Goal: Task Accomplishment & Management: Use online tool/utility

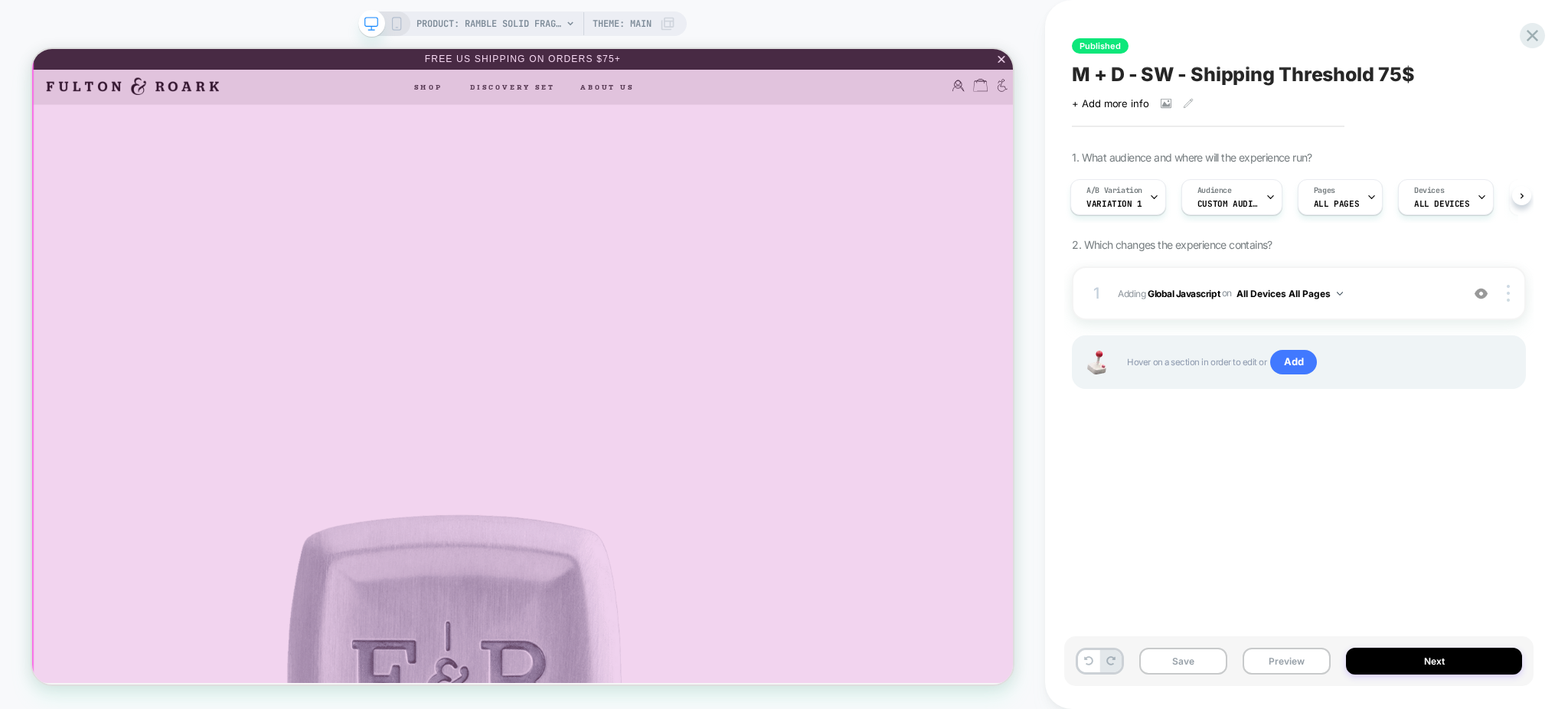
scroll to position [436, 0]
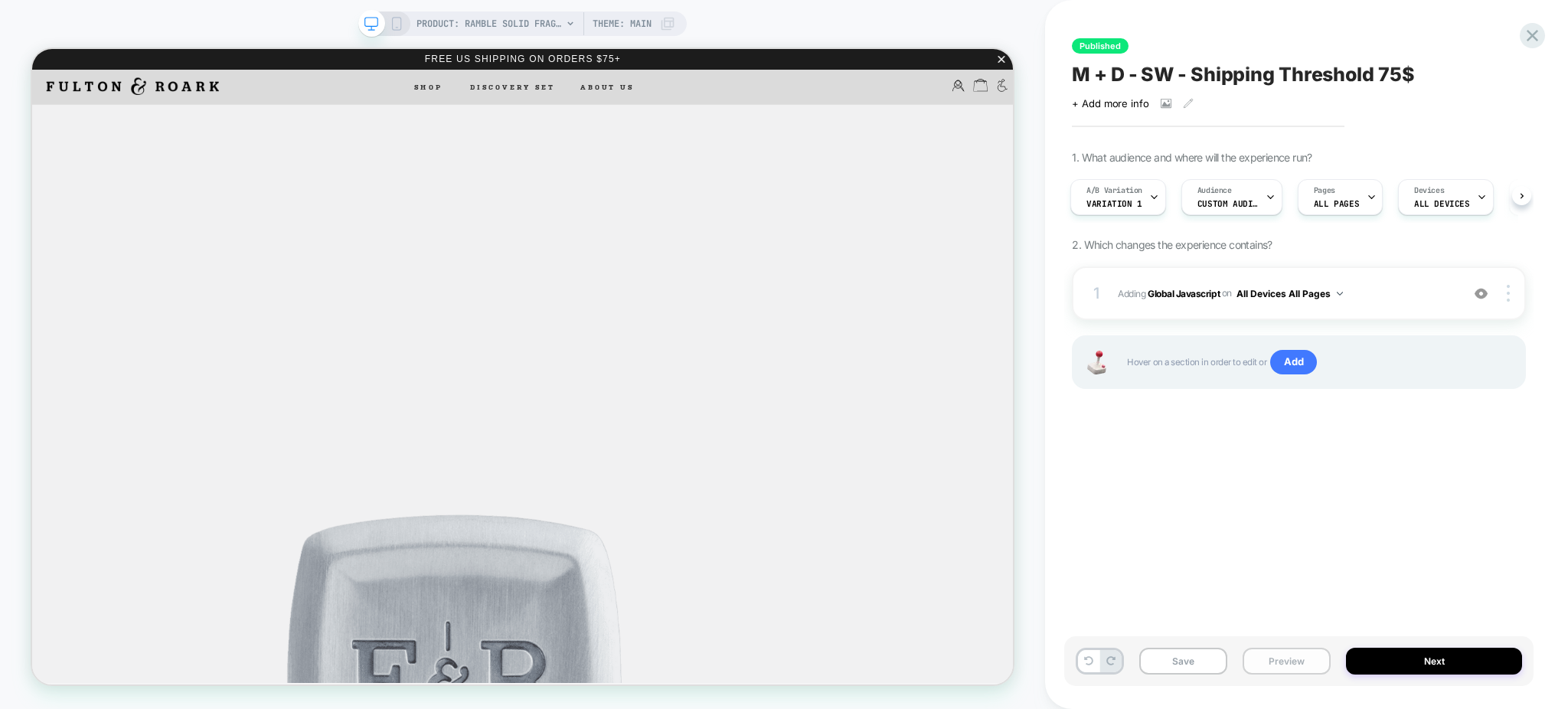
click at [1281, 654] on button "Preview" at bounding box center [1287, 661] width 88 height 26
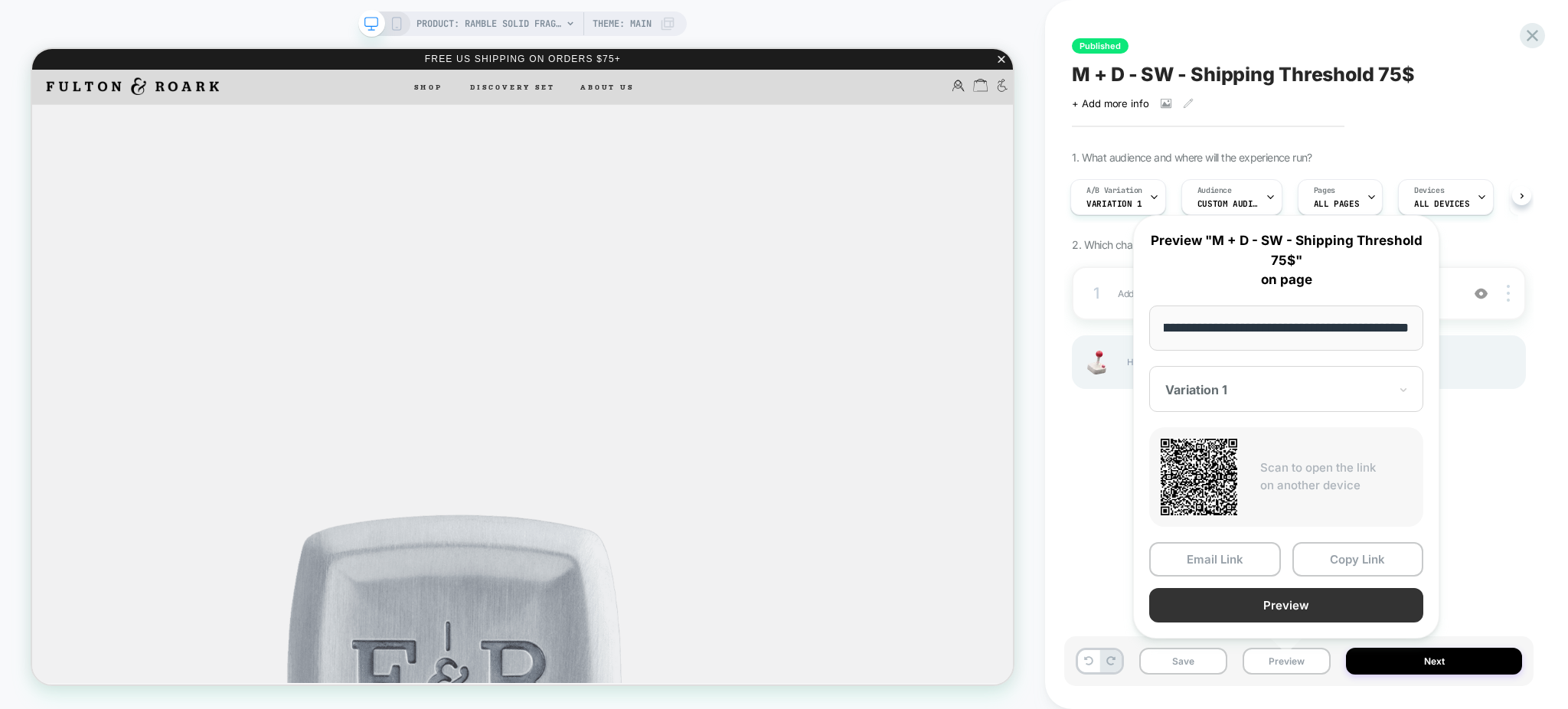
scroll to position [0, 0]
click at [1317, 603] on button "Preview" at bounding box center [1286, 605] width 274 height 35
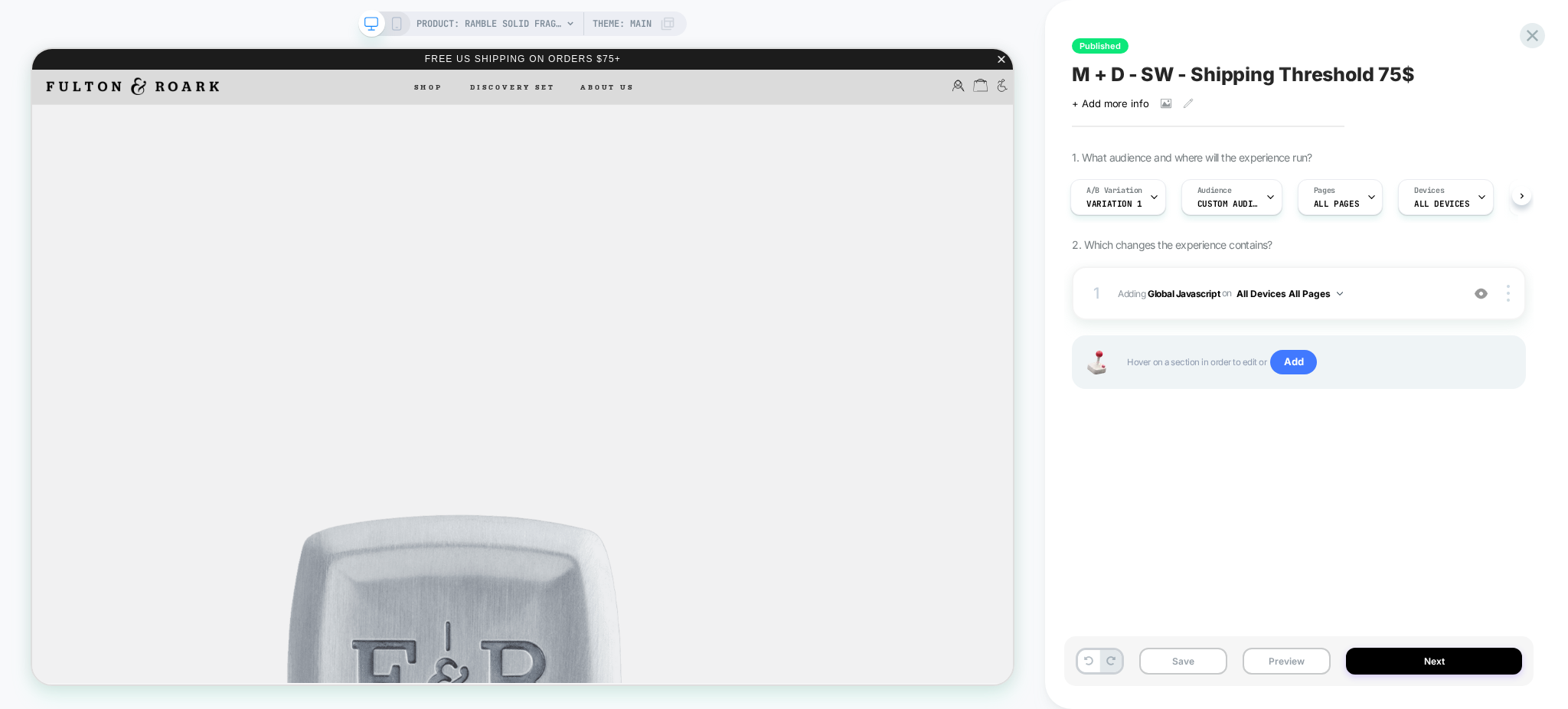
click at [1388, 71] on span "M + D - SW - Shipping Threshold 75$" at bounding box center [1243, 74] width 342 height 23
click at [1388, 71] on textarea "**********" at bounding box center [1274, 74] width 404 height 24
click at [1532, 35] on icon at bounding box center [1532, 36] width 11 height 11
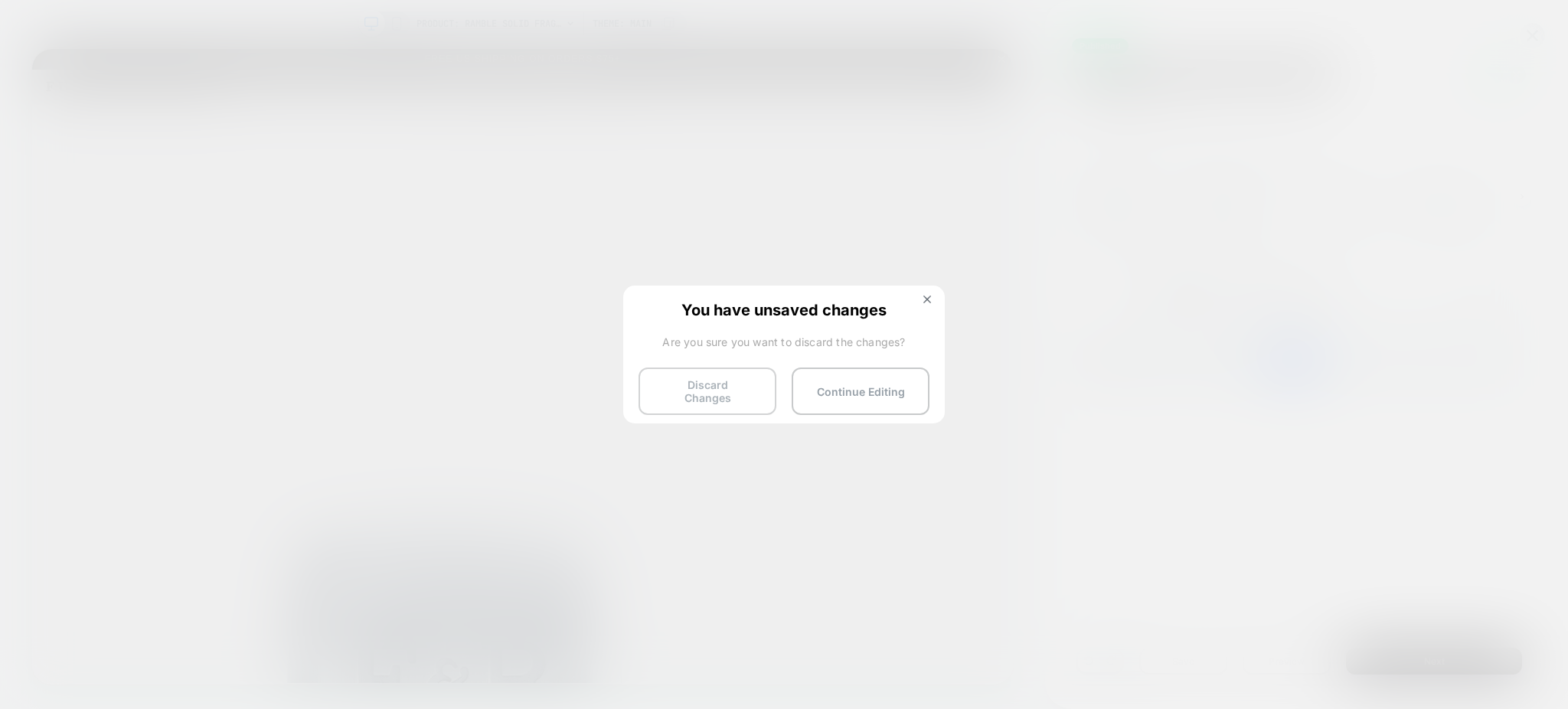
click at [714, 385] on button "Discard Changes" at bounding box center [707, 391] width 137 height 47
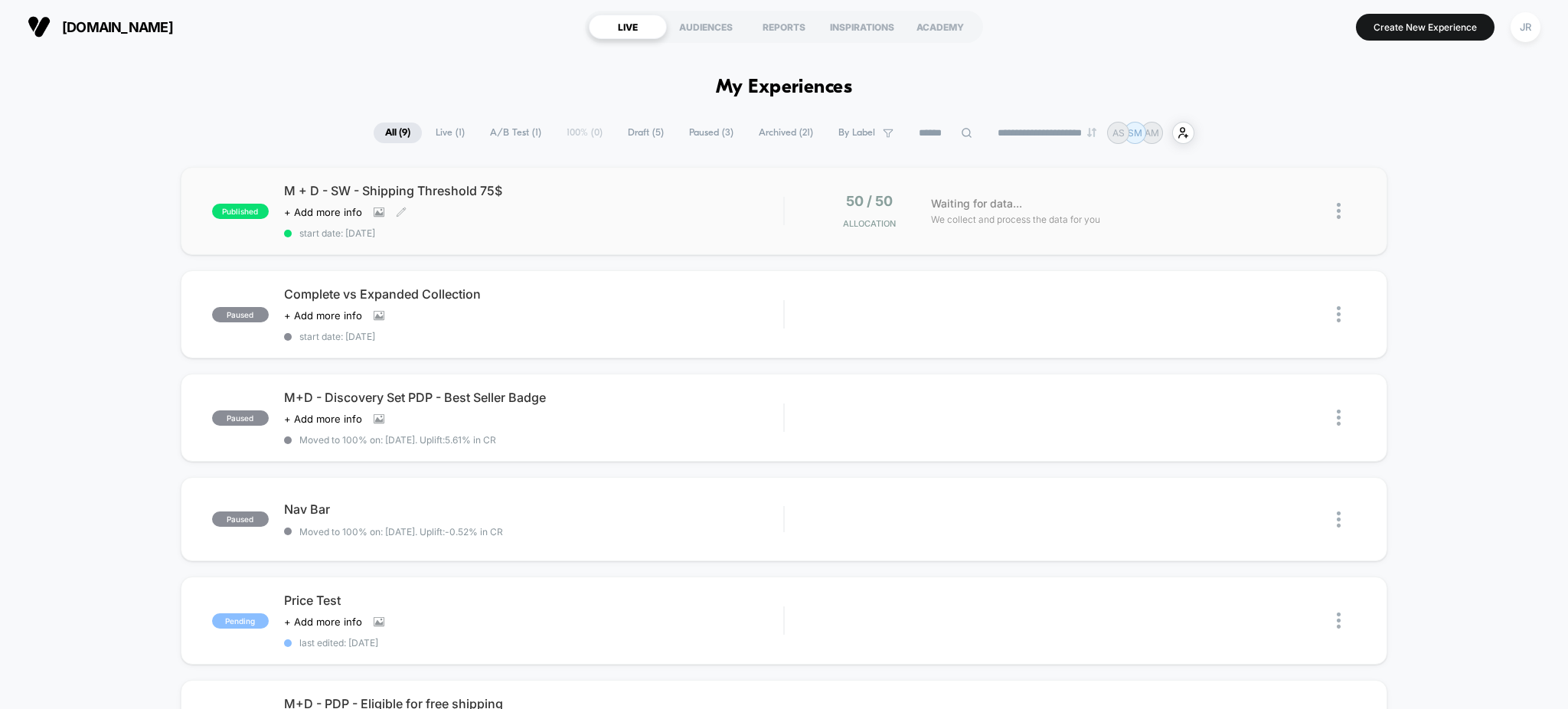
click at [625, 206] on div "Click to view images Click to edit experience details + Add more info" at bounding box center [459, 212] width 350 height 12
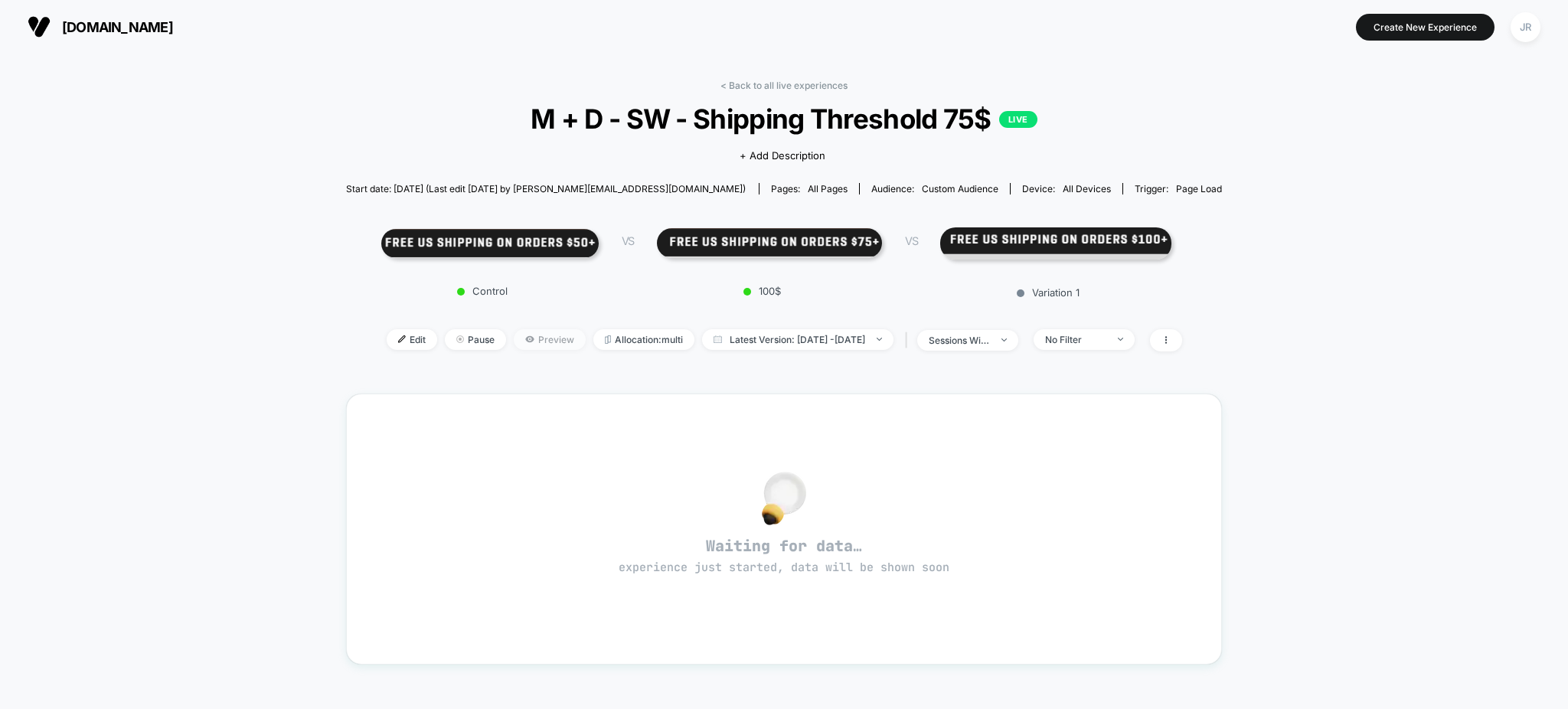
click at [517, 339] on span "Preview" at bounding box center [549, 339] width 72 height 21
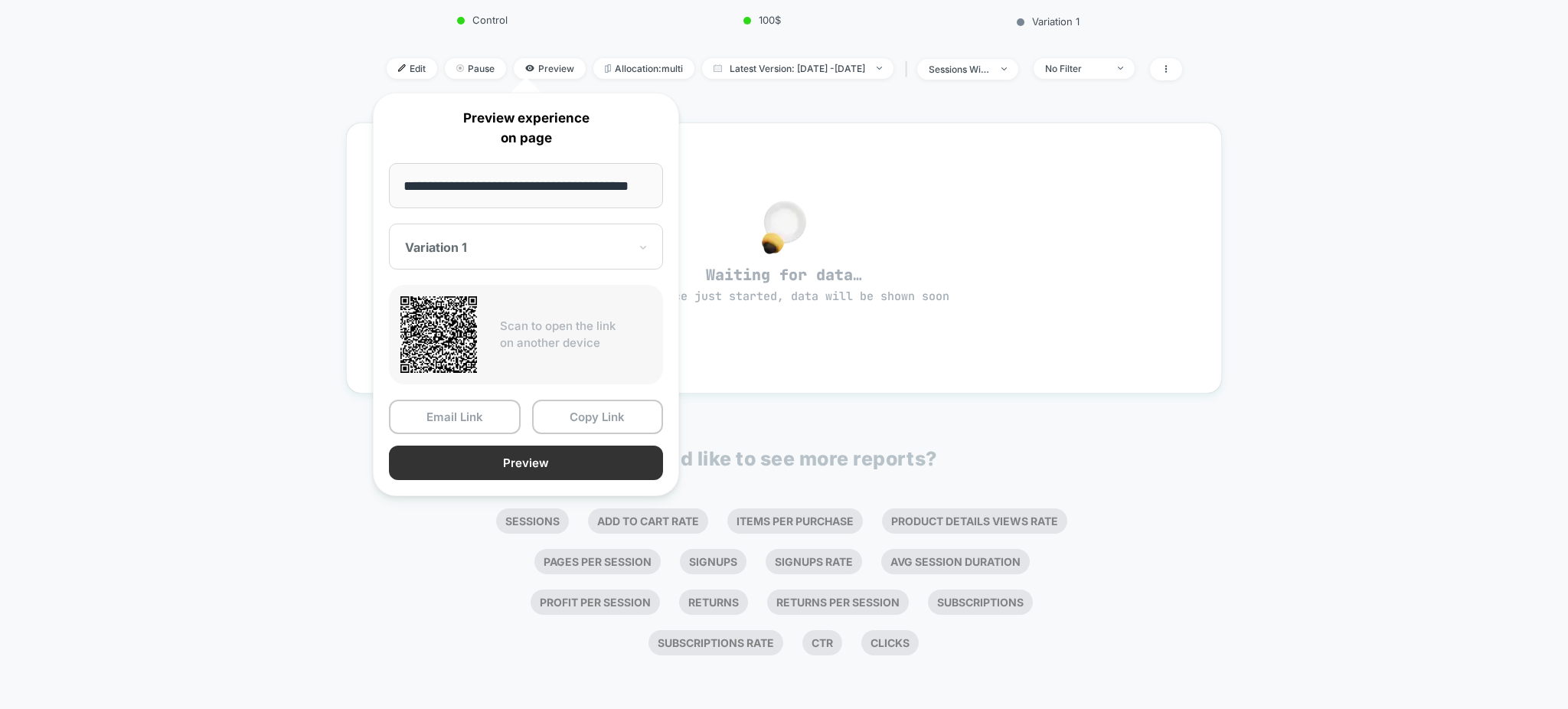
click at [552, 454] on button "Preview" at bounding box center [525, 463] width 274 height 35
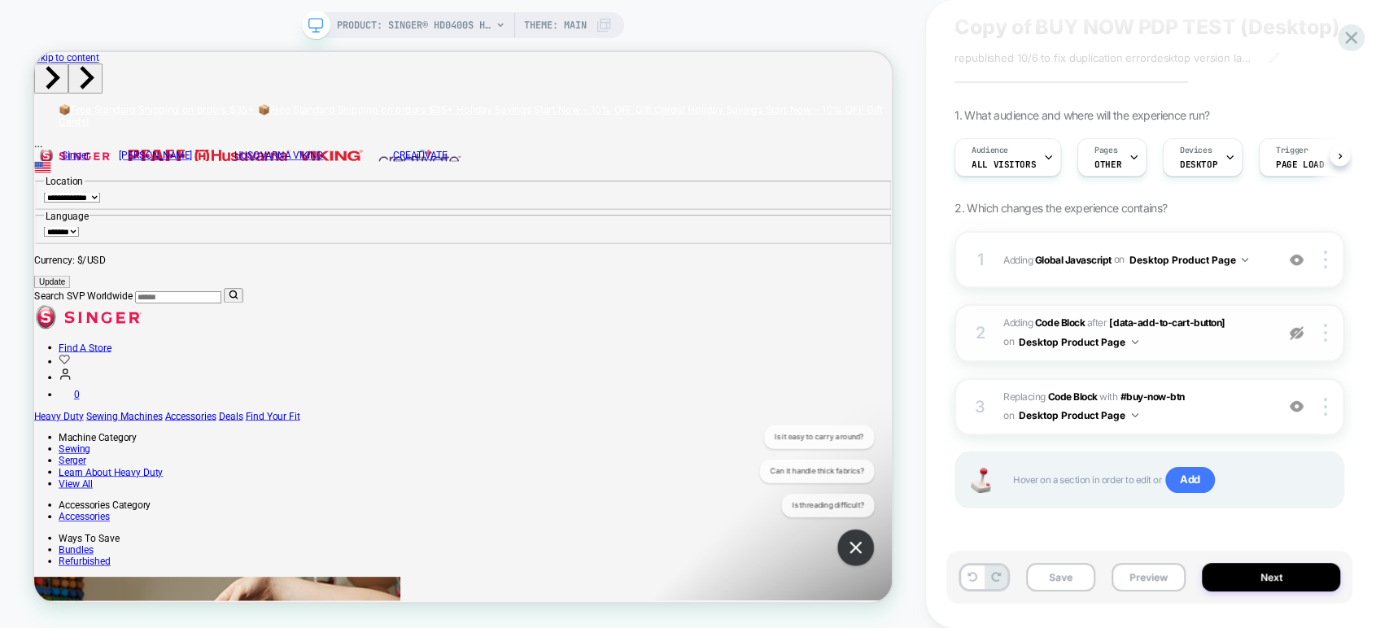
click at [1012, 321] on span "Adding Code Block" at bounding box center [1043, 323] width 81 height 12
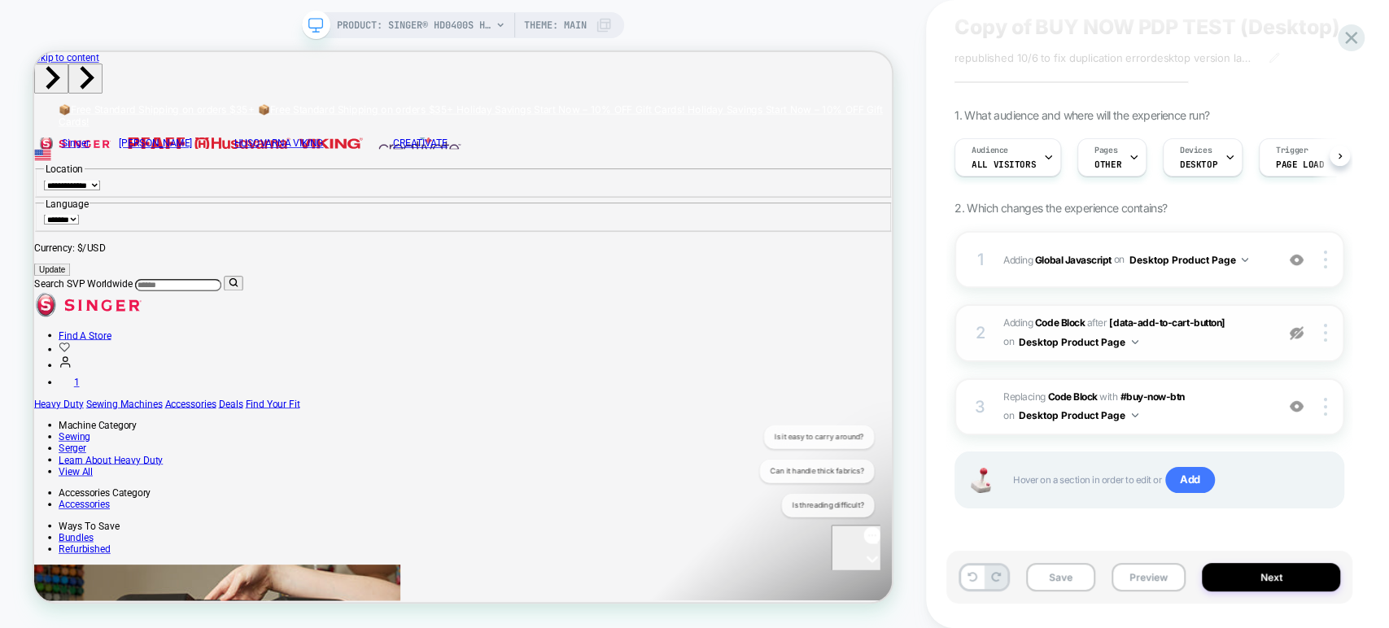
click at [1296, 337] on img at bounding box center [1297, 333] width 14 height 14
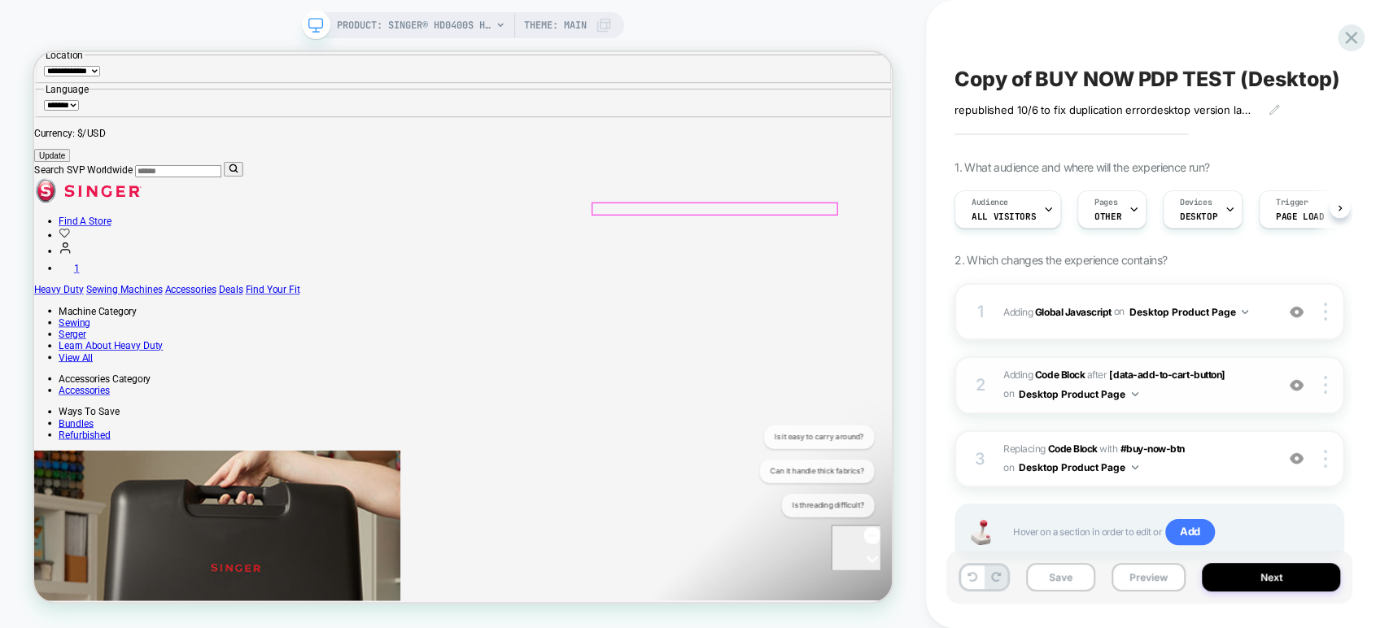
scroll to position [161, 0]
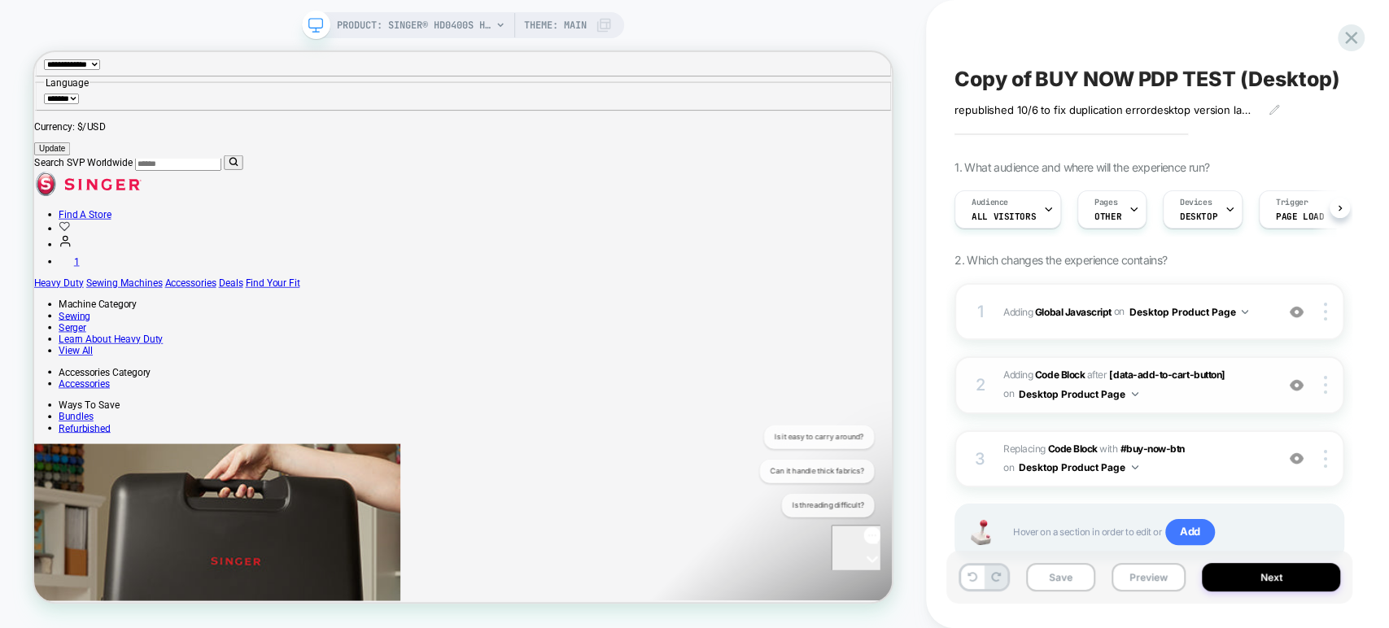
click at [1297, 386] on img at bounding box center [1297, 385] width 14 height 14
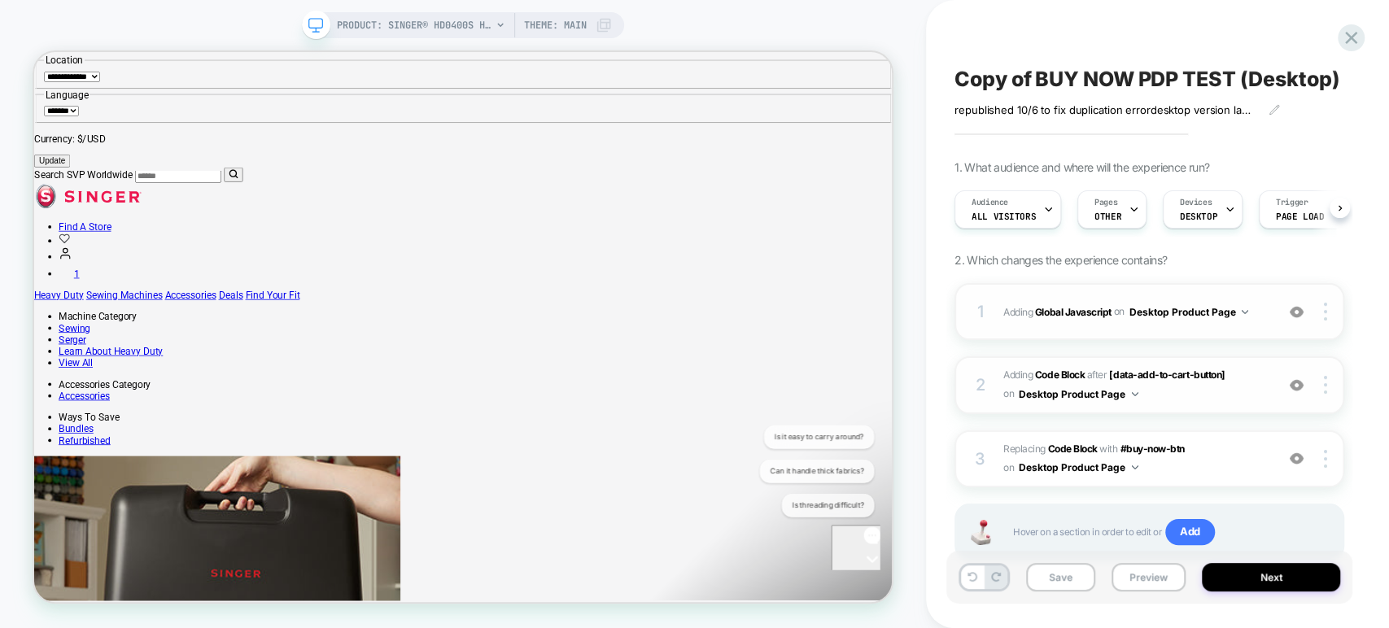
click at [1298, 311] on img at bounding box center [1297, 312] width 14 height 14
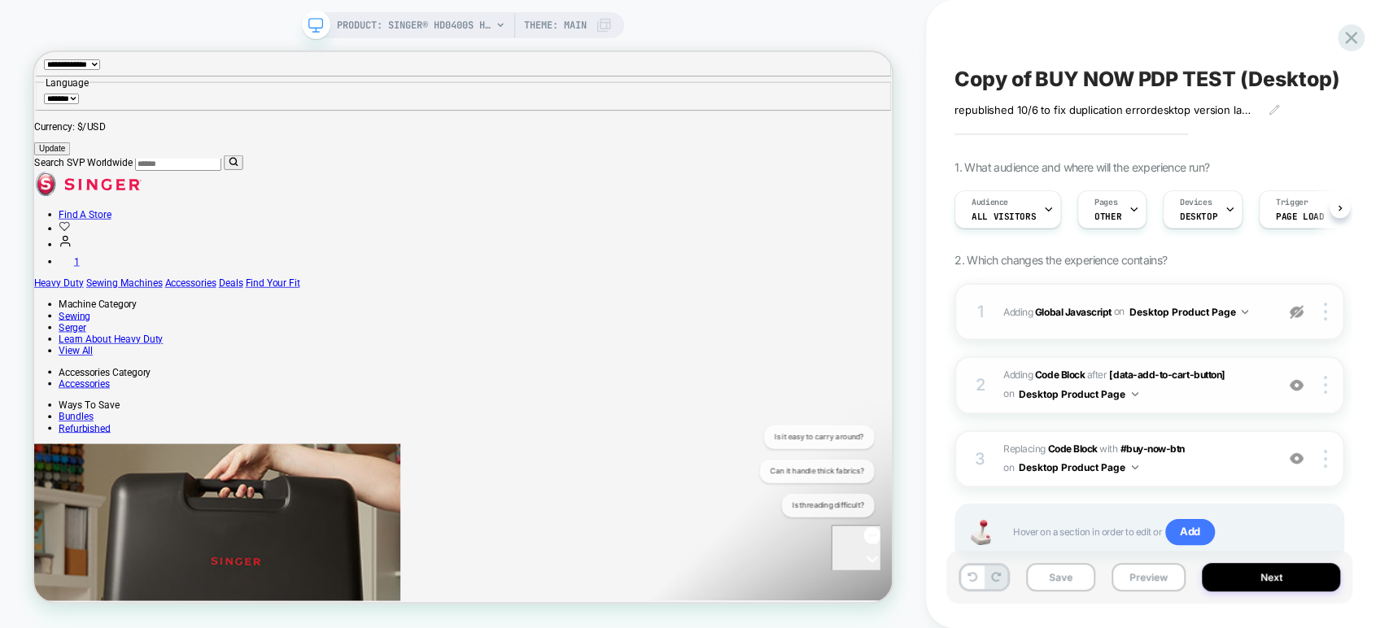
click at [1297, 312] on img at bounding box center [1297, 312] width 14 height 14
click at [1303, 383] on img at bounding box center [1297, 385] width 14 height 14
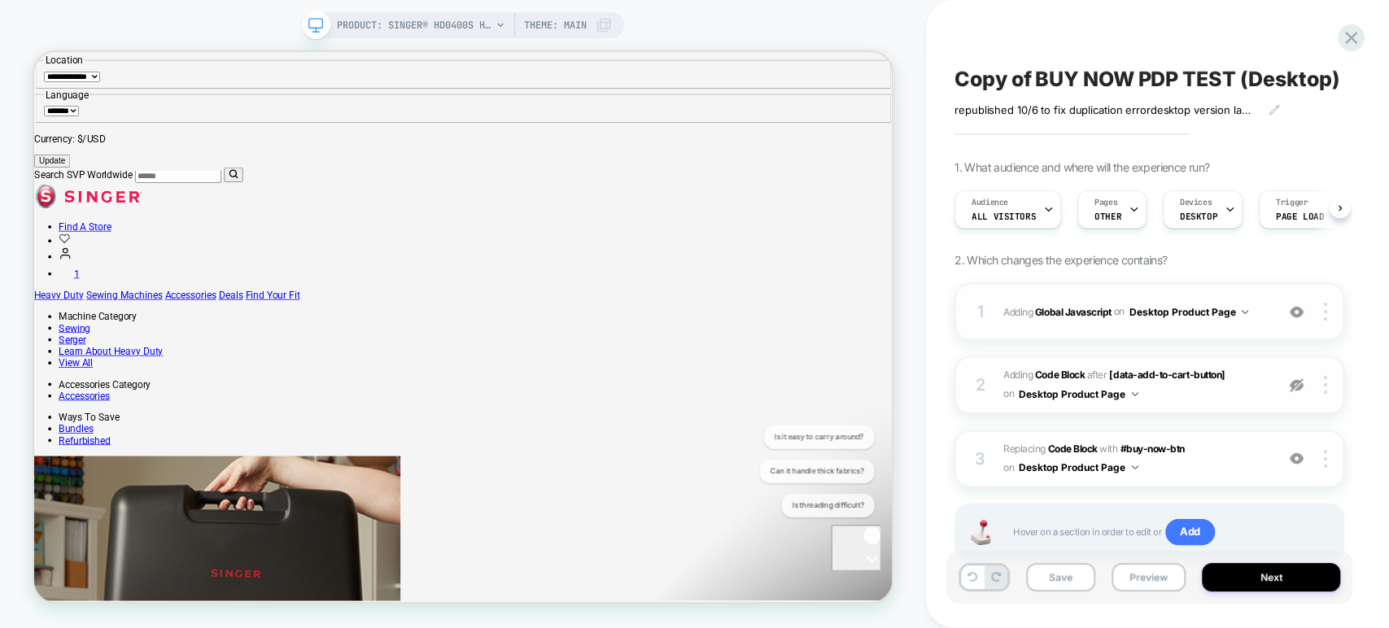
click at [1297, 383] on img at bounding box center [1297, 385] width 14 height 14
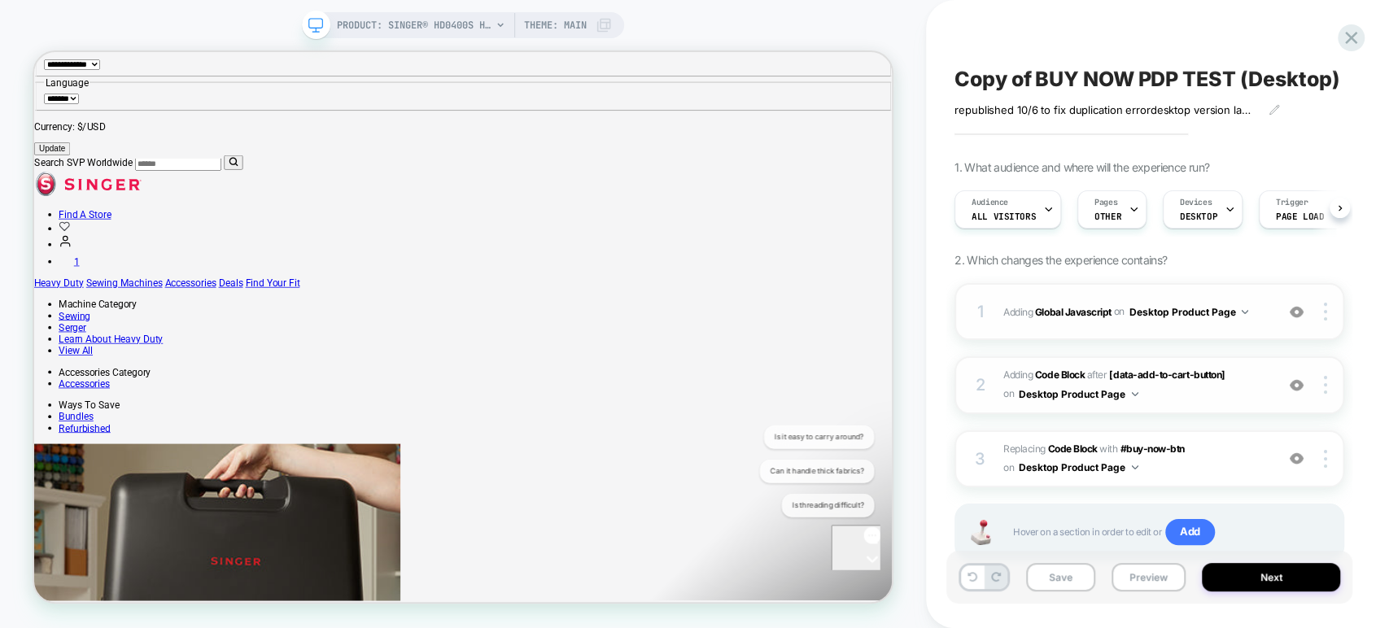
click at [1301, 307] on img at bounding box center [1297, 312] width 14 height 14
click at [1074, 574] on button "Save" at bounding box center [1060, 577] width 69 height 28
click at [1150, 571] on button "Preview" at bounding box center [1149, 577] width 74 height 28
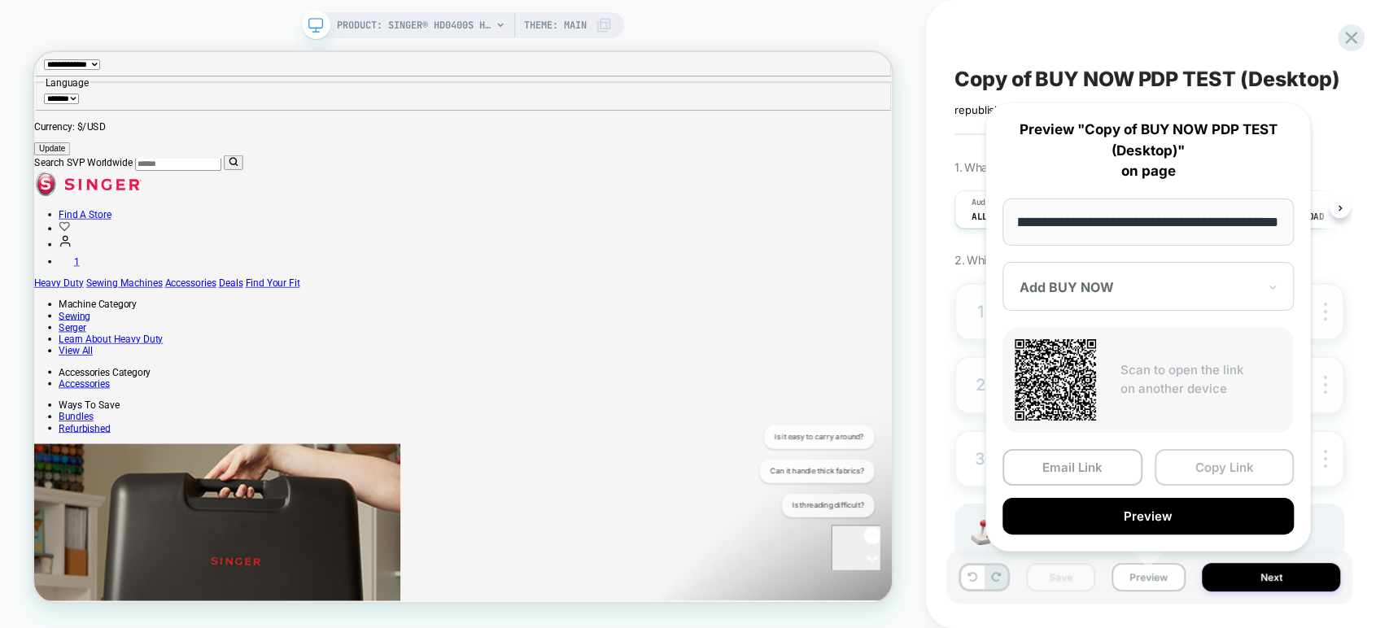
scroll to position [0, 0]
click at [1220, 470] on button "Copy Link" at bounding box center [1225, 467] width 140 height 37
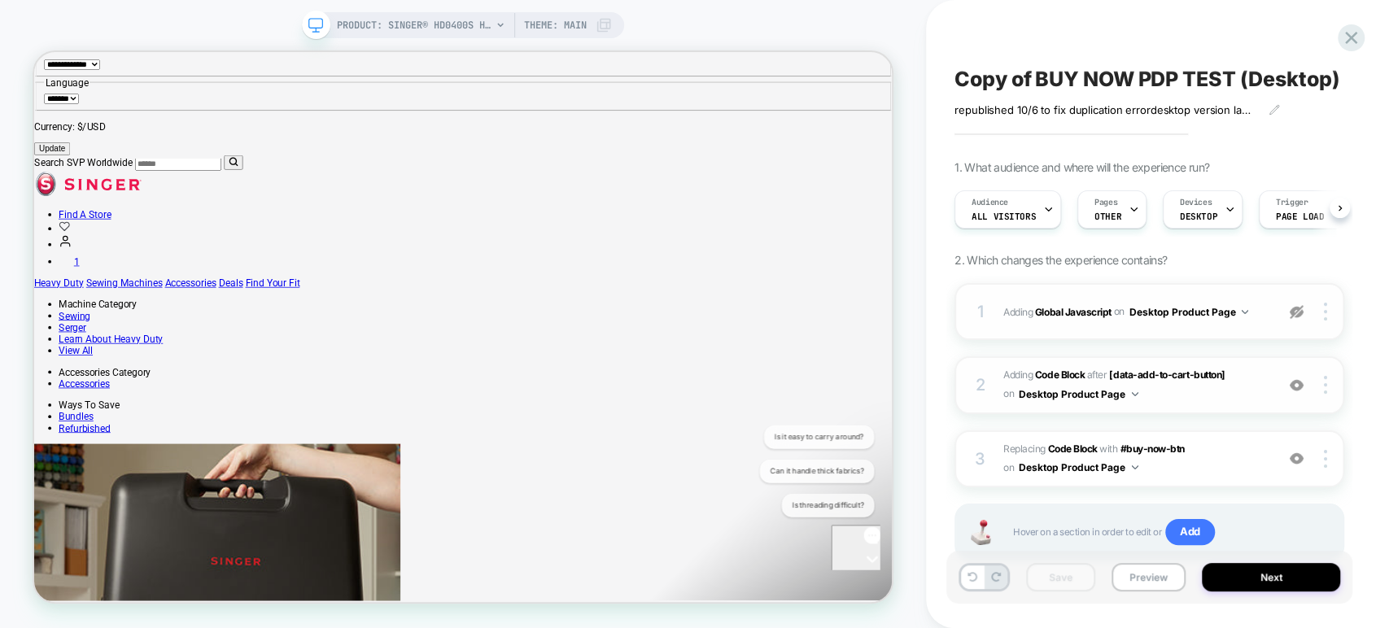
click at [1205, 320] on button "Desktop Product Page" at bounding box center [1189, 312] width 120 height 20
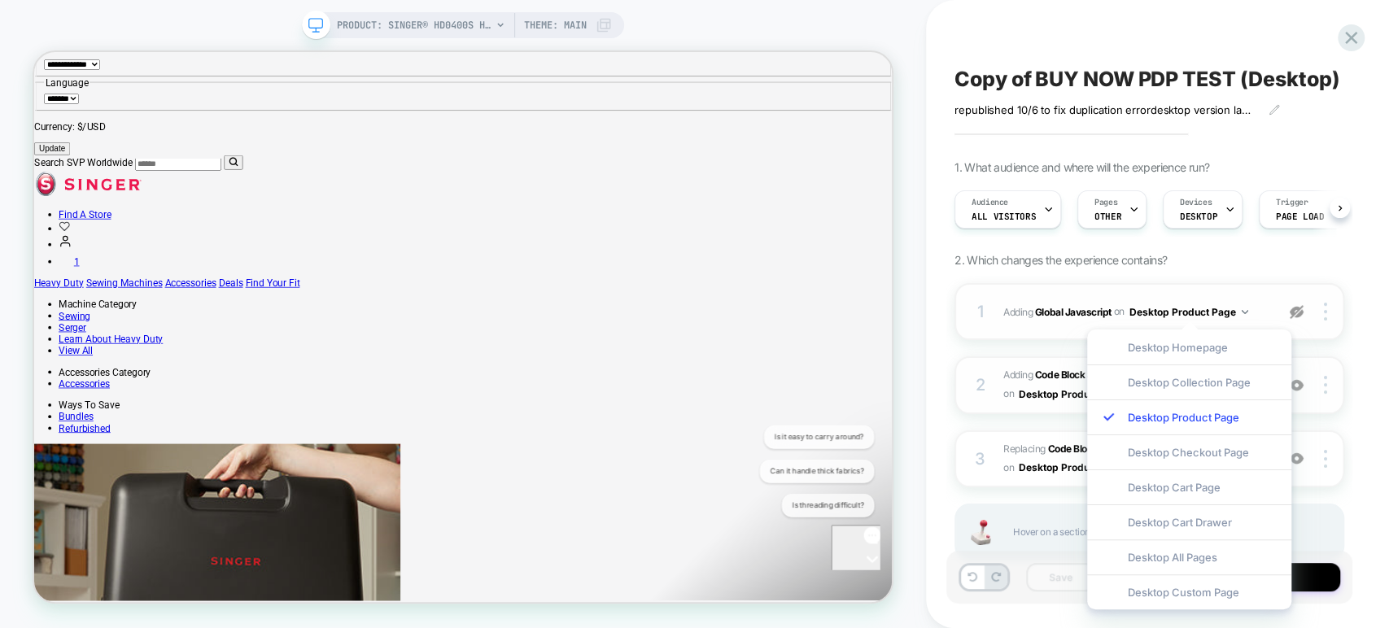
click at [1056, 337] on div "1 Adding Global Javascript on Desktop Product Page Copy to Mobile Target All De…" at bounding box center [1150, 311] width 390 height 57
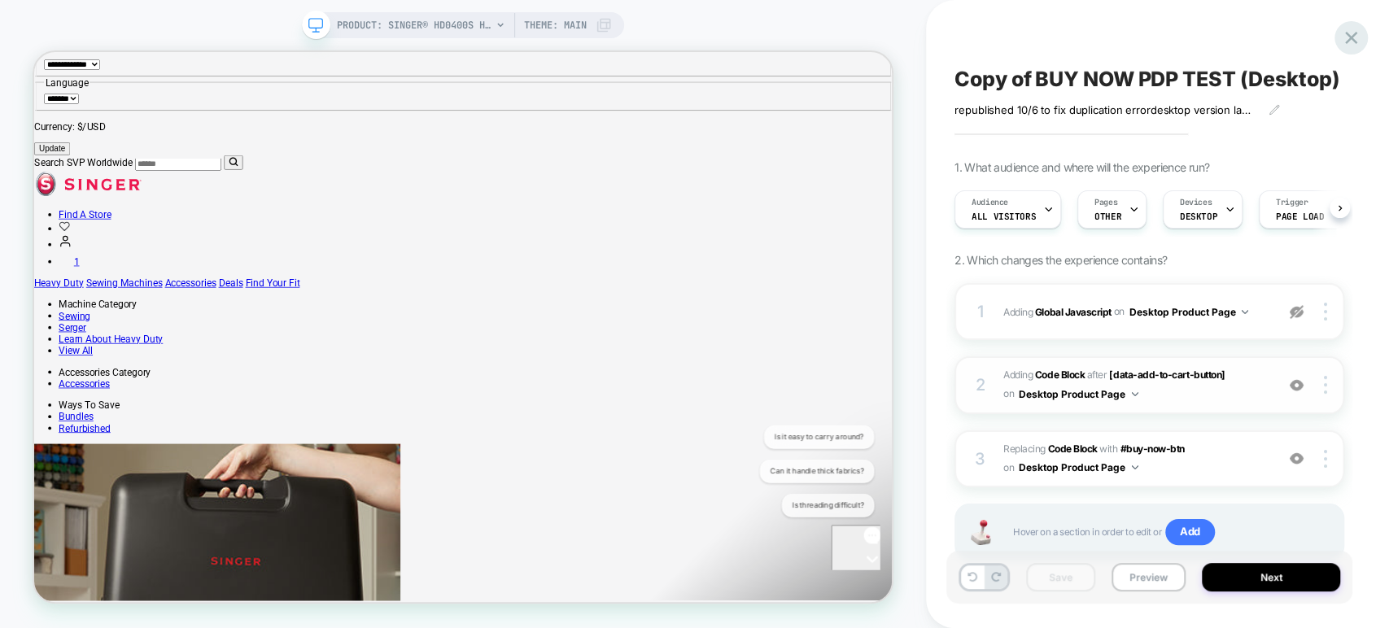
click at [1350, 33] on icon at bounding box center [1351, 38] width 22 height 22
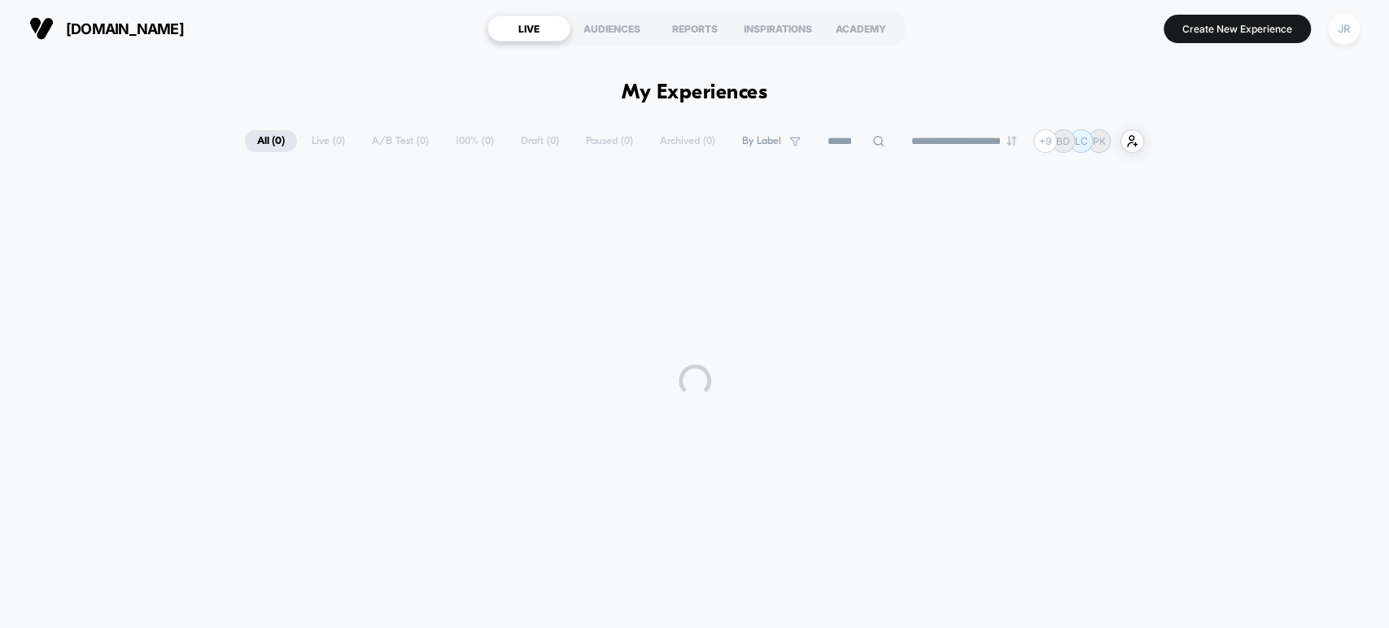
click at [1344, 22] on div "JR" at bounding box center [1344, 29] width 32 height 32
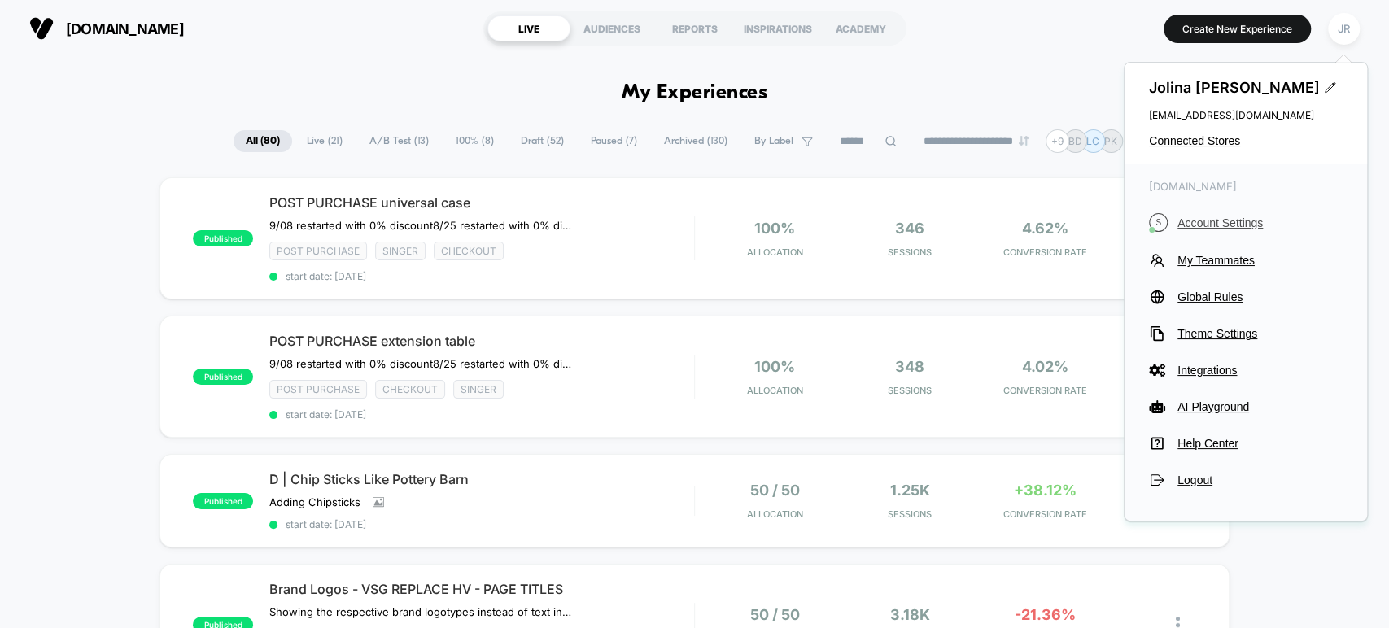
click at [1217, 225] on span "Account Settings" at bounding box center [1260, 222] width 165 height 13
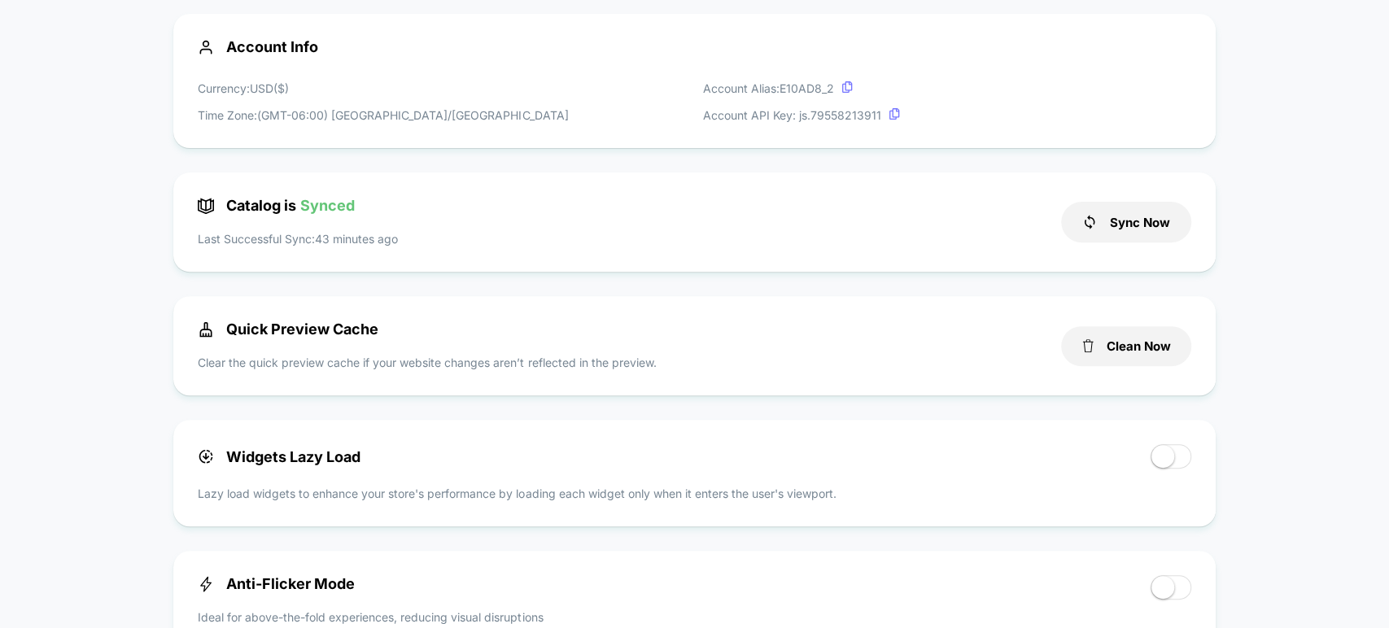
scroll to position [286, 0]
click at [347, 334] on span "Quick Preview Cache" at bounding box center [288, 329] width 181 height 17
copy span "Quick Preview Cache"
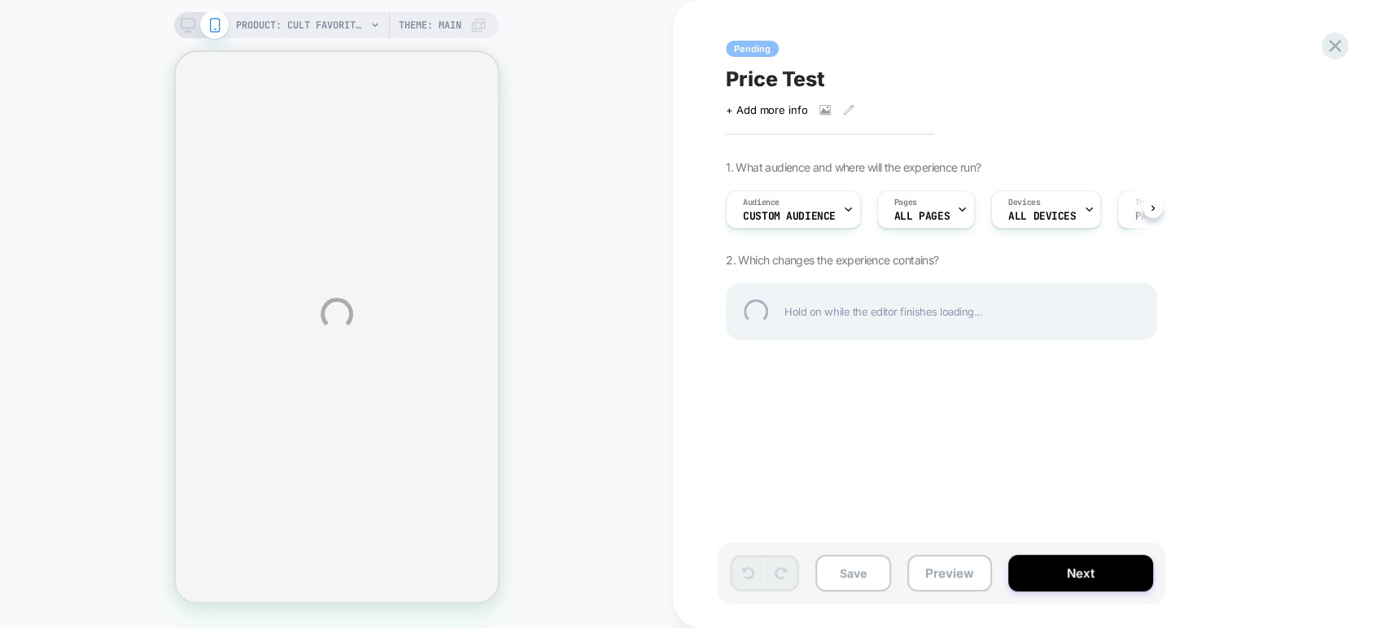
click at [1204, 87] on div "Price Test" at bounding box center [1023, 79] width 594 height 24
click at [957, 566] on div "**********" at bounding box center [694, 314] width 1389 height 628
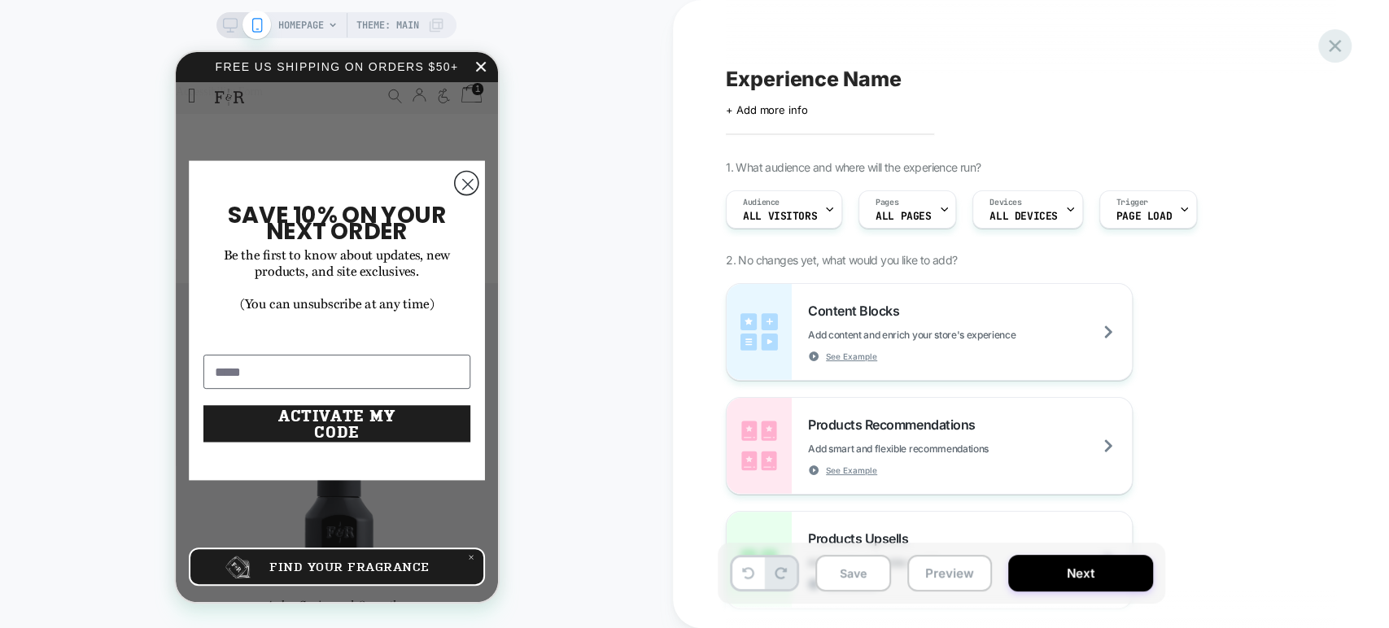
click at [1328, 44] on icon at bounding box center [1335, 46] width 22 height 22
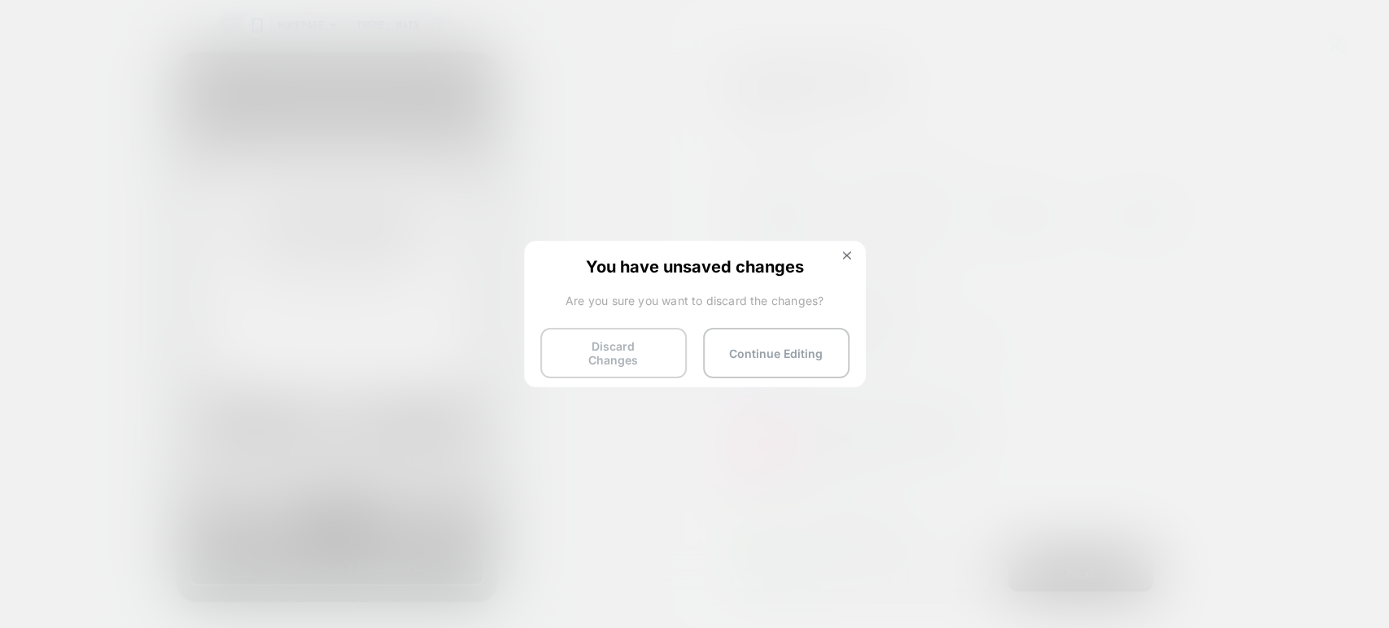
click at [624, 344] on button "Discard Changes" at bounding box center [613, 353] width 146 height 50
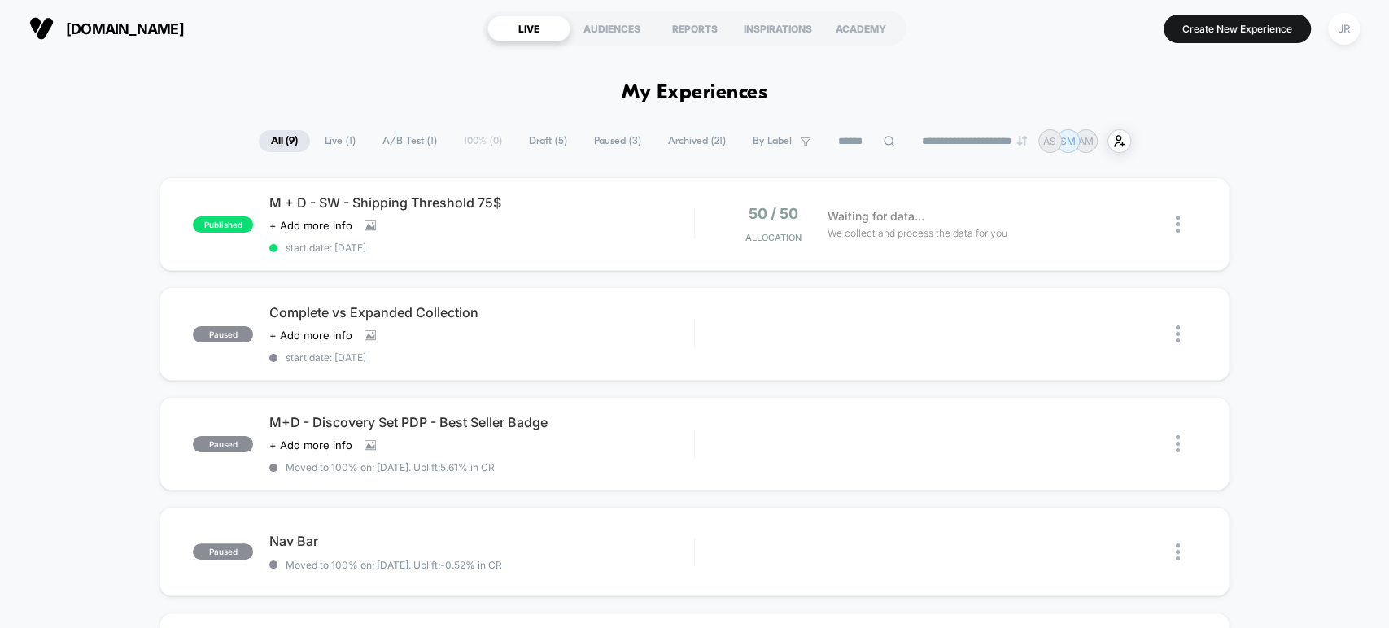
click at [883, 140] on icon at bounding box center [889, 141] width 12 height 12
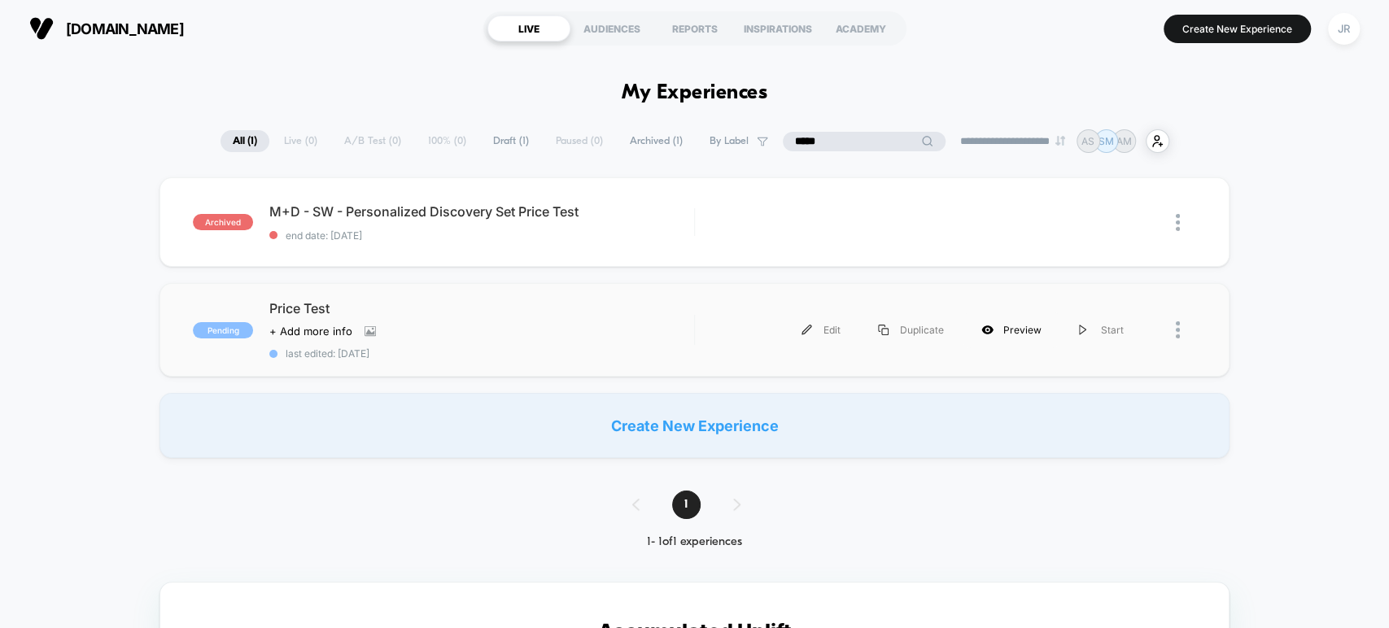
type input "*****"
click at [1006, 325] on div "Preview" at bounding box center [1012, 330] width 98 height 37
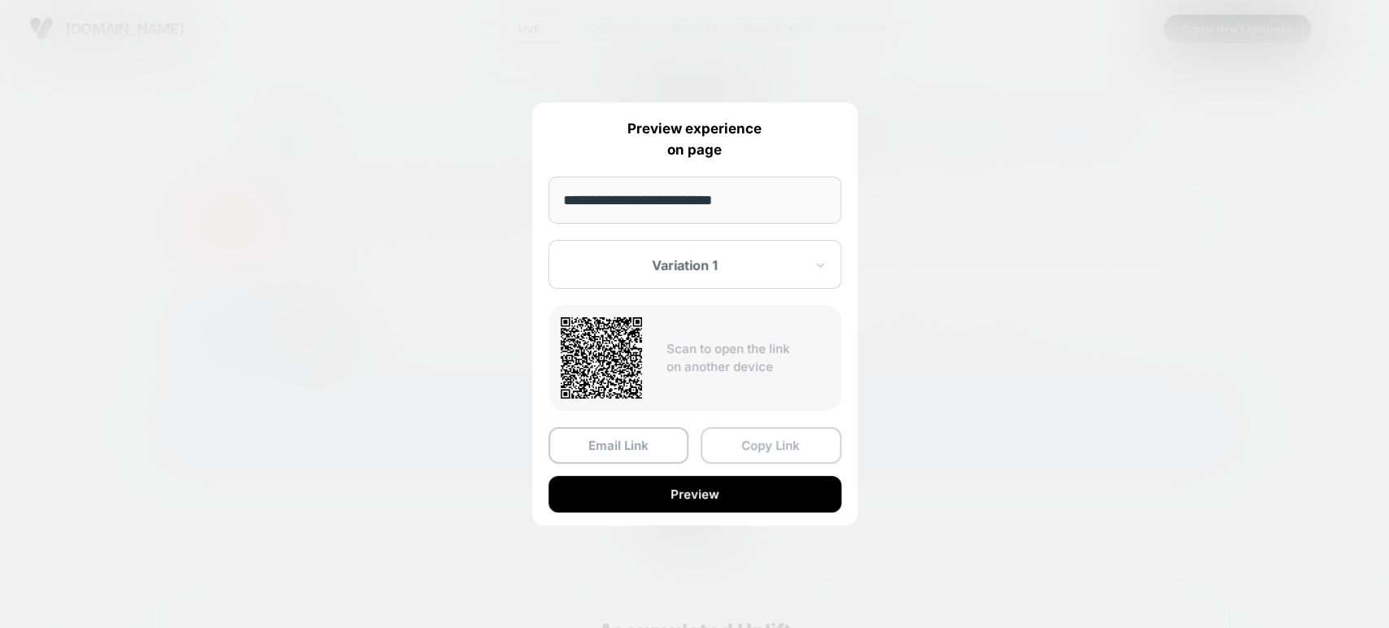
click at [741, 439] on button "Copy Link" at bounding box center [771, 445] width 141 height 37
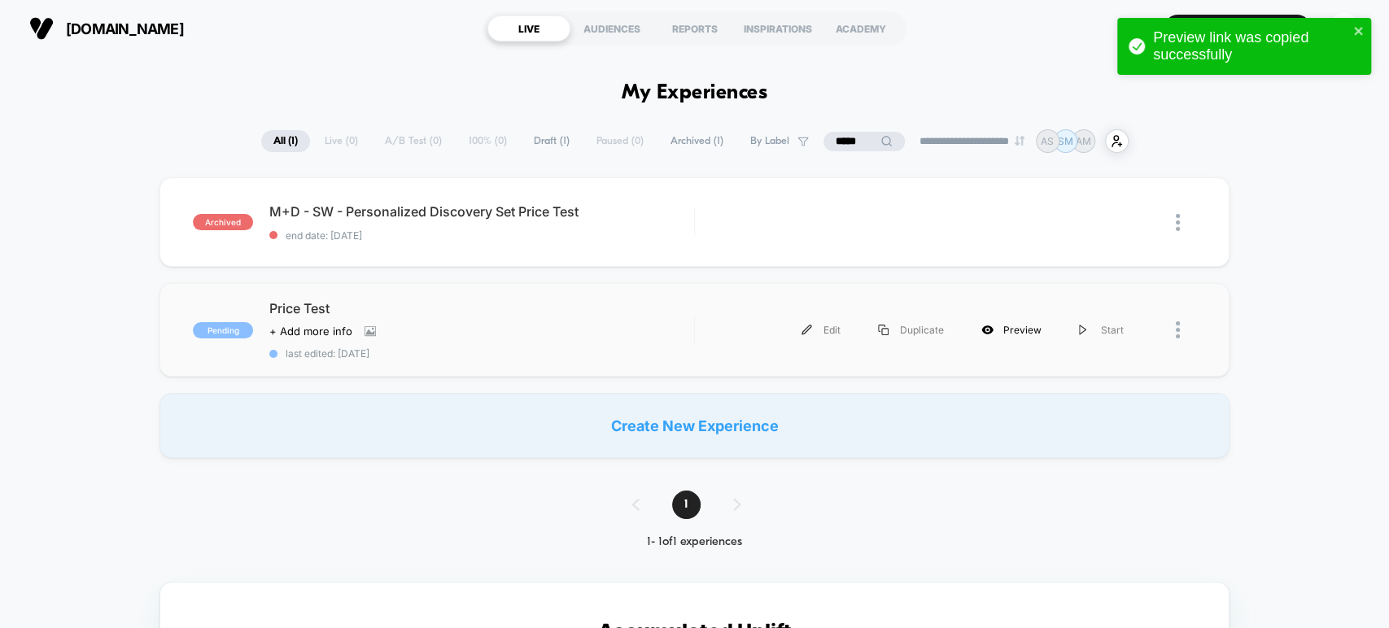
click at [1013, 339] on div "Preview" at bounding box center [1012, 330] width 98 height 37
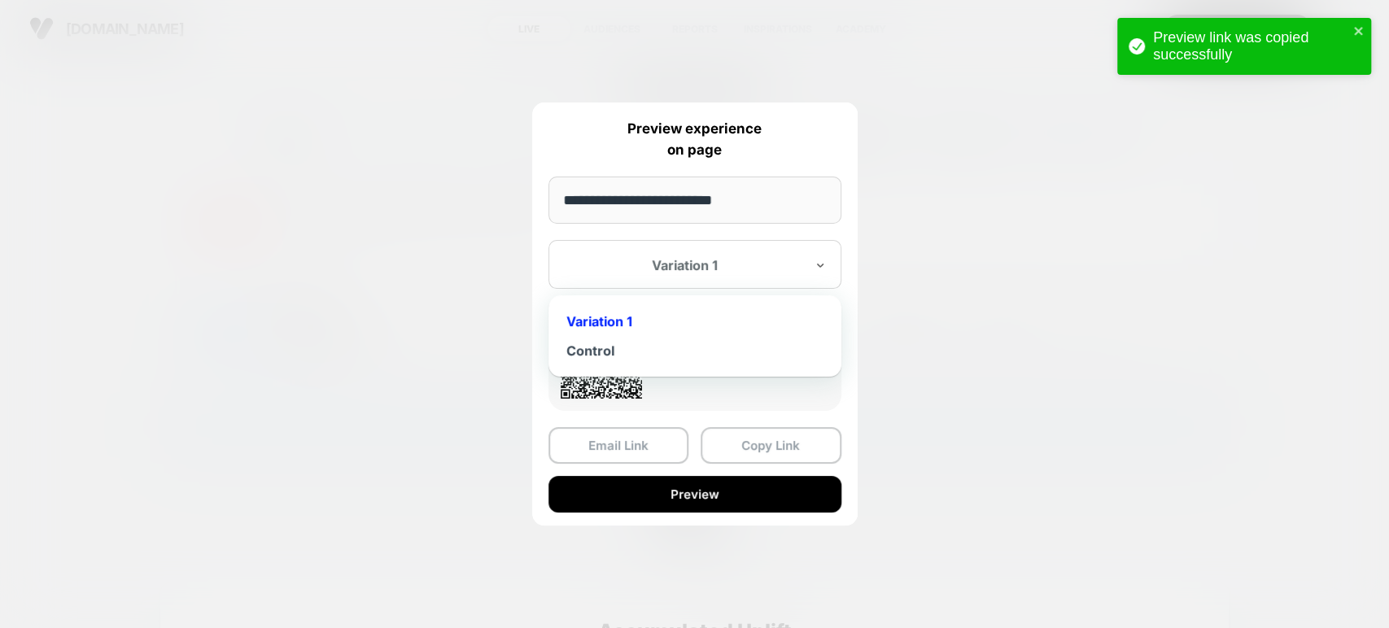
click at [767, 265] on div at bounding box center [685, 265] width 239 height 16
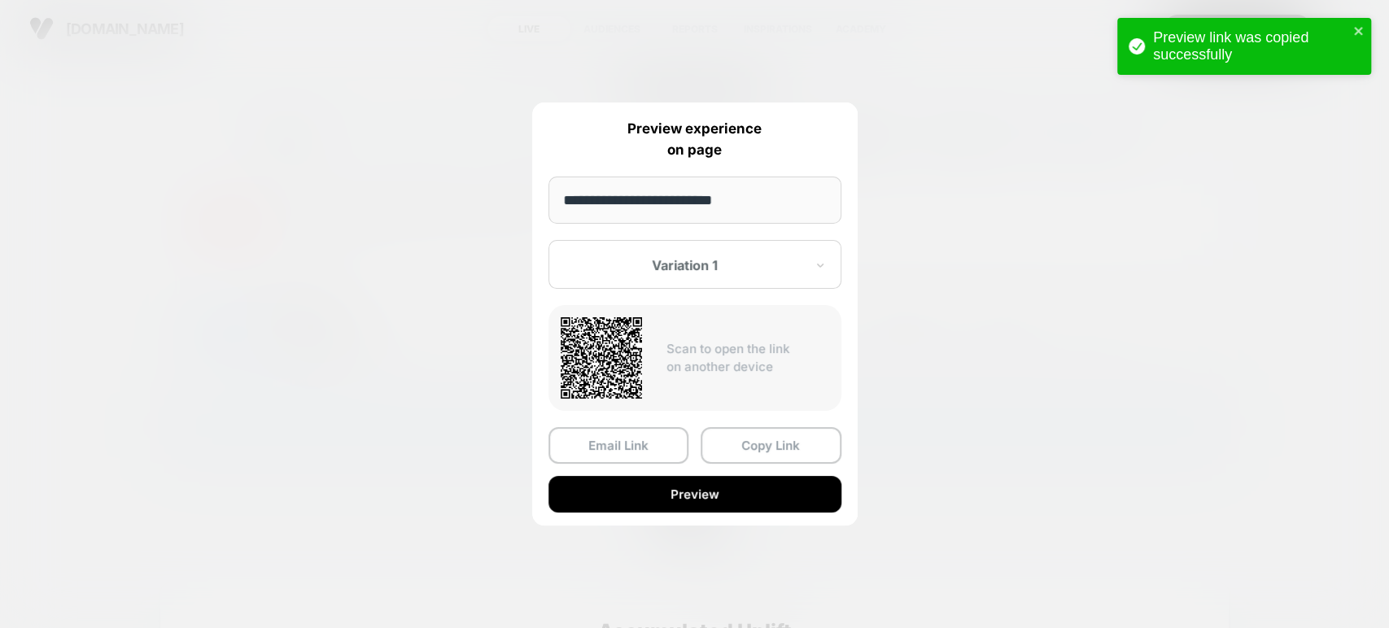
click at [376, 334] on div at bounding box center [694, 314] width 1389 height 628
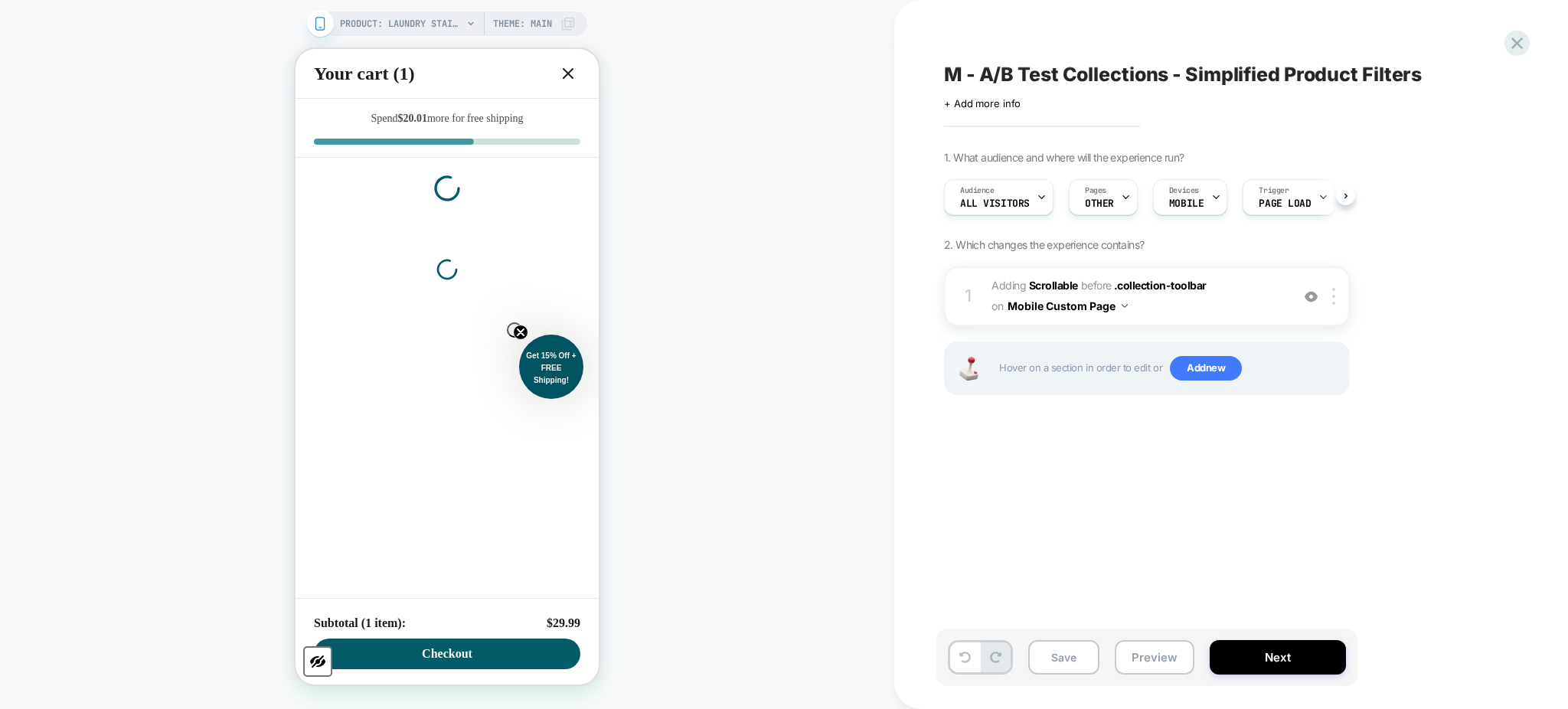
scroll to position [0, 1]
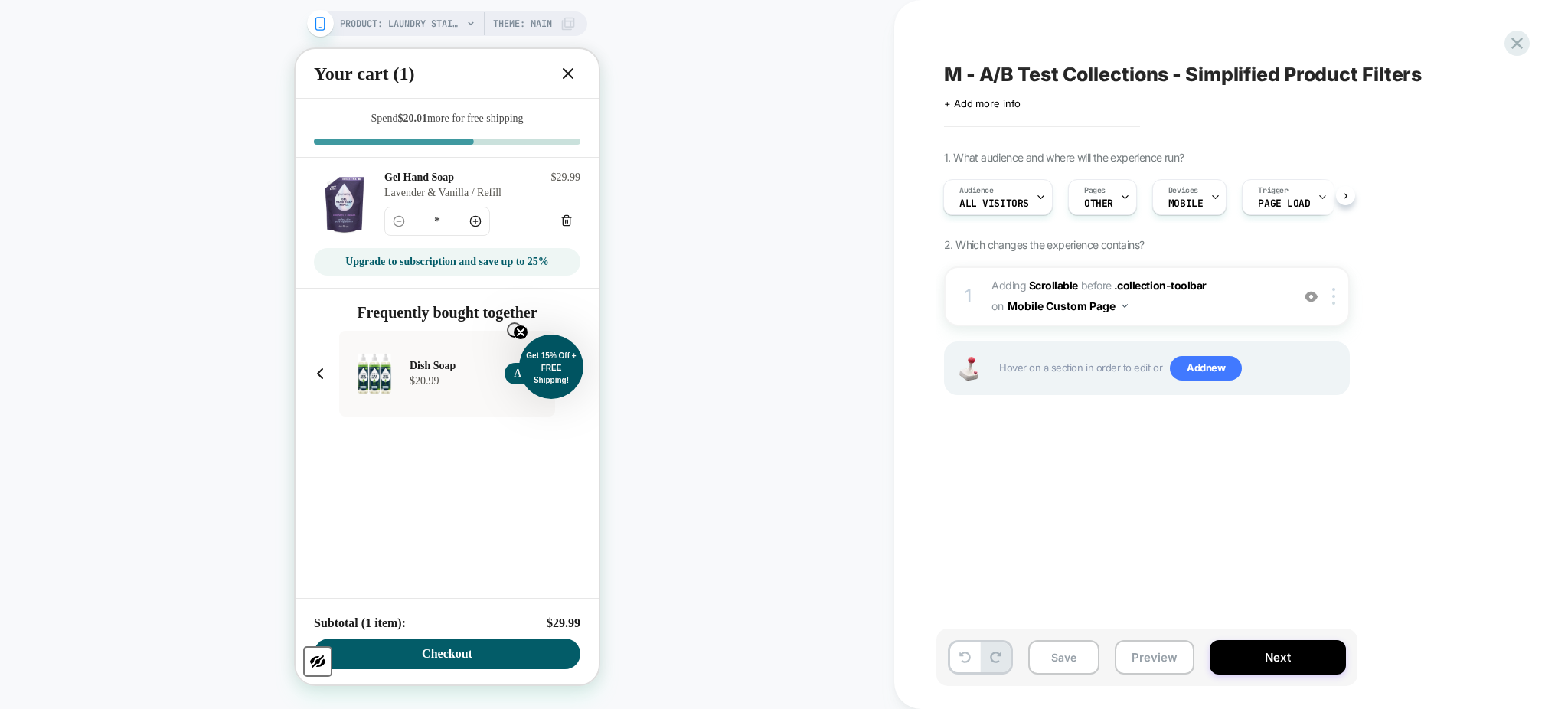
click at [560, 70] on icon at bounding box center [568, 73] width 19 height 19
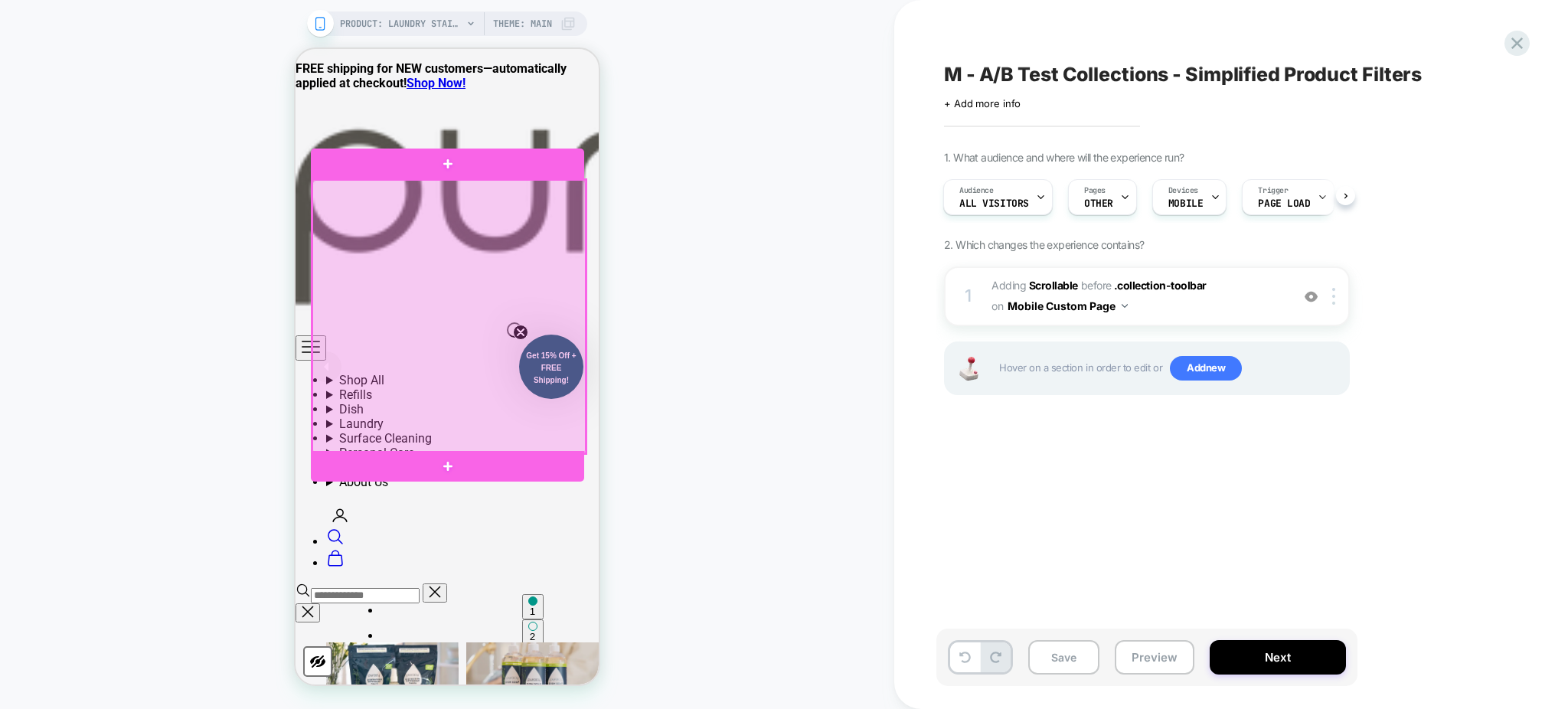
click at [516, 357] on div at bounding box center [449, 316] width 274 height 274
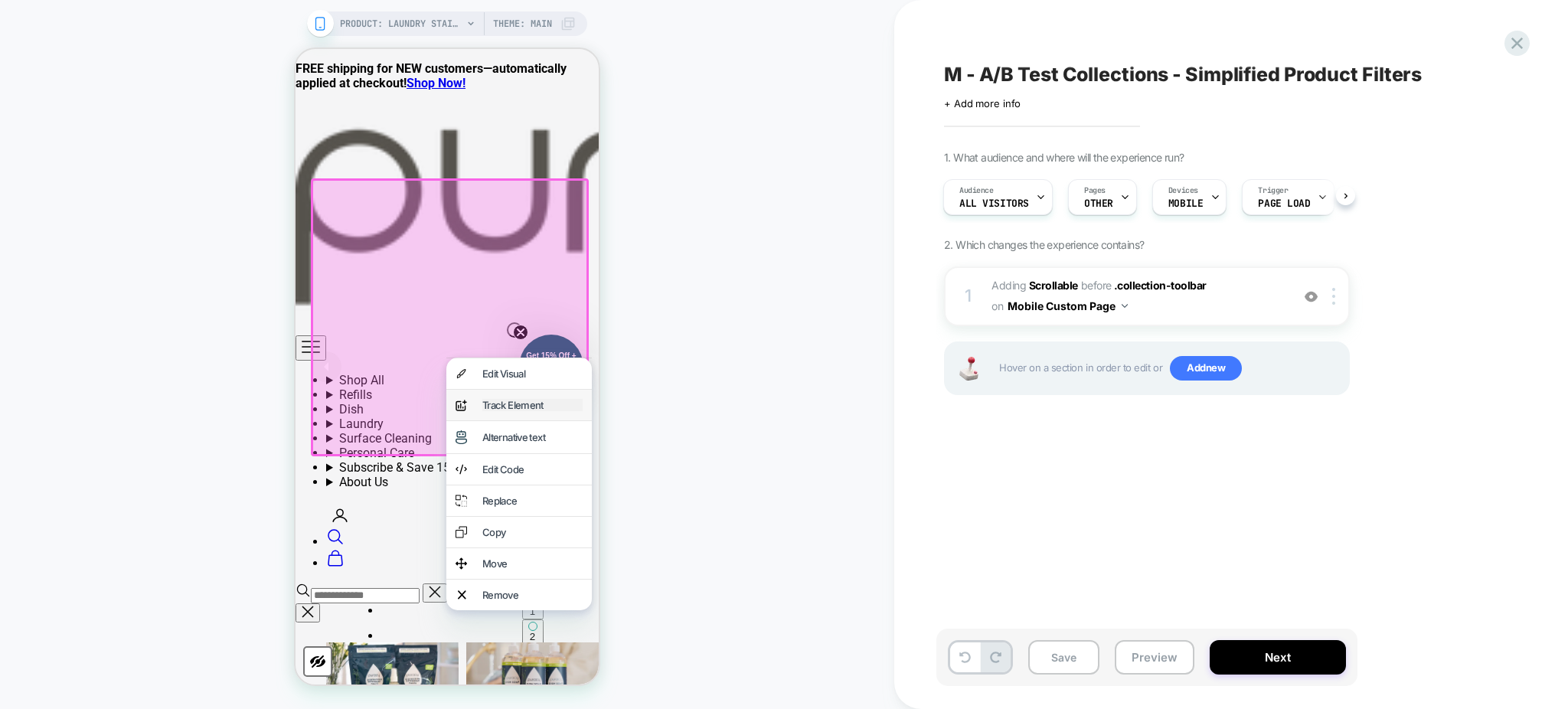
click at [523, 402] on div "Track Element" at bounding box center [532, 404] width 101 height 12
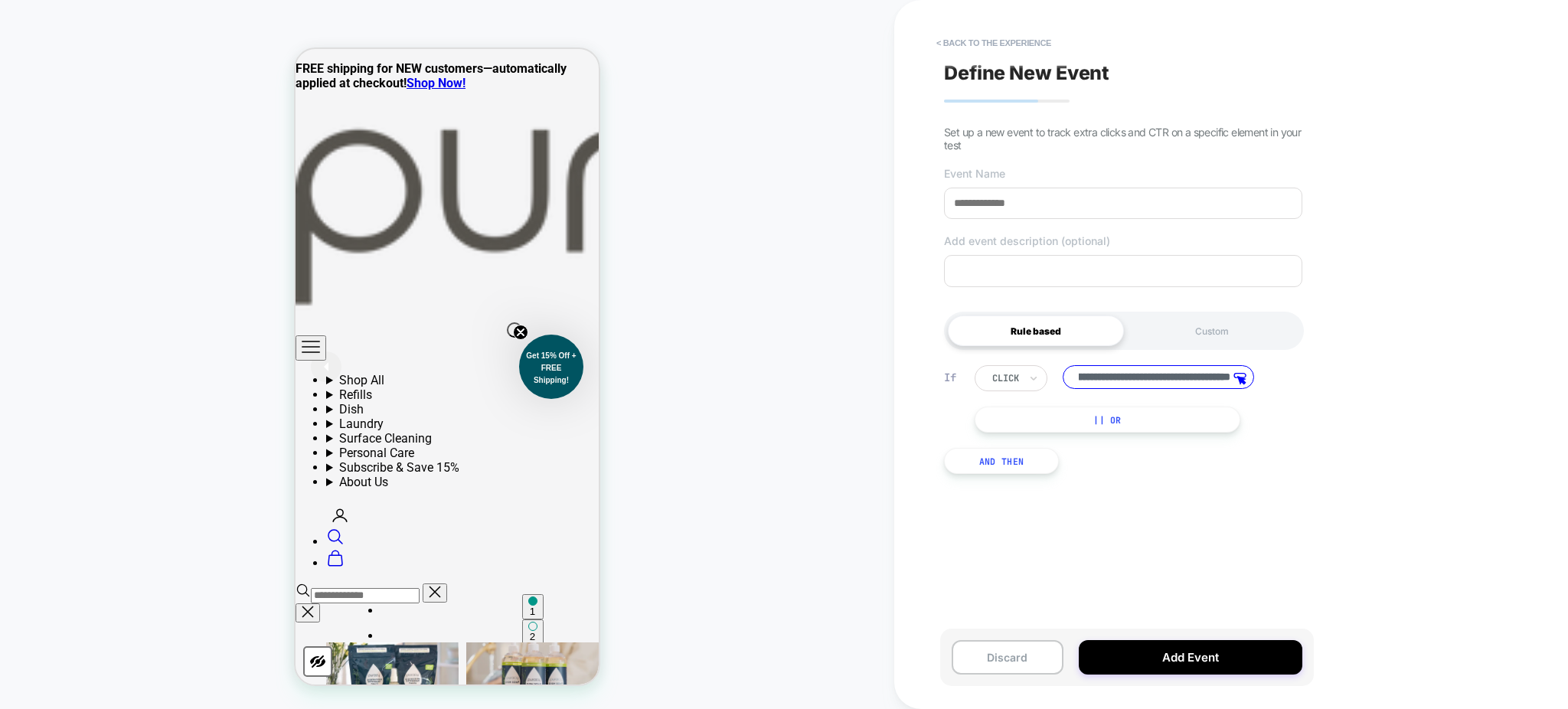
scroll to position [0, 0]
click at [1017, 385] on div at bounding box center [1006, 378] width 26 height 14
click at [941, 40] on button "< back to the experience" at bounding box center [993, 43] width 130 height 24
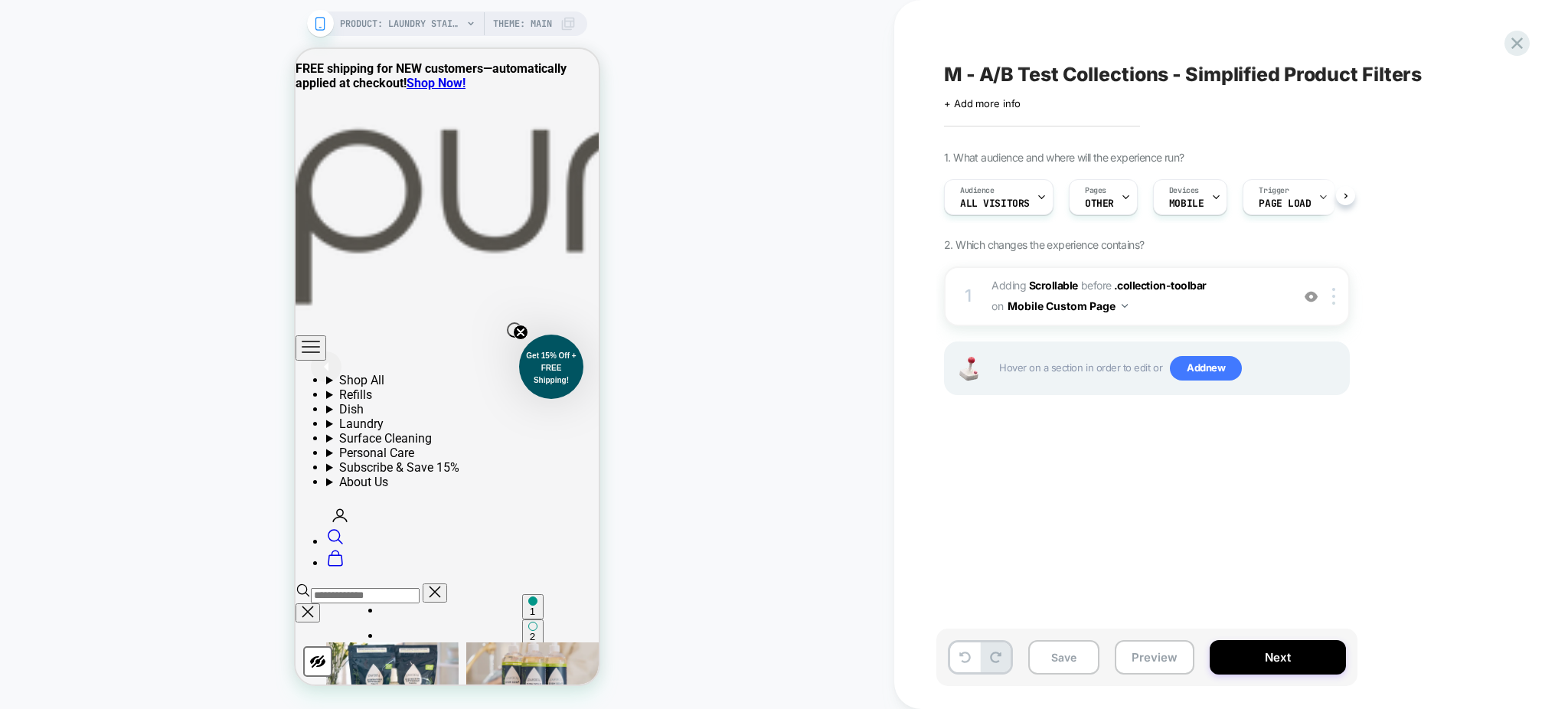
scroll to position [0, 1]
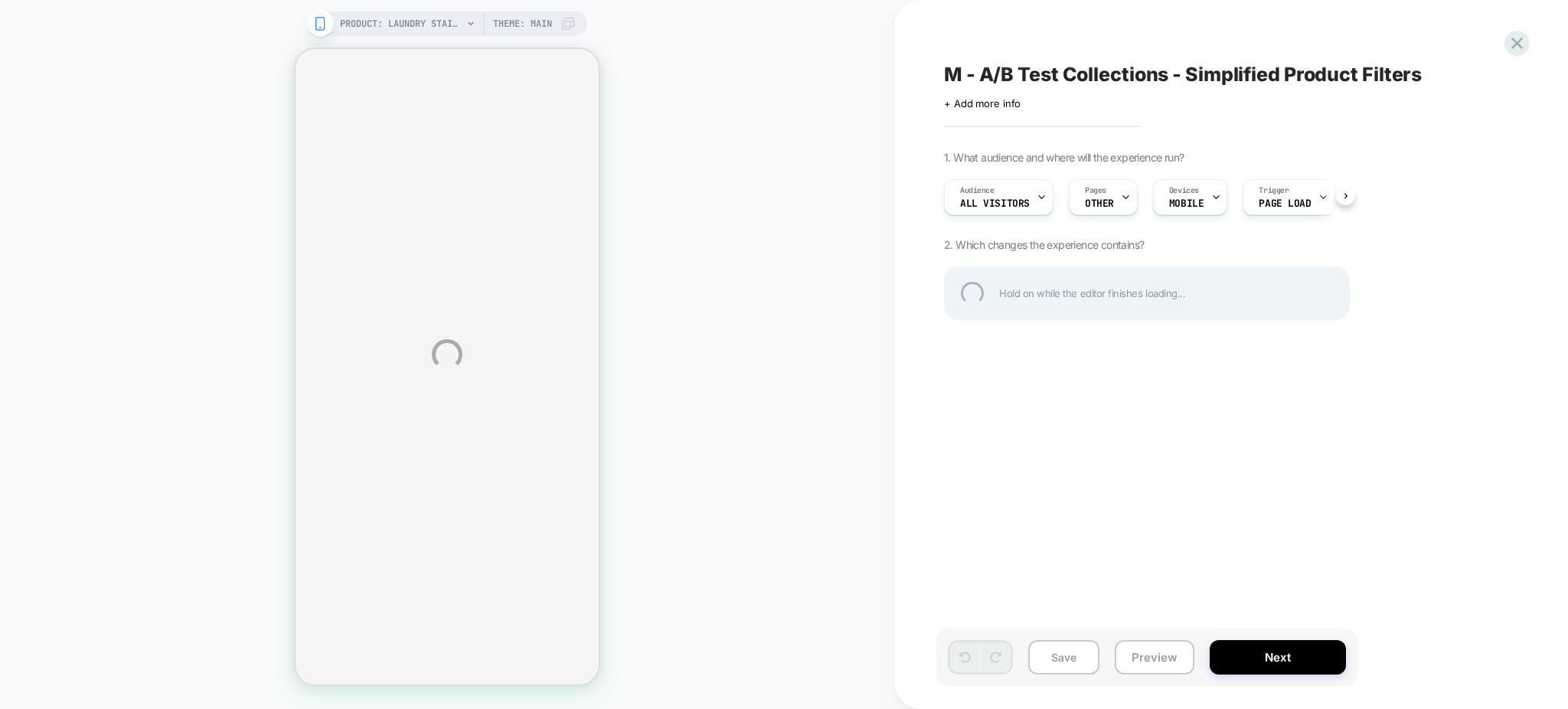
click at [1151, 81] on div "M - A/B Test Collections - Simplified Product Filters" at bounding box center [1223, 74] width 559 height 23
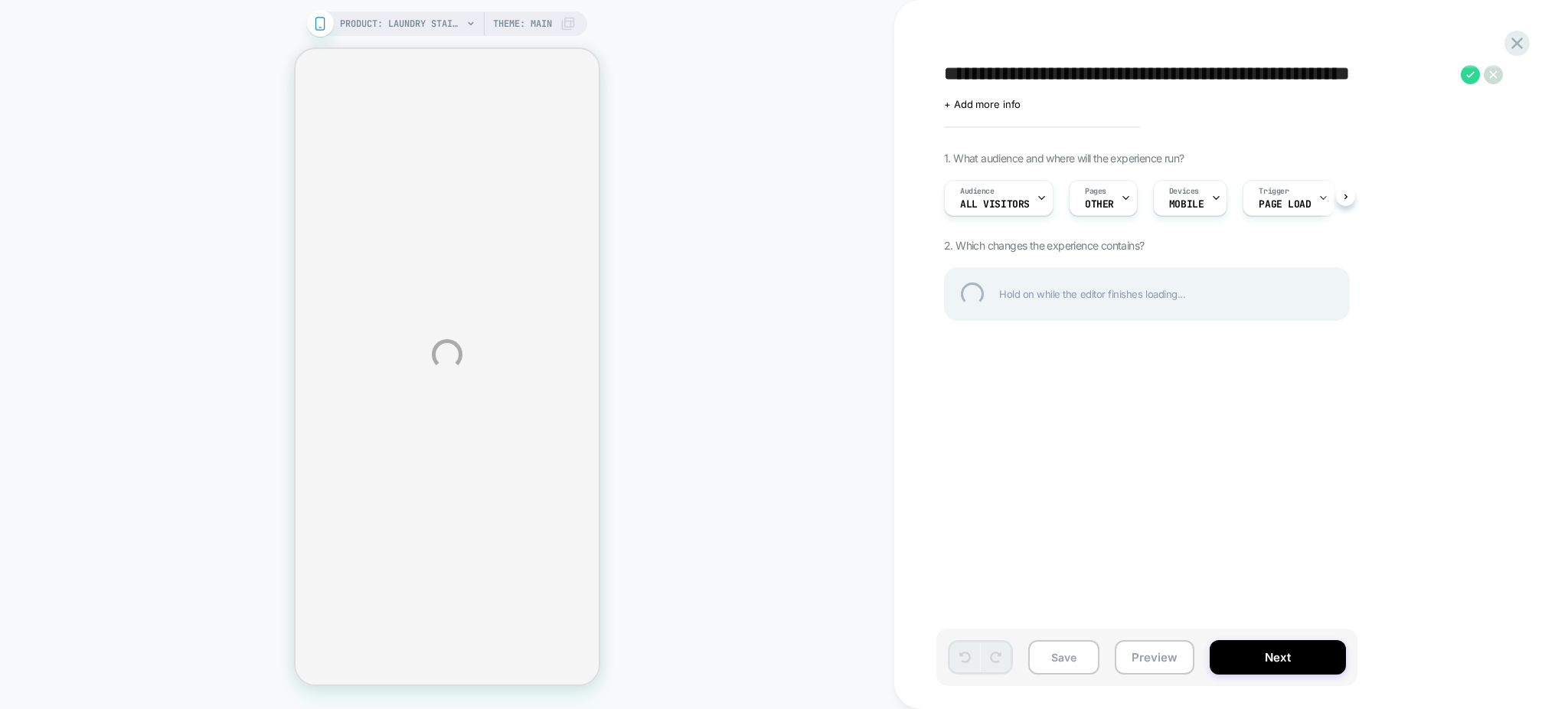
click at [1151, 81] on textarea "**********" at bounding box center [1197, 74] width 509 height 24
click at [1520, 45] on div at bounding box center [1516, 42] width 31 height 31
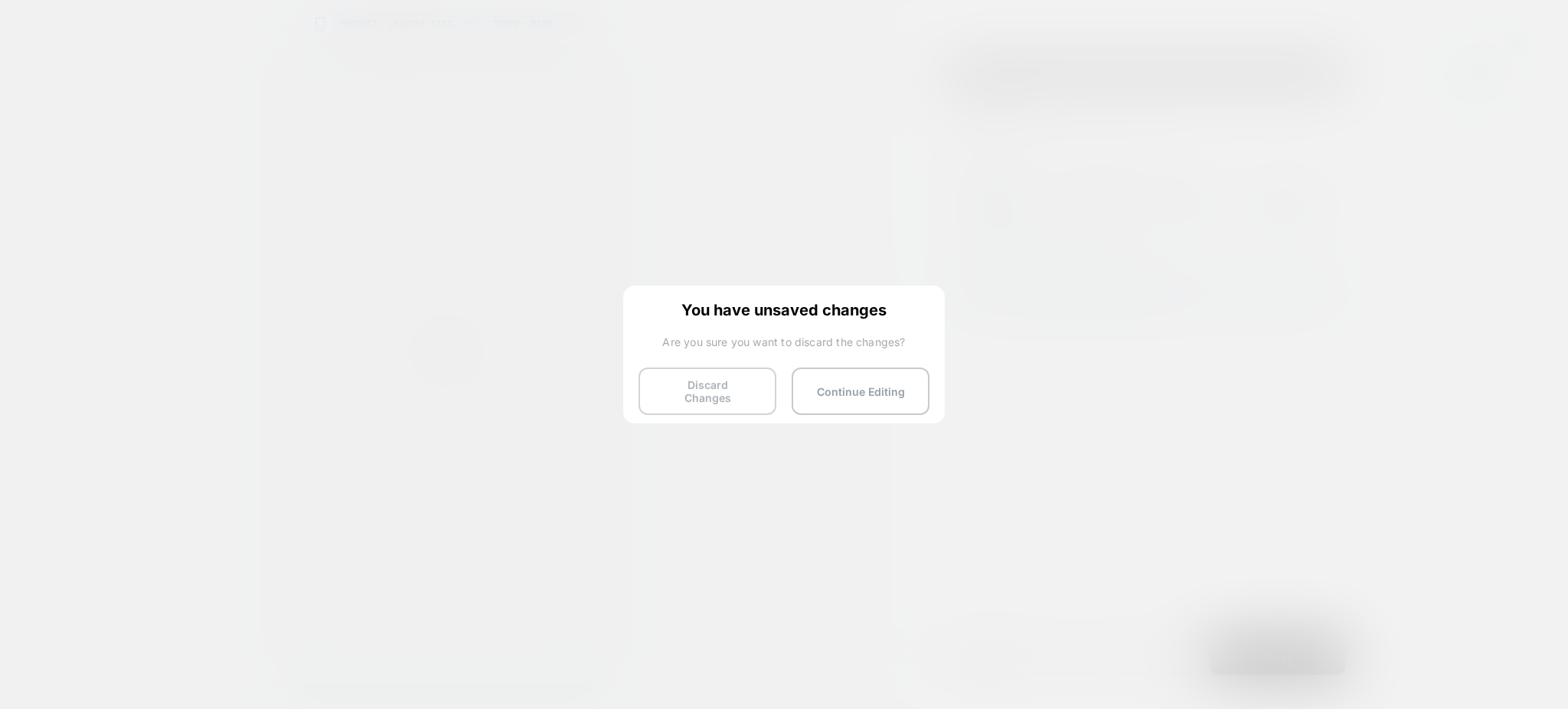
click at [731, 388] on button "Discard Changes" at bounding box center [707, 391] width 137 height 47
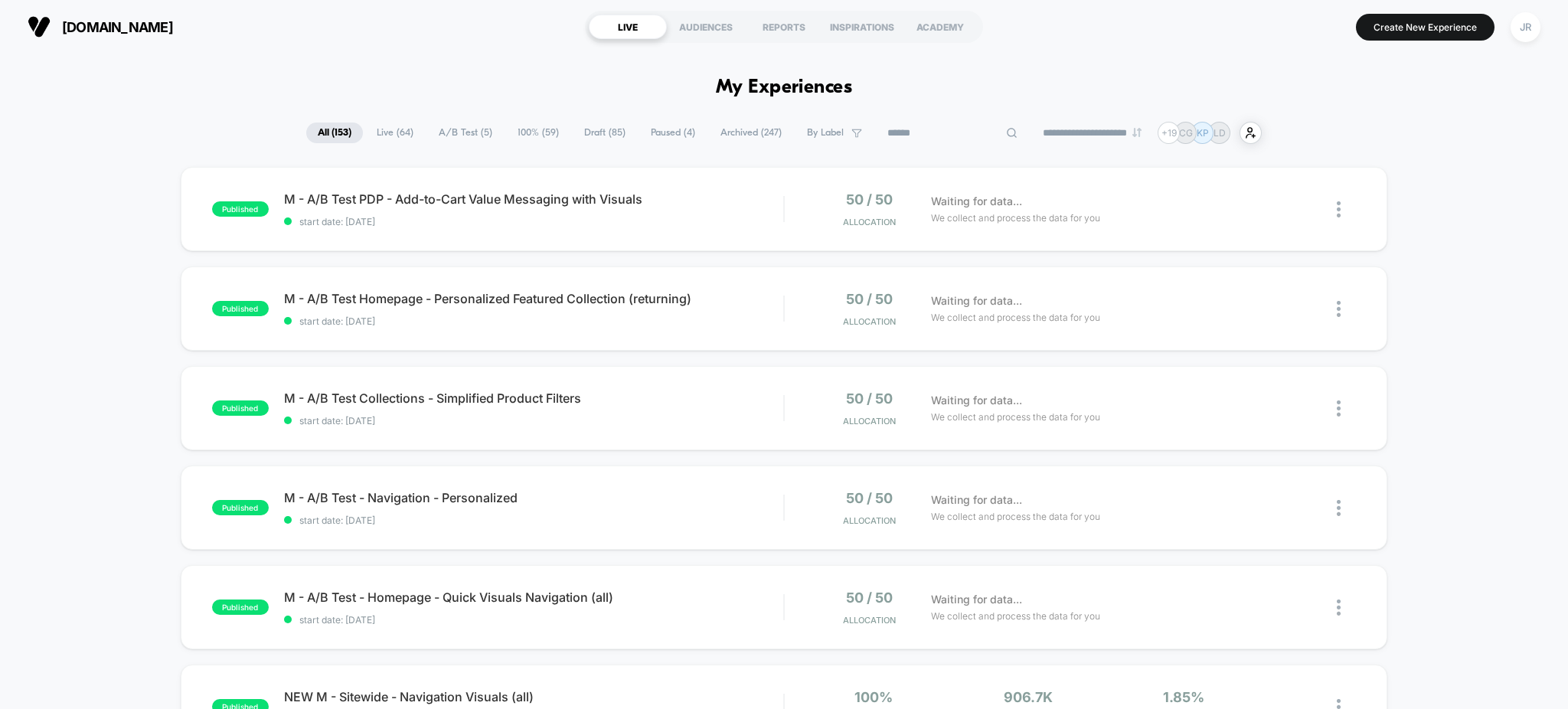
click at [948, 135] on input at bounding box center [952, 134] width 153 height 19
paste input "**********"
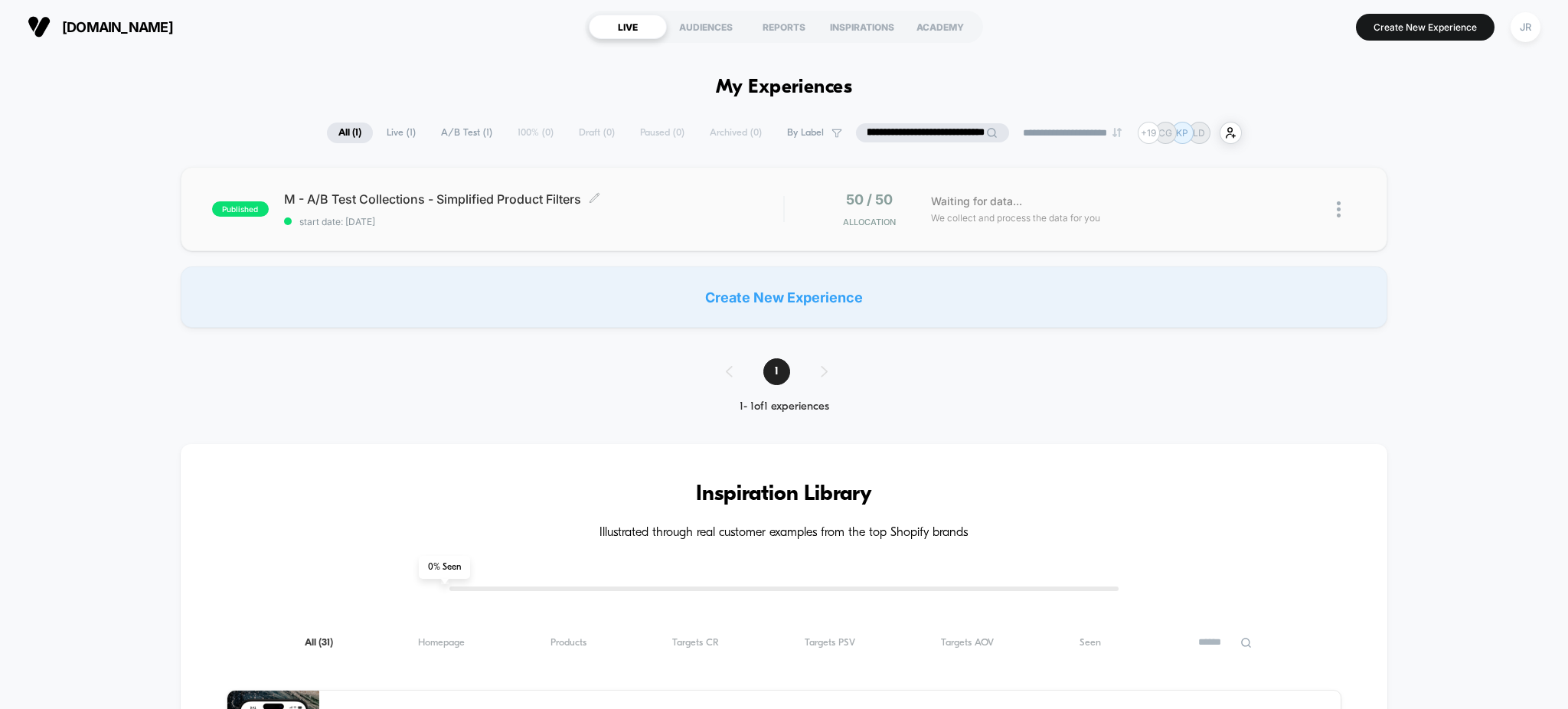
type input "**********"
click at [634, 203] on span "M - A/B Test Collections - Simplified Product Filters Click to edit experience …" at bounding box center [533, 198] width 499 height 15
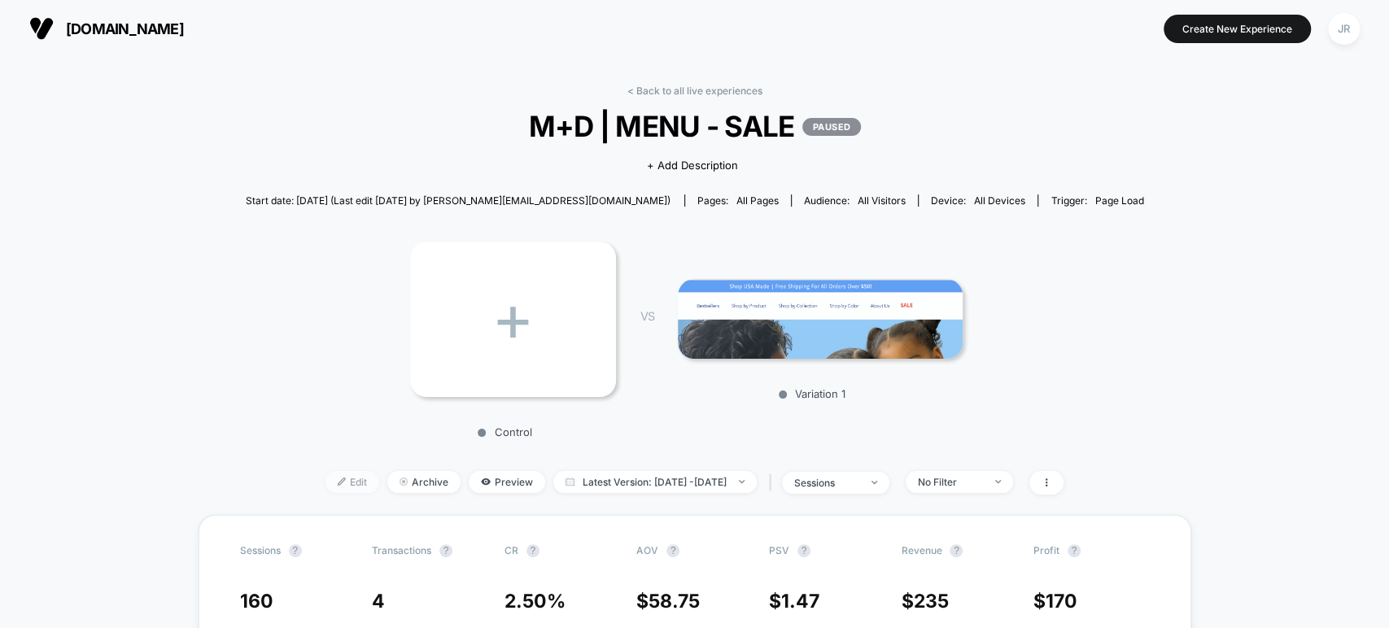
click at [329, 480] on span "Edit" at bounding box center [353, 482] width 54 height 22
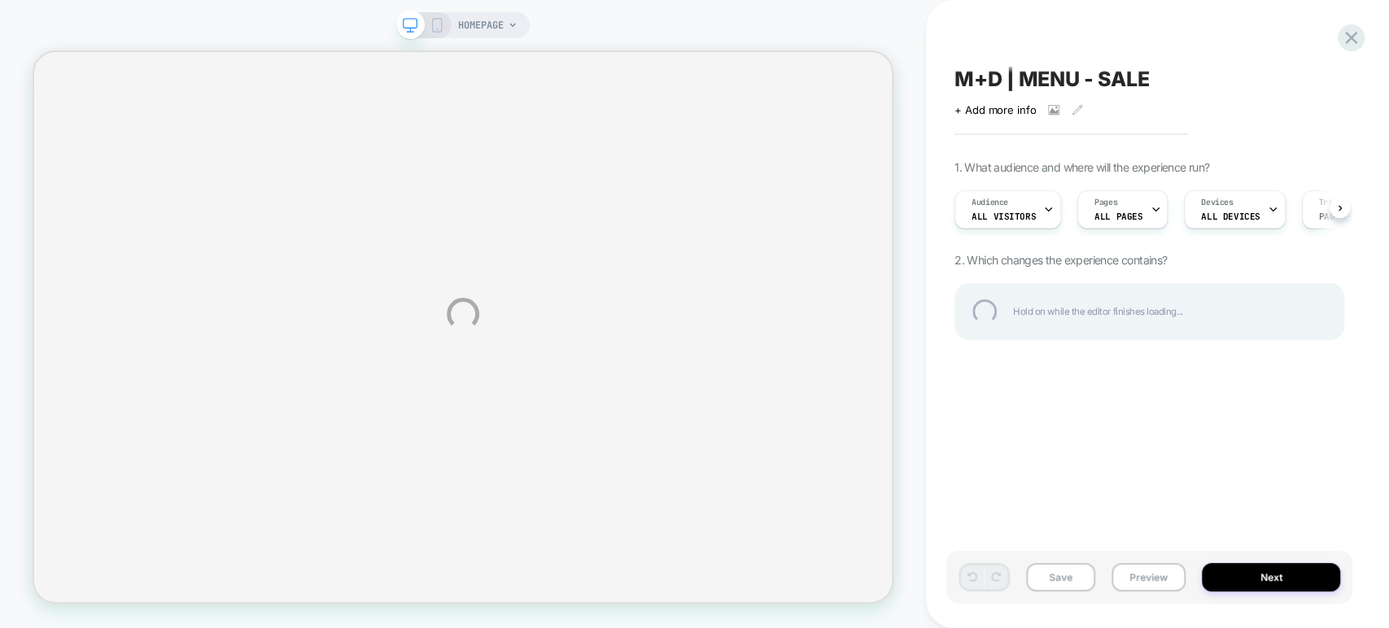
click at [1370, 0] on div at bounding box center [694, 0] width 1389 height 0
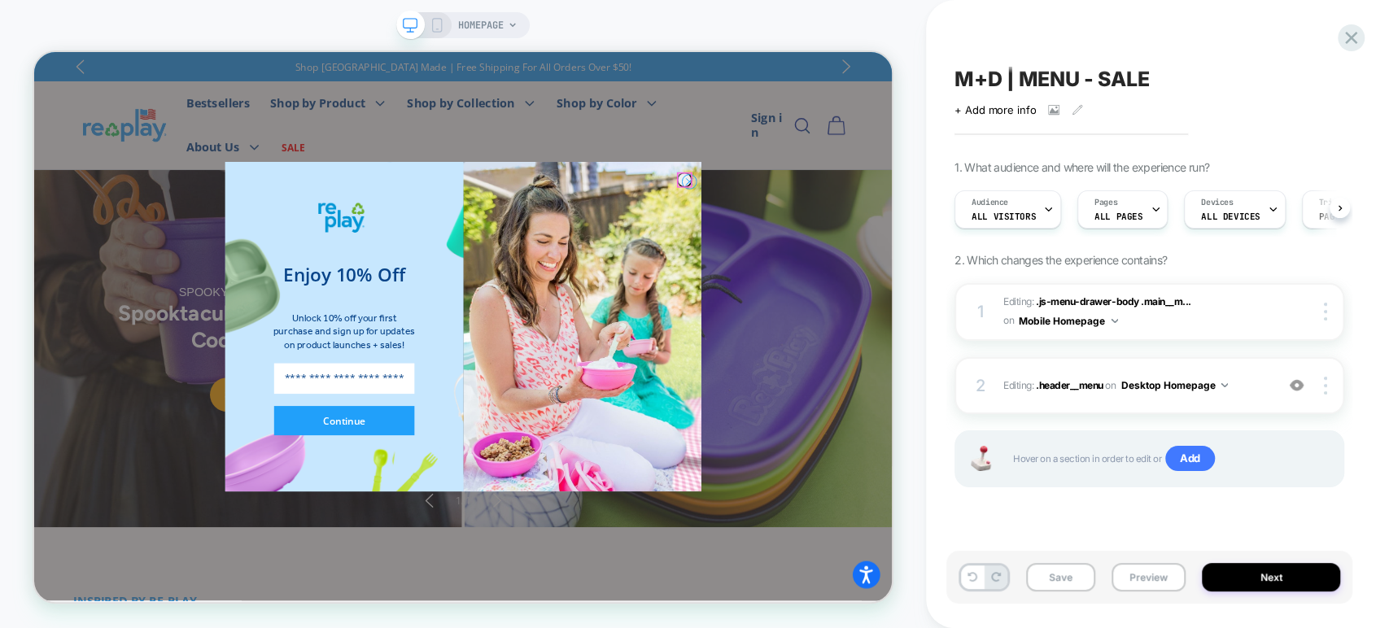
scroll to position [0, 2248]
drag, startPoint x: 476, startPoint y: 99, endPoint x: 910, endPoint y: 230, distance: 452.9
click at [910, 230] on icon "Close dialog" at bounding box center [908, 225] width 20 height 20
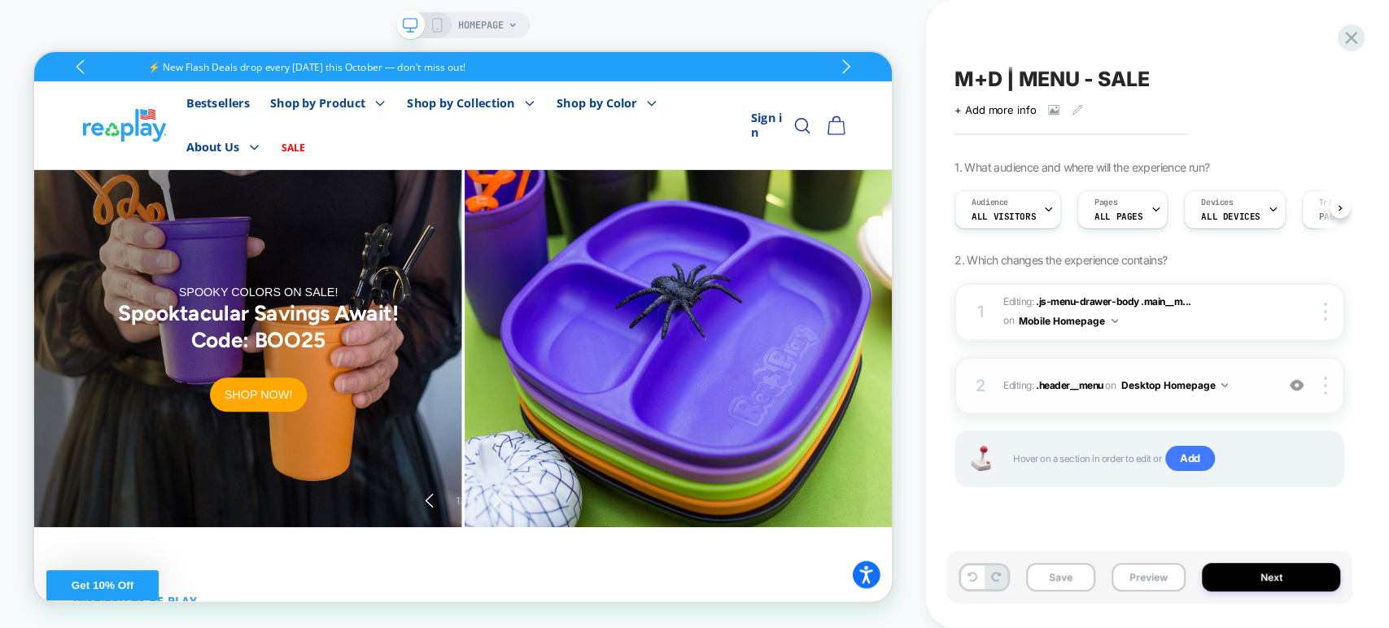
click at [1303, 386] on img at bounding box center [1297, 385] width 14 height 14
click at [1164, 574] on button "Preview" at bounding box center [1149, 577] width 74 height 28
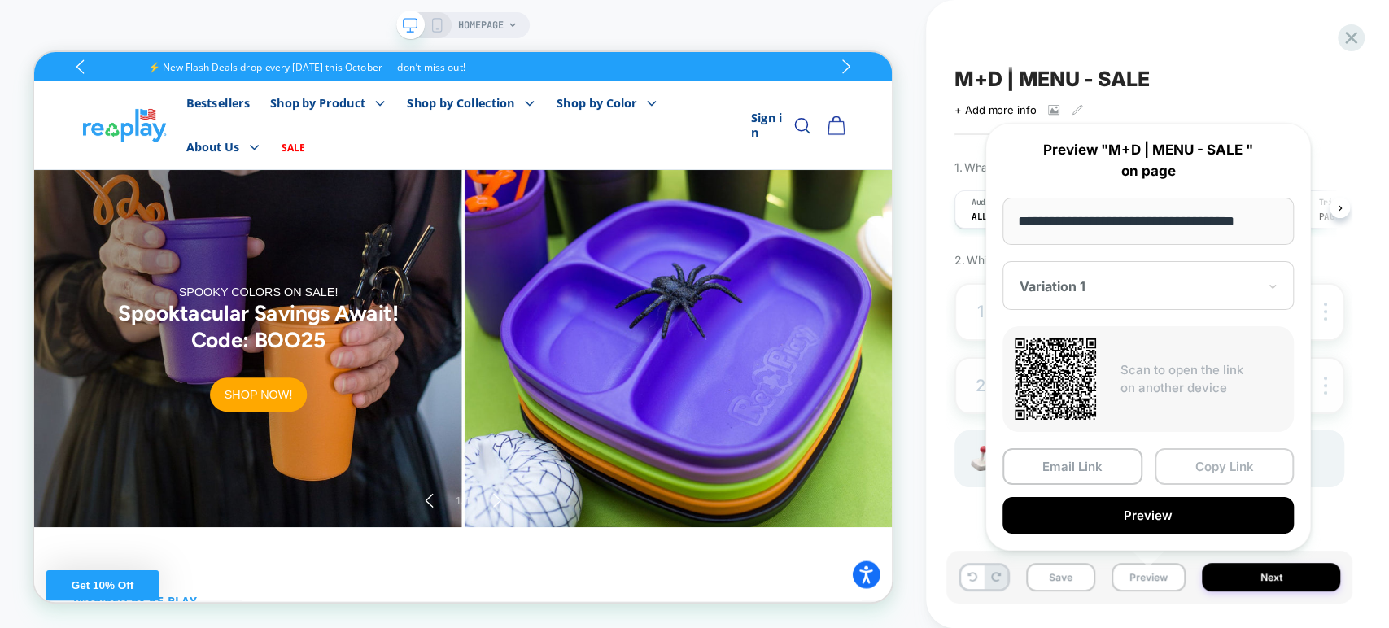
click at [1222, 474] on button "Copy Link" at bounding box center [1225, 466] width 140 height 37
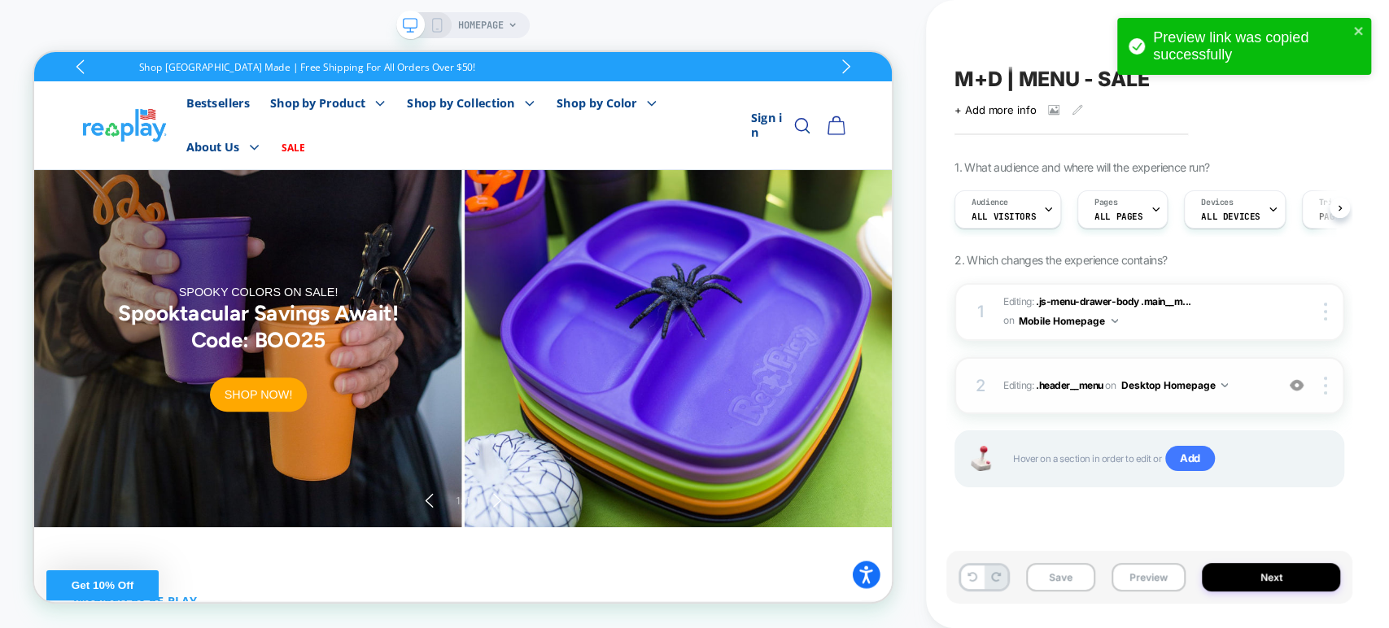
click at [1301, 384] on img at bounding box center [1297, 385] width 14 height 14
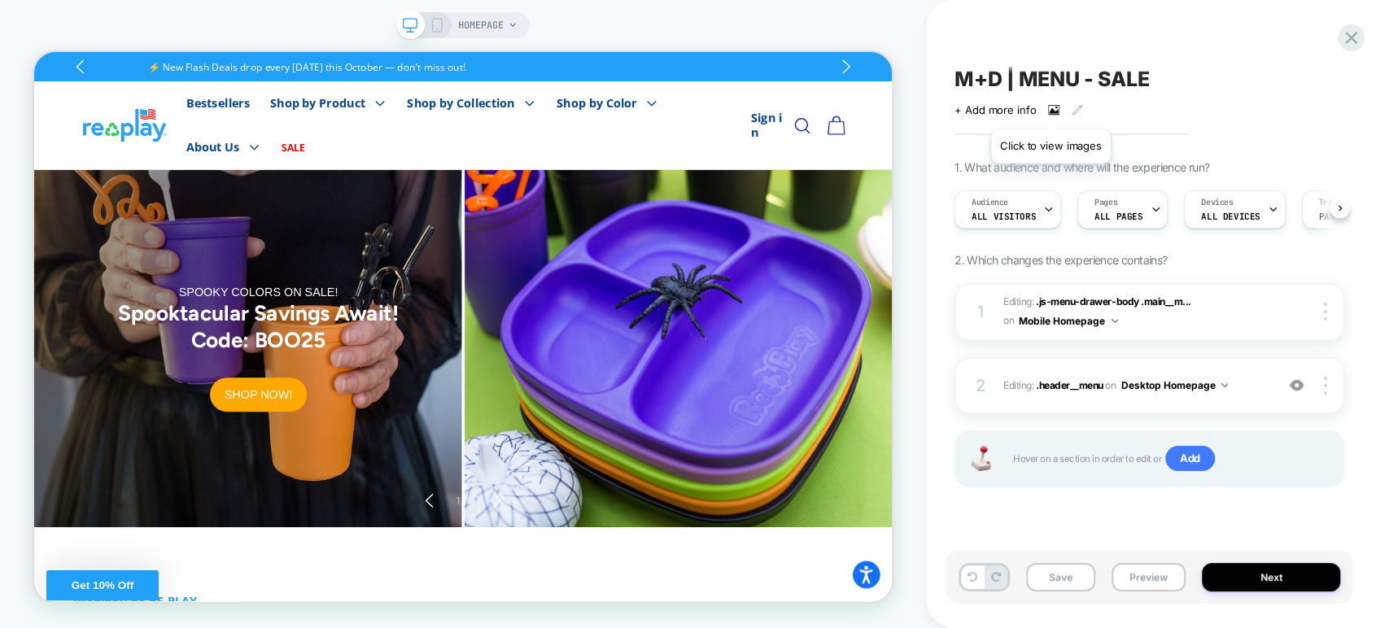
click at [1051, 109] on icon at bounding box center [1053, 109] width 11 height 11
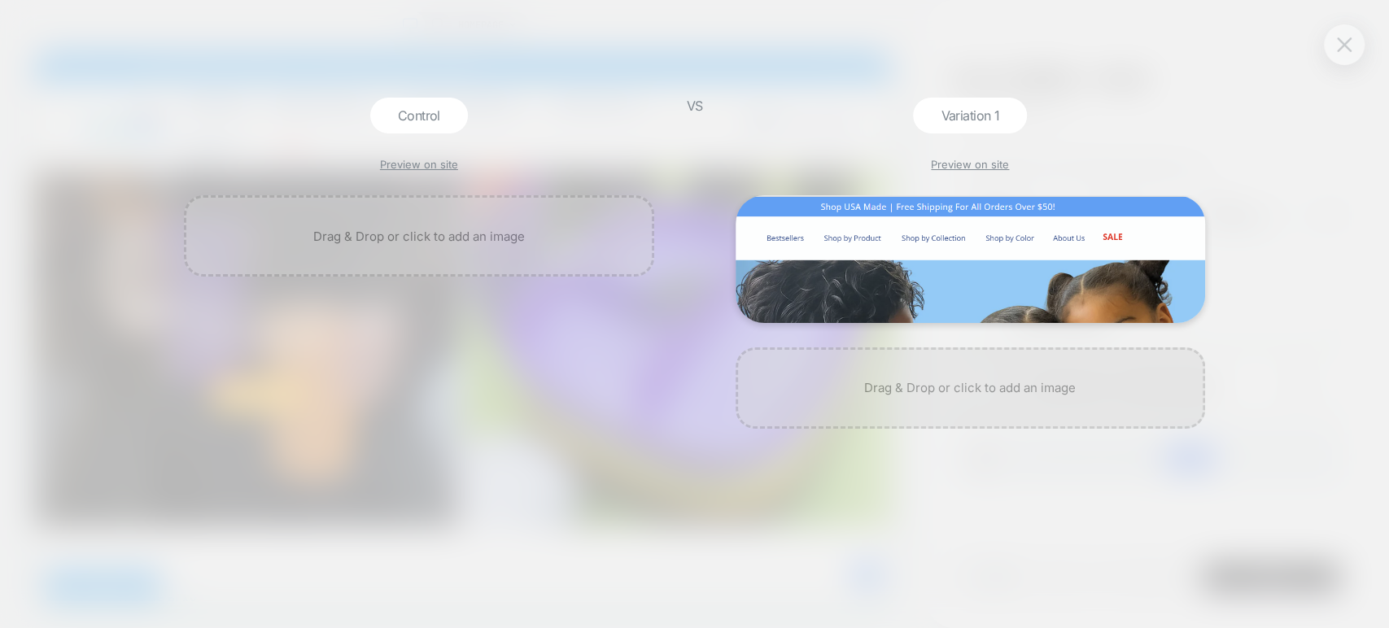
click at [1337, 48] on img at bounding box center [1344, 44] width 15 height 14
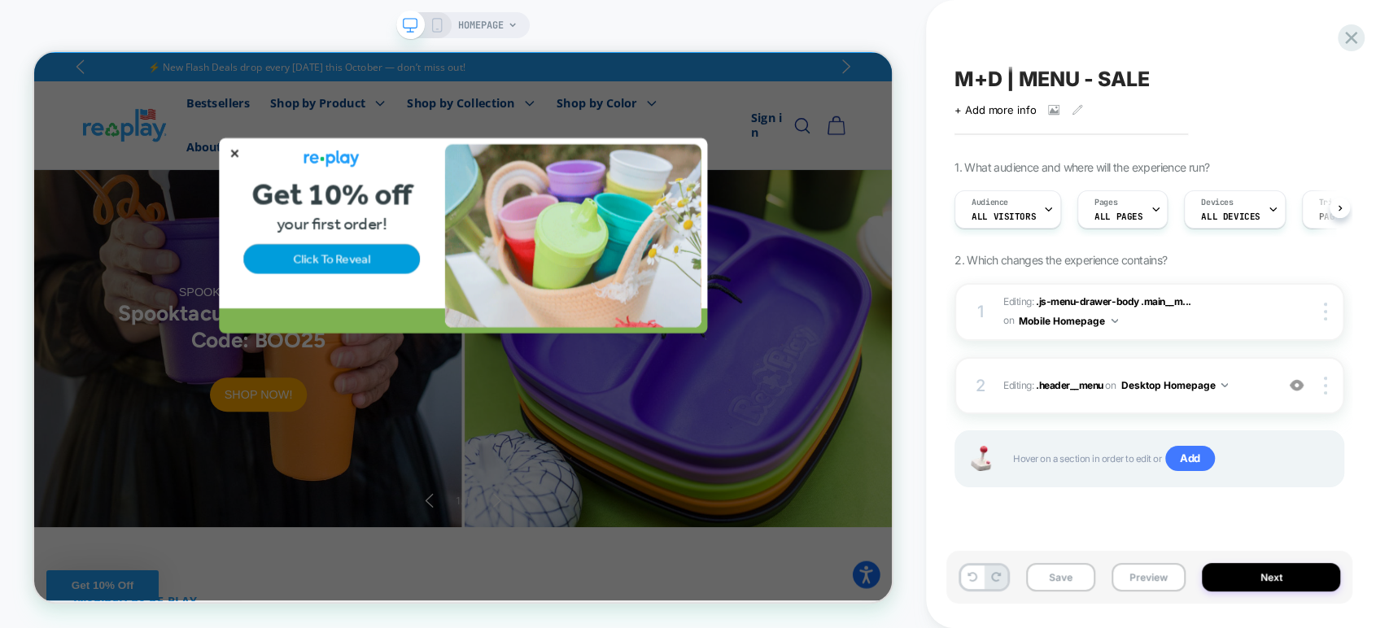
click at [435, 20] on icon at bounding box center [437, 25] width 15 height 15
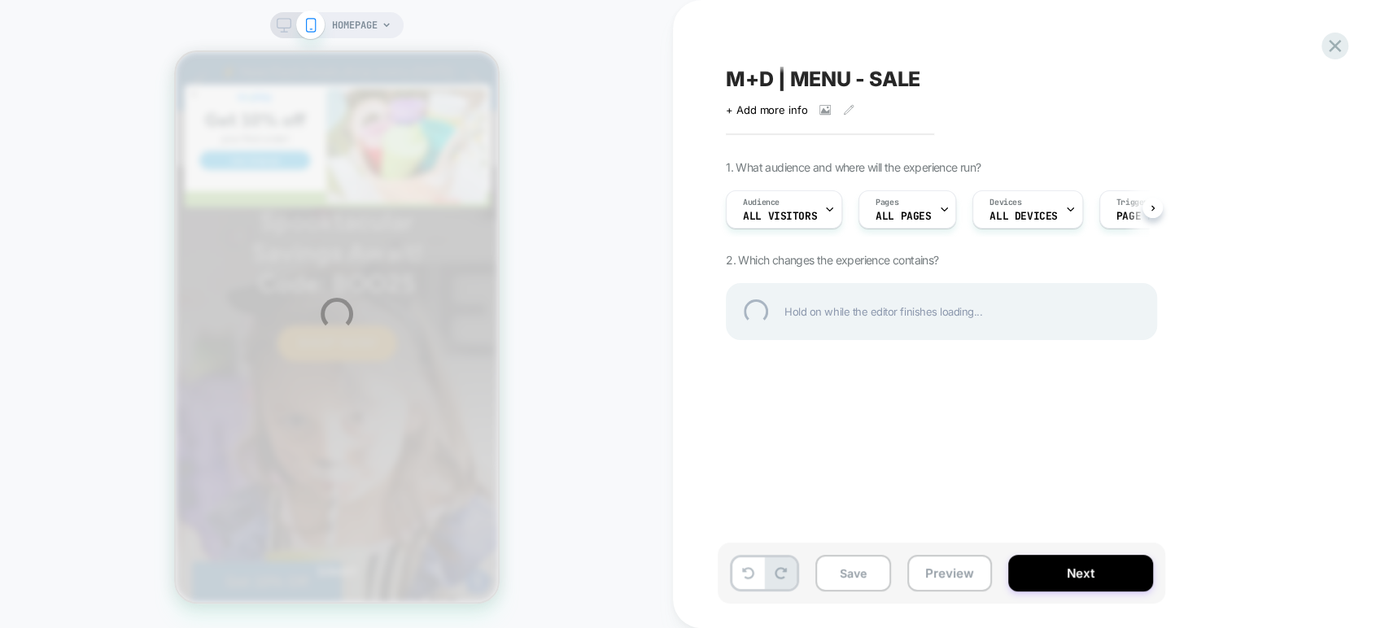
scroll to position [0, 564]
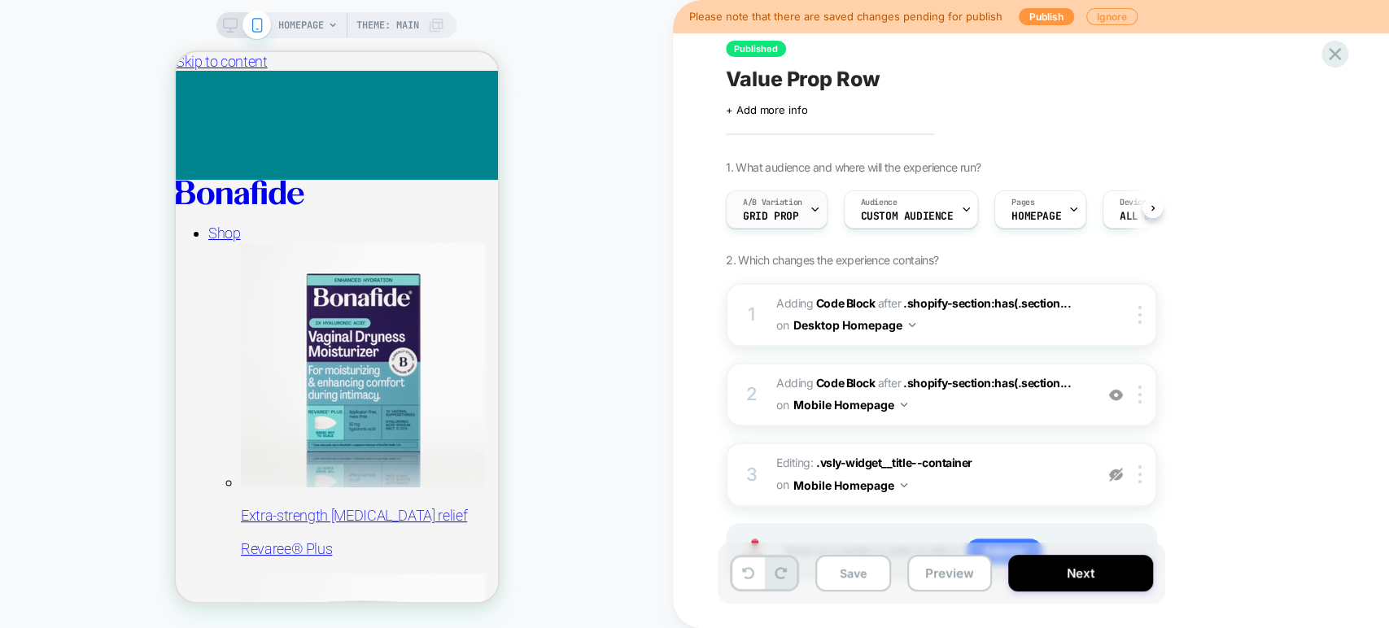
click at [792, 207] on span "A/B Variation" at bounding box center [772, 202] width 59 height 11
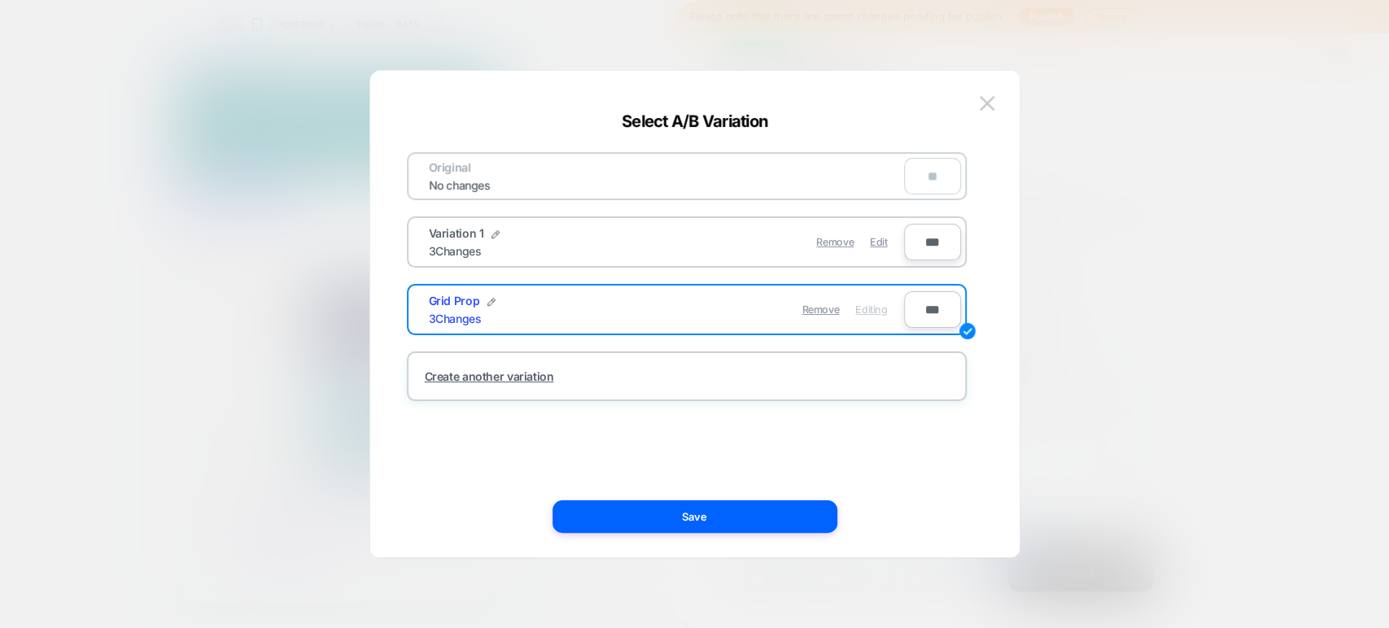
click at [1158, 181] on div at bounding box center [694, 314] width 1389 height 628
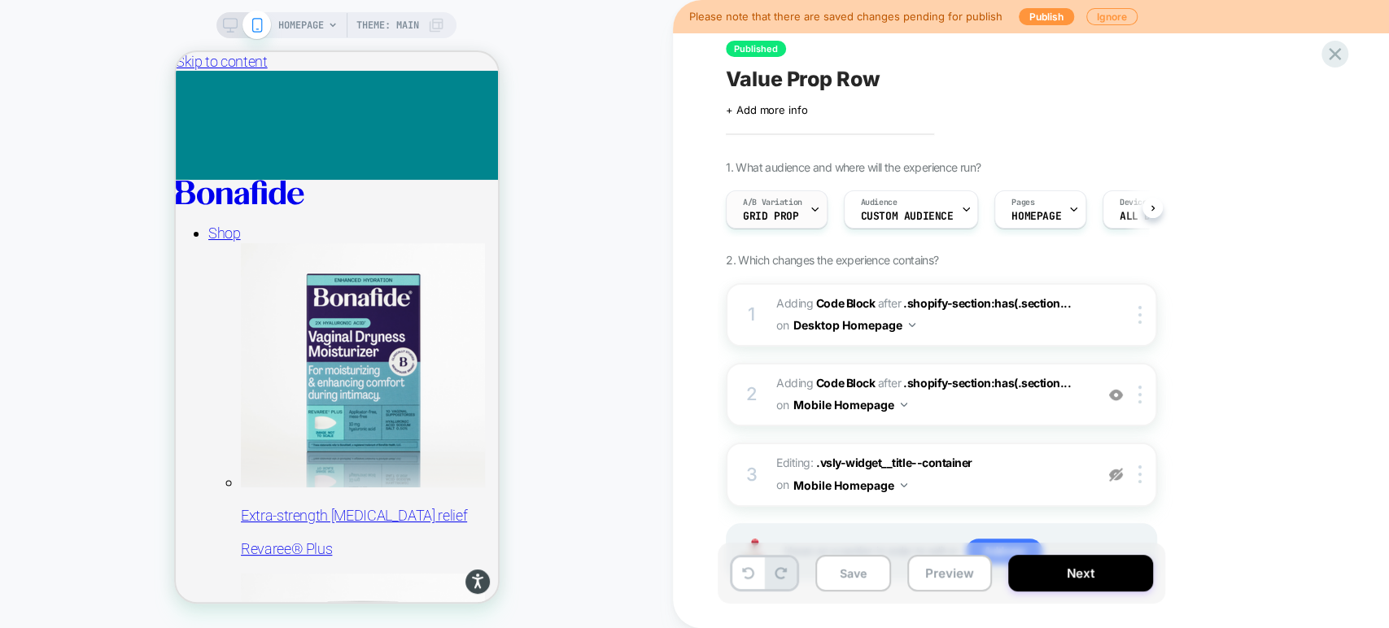
click at [775, 220] on span "Grid Prop" at bounding box center [770, 216] width 55 height 11
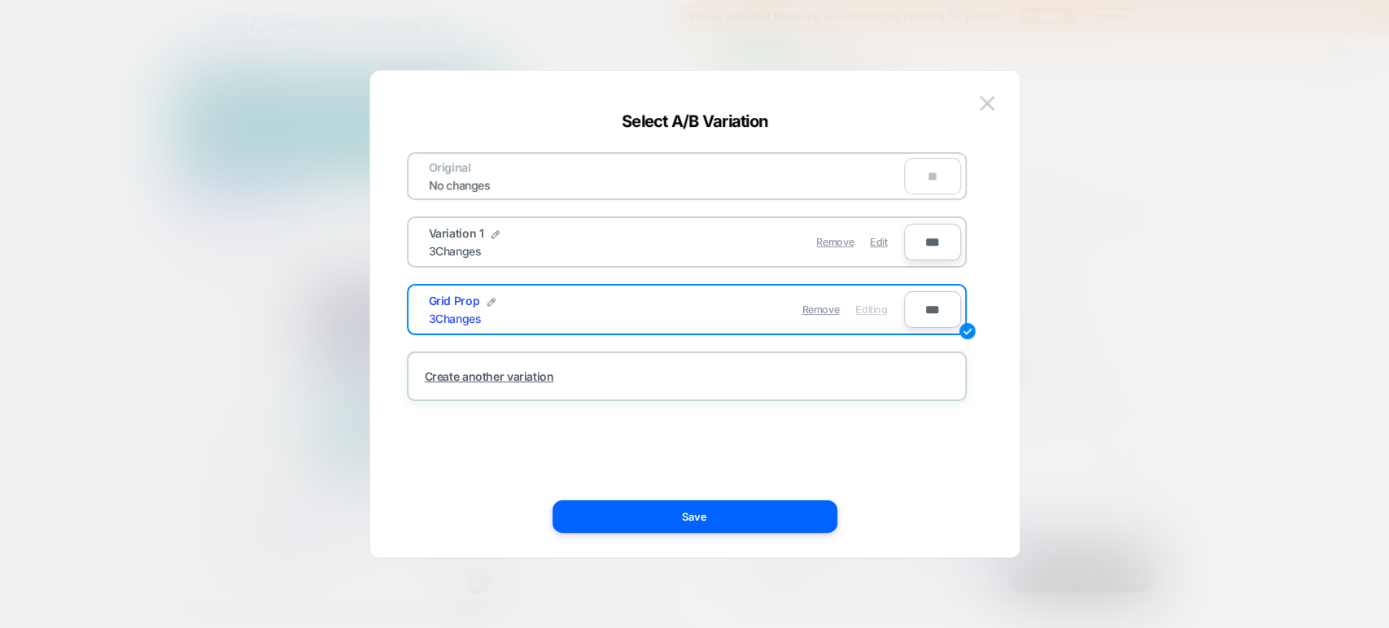
click at [1087, 243] on div at bounding box center [694, 314] width 1389 height 628
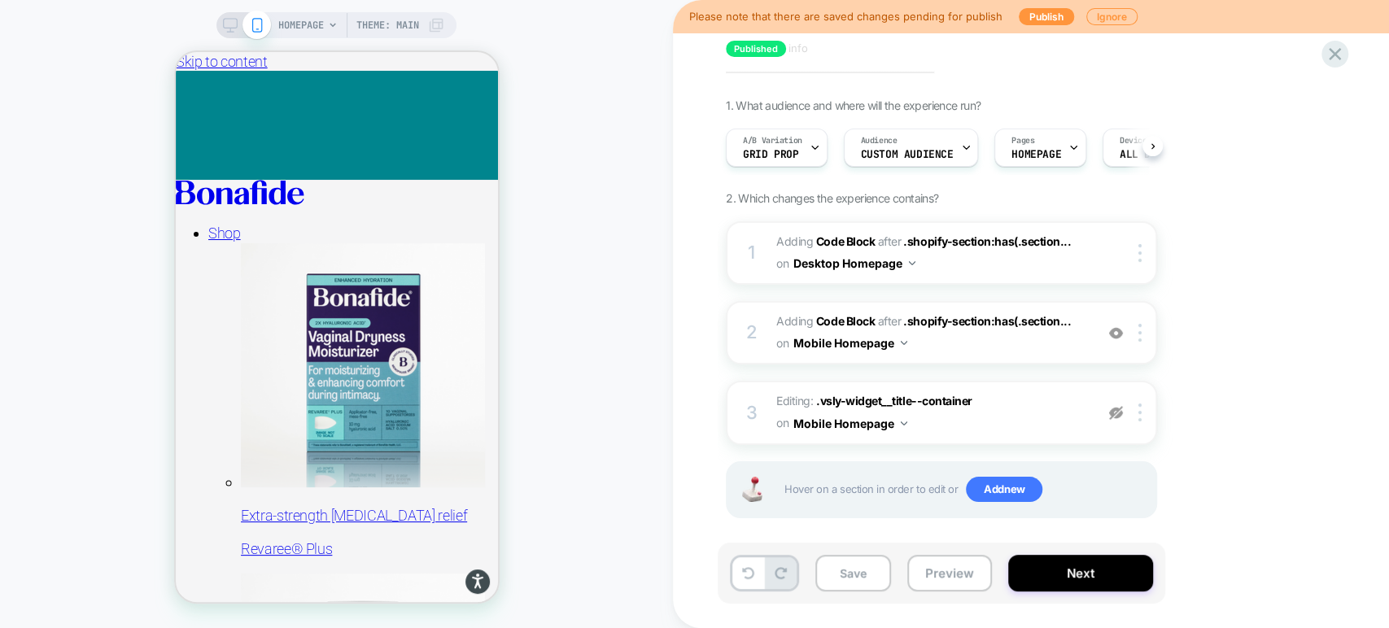
scroll to position [72, 0]
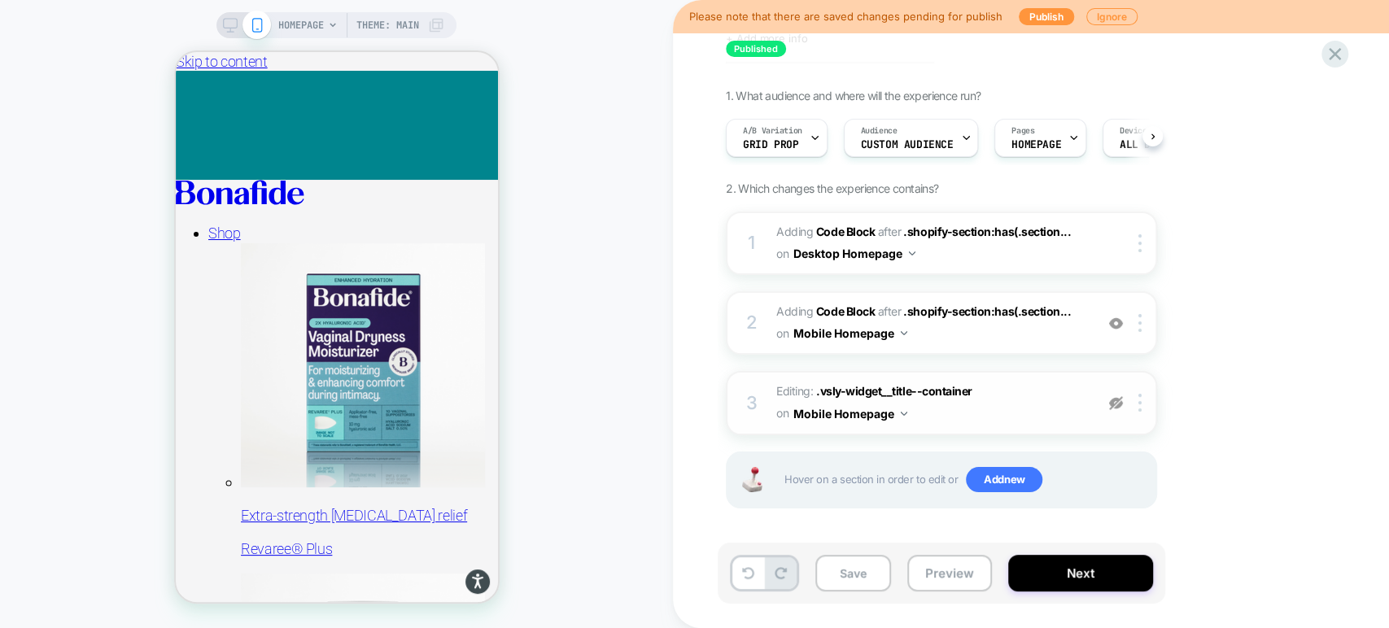
click at [1113, 408] on img at bounding box center [1116, 403] width 14 height 14
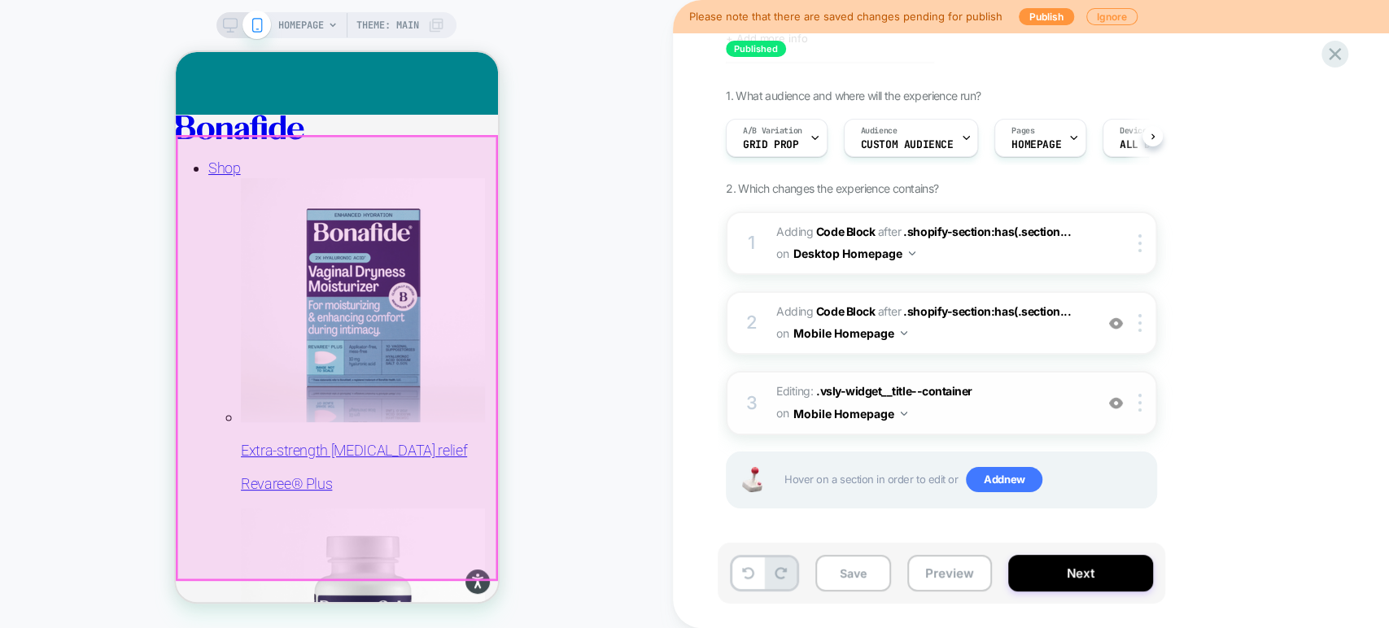
scroll to position [61, 0]
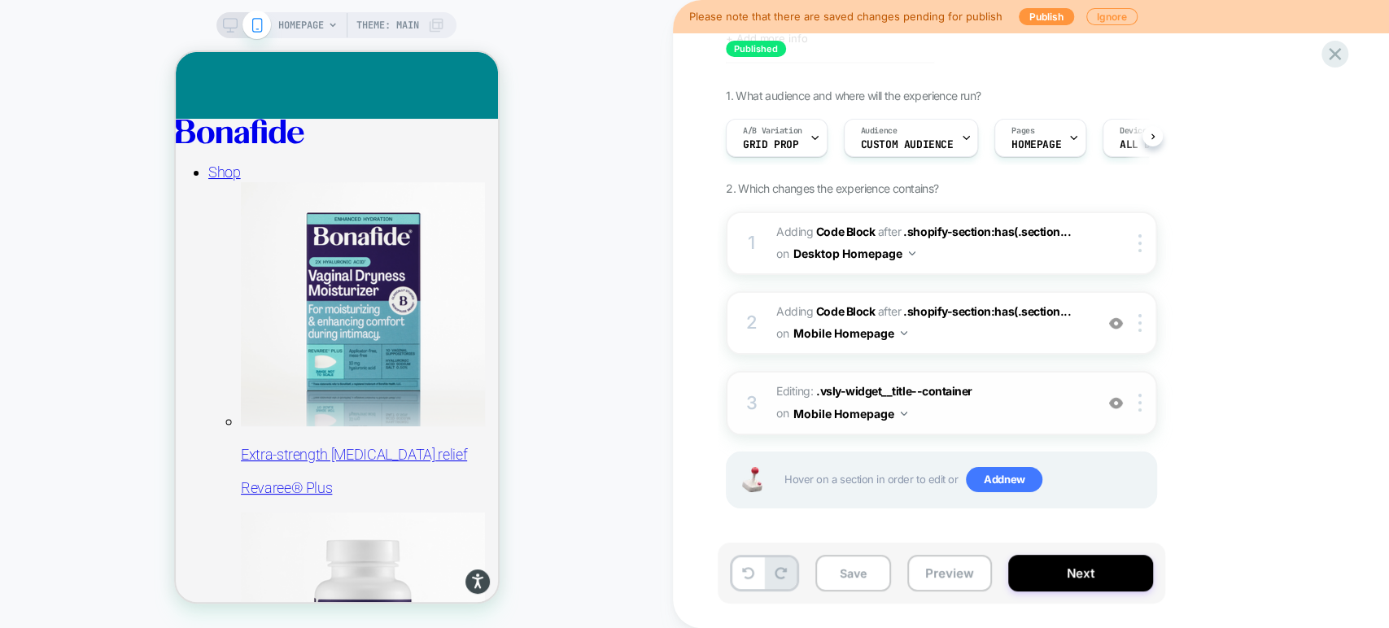
click at [1112, 404] on img at bounding box center [1116, 403] width 14 height 14
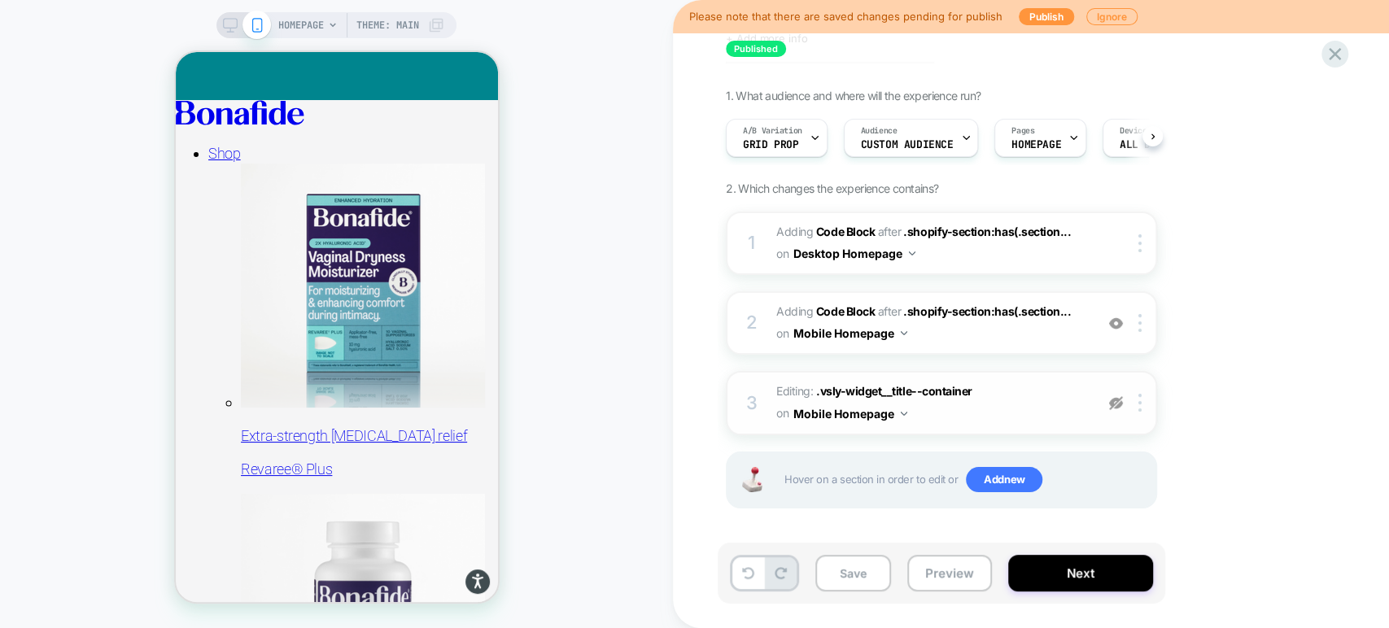
scroll to position [0, 0]
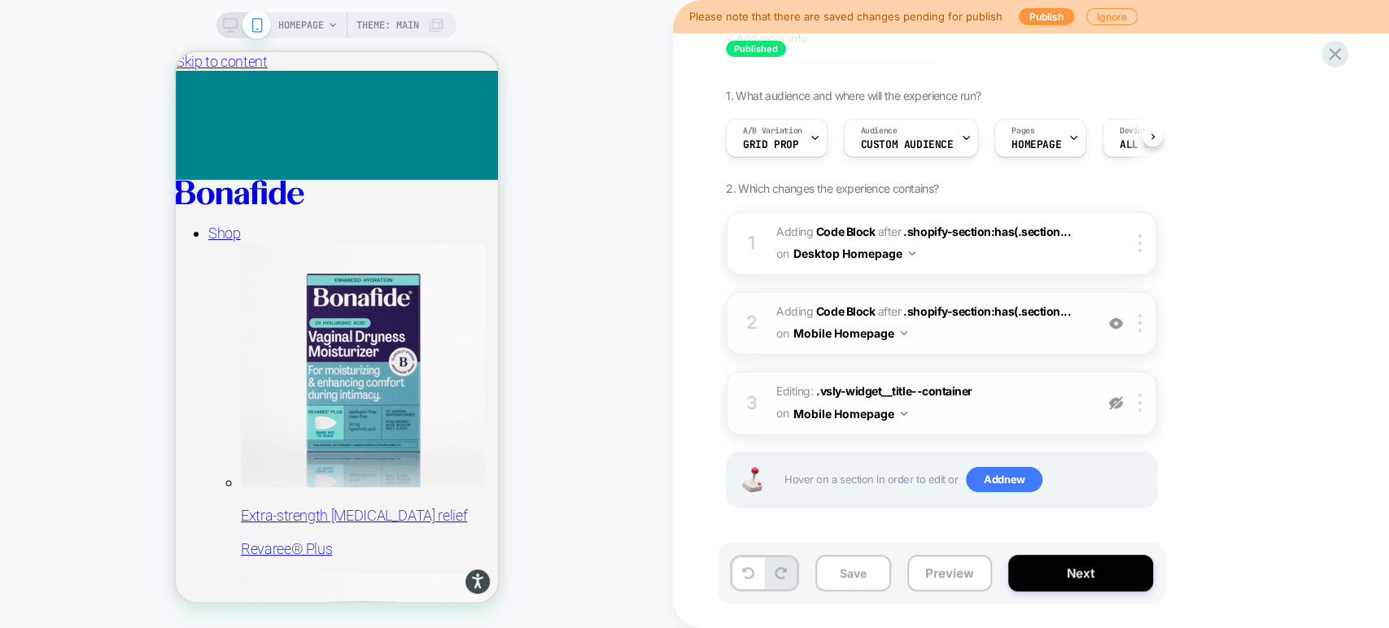
click at [950, 334] on span "Adding Code Block AFTER .shopify-section:has(.section... .shopify-section:has(.…" at bounding box center [931, 323] width 310 height 44
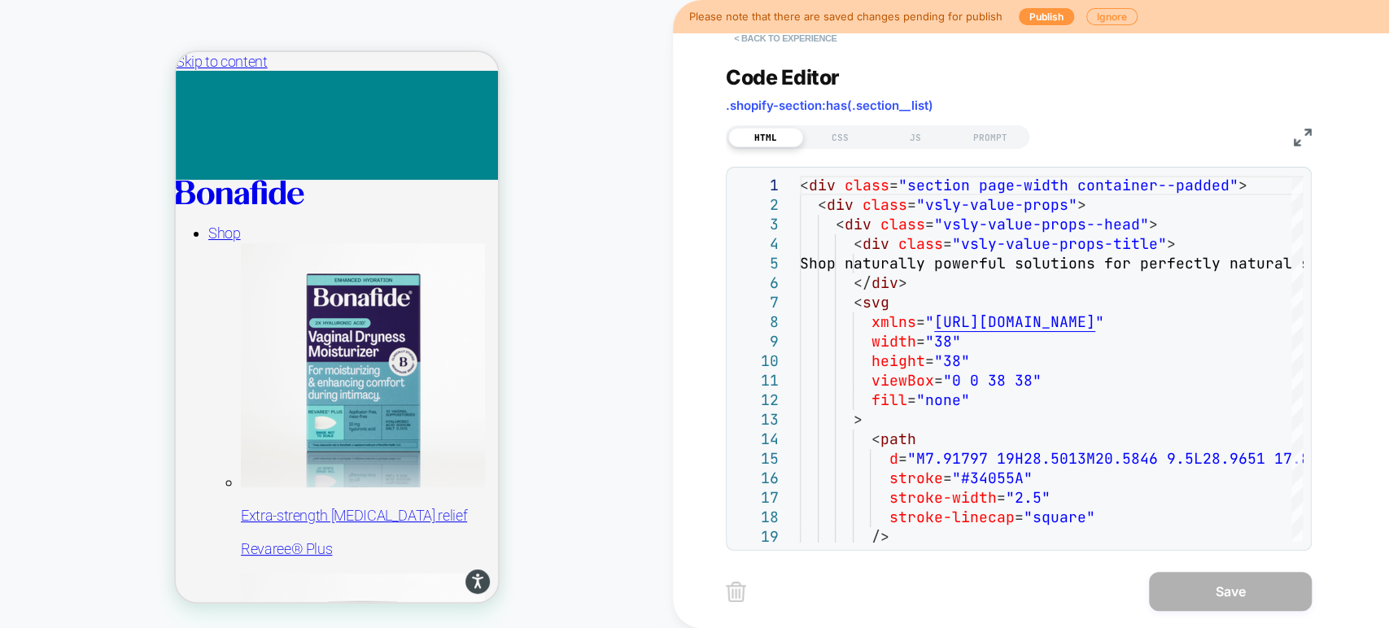
click at [747, 36] on button "< Back to experience" at bounding box center [785, 38] width 119 height 26
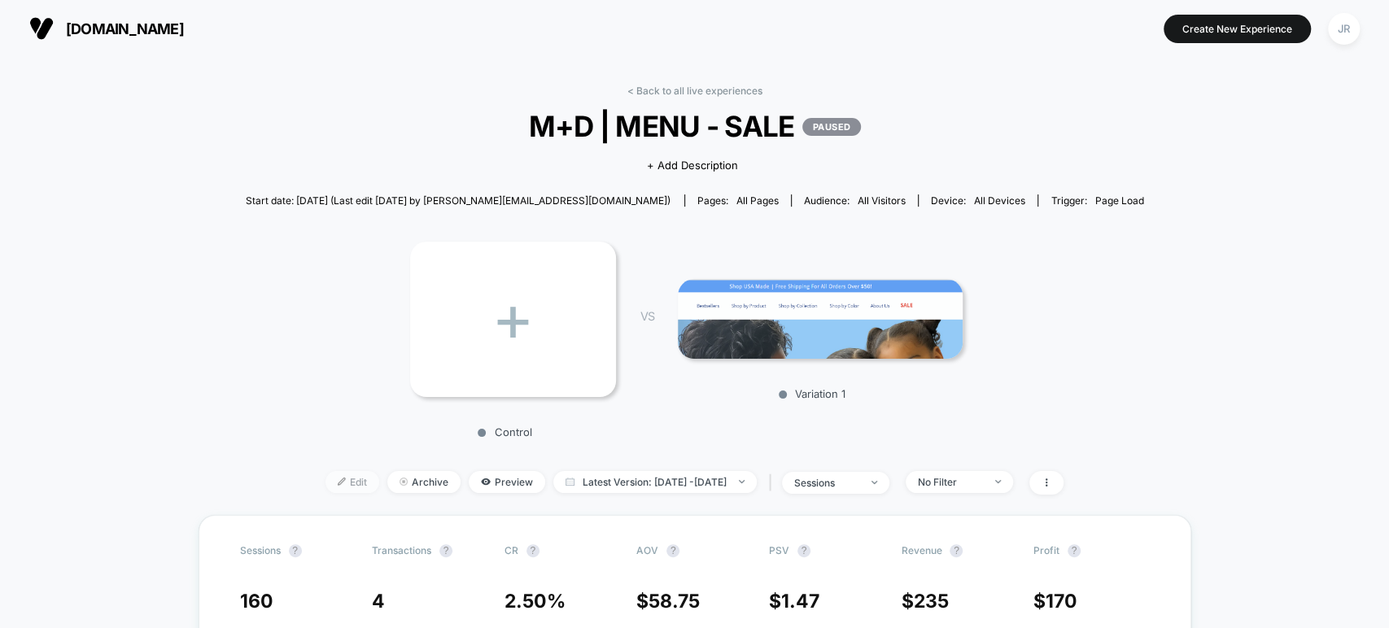
click at [336, 484] on span "Edit" at bounding box center [353, 482] width 54 height 22
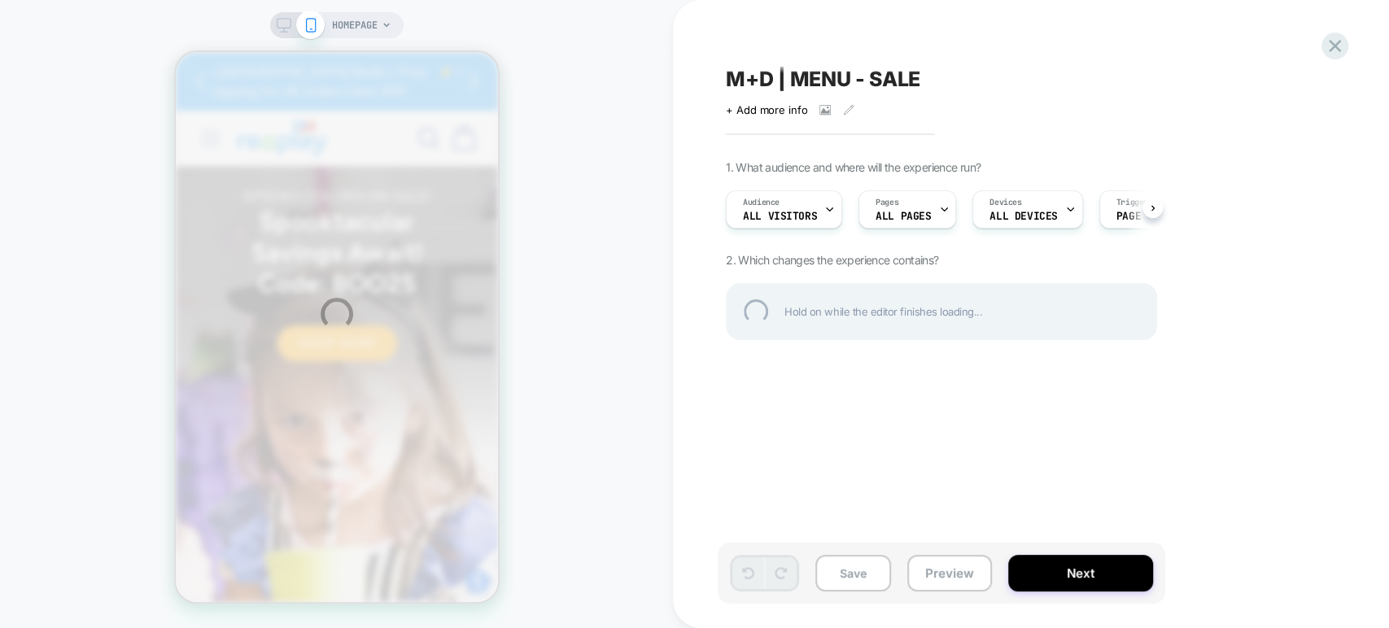
click at [1366, 0] on div at bounding box center [694, 0] width 1389 height 0
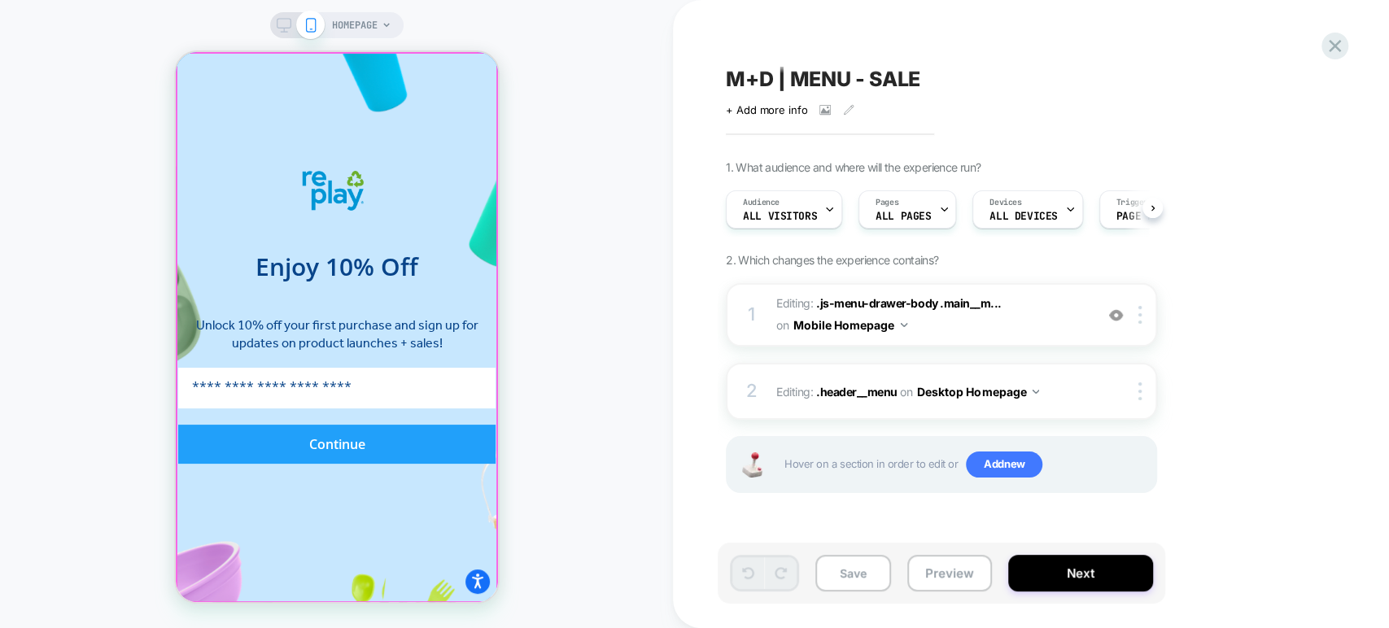
click at [208, 123] on form "Enjoy 10% Off Unlock 10% off your first purchase and sign up for updates on pro…" at bounding box center [336, 327] width 448 height 550
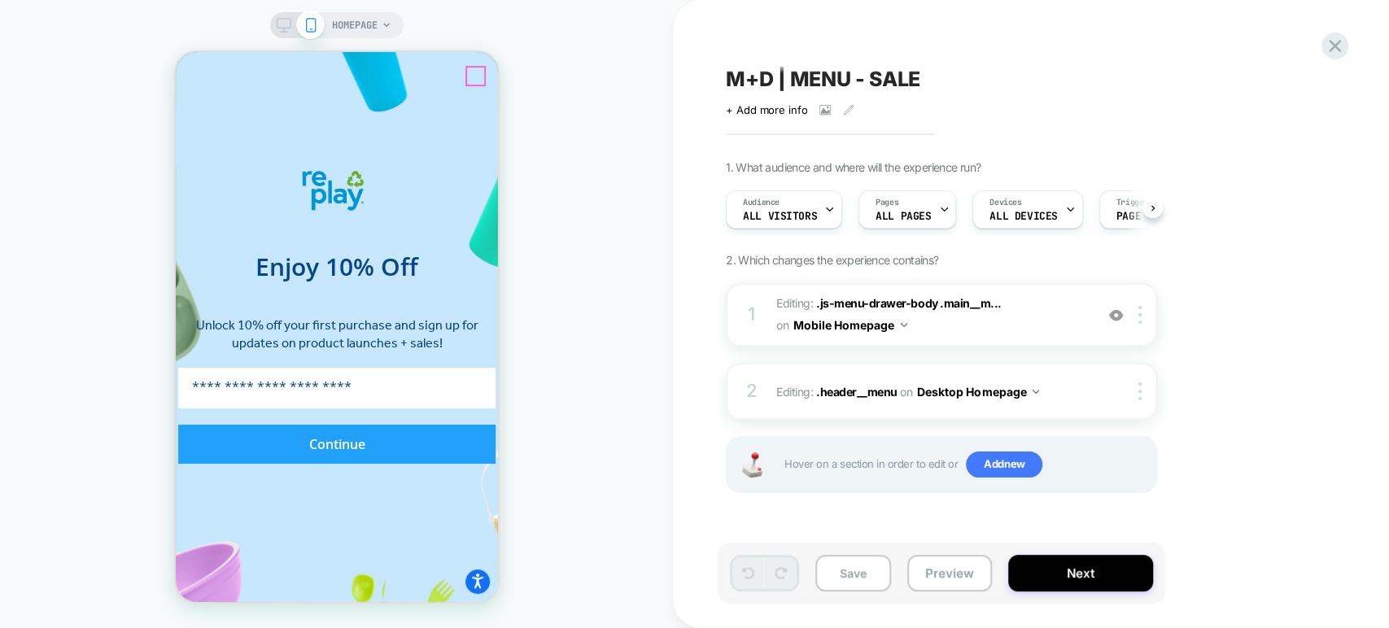
click at [540, 75] on icon "Close dialog" at bounding box center [544, 79] width 8 height 8
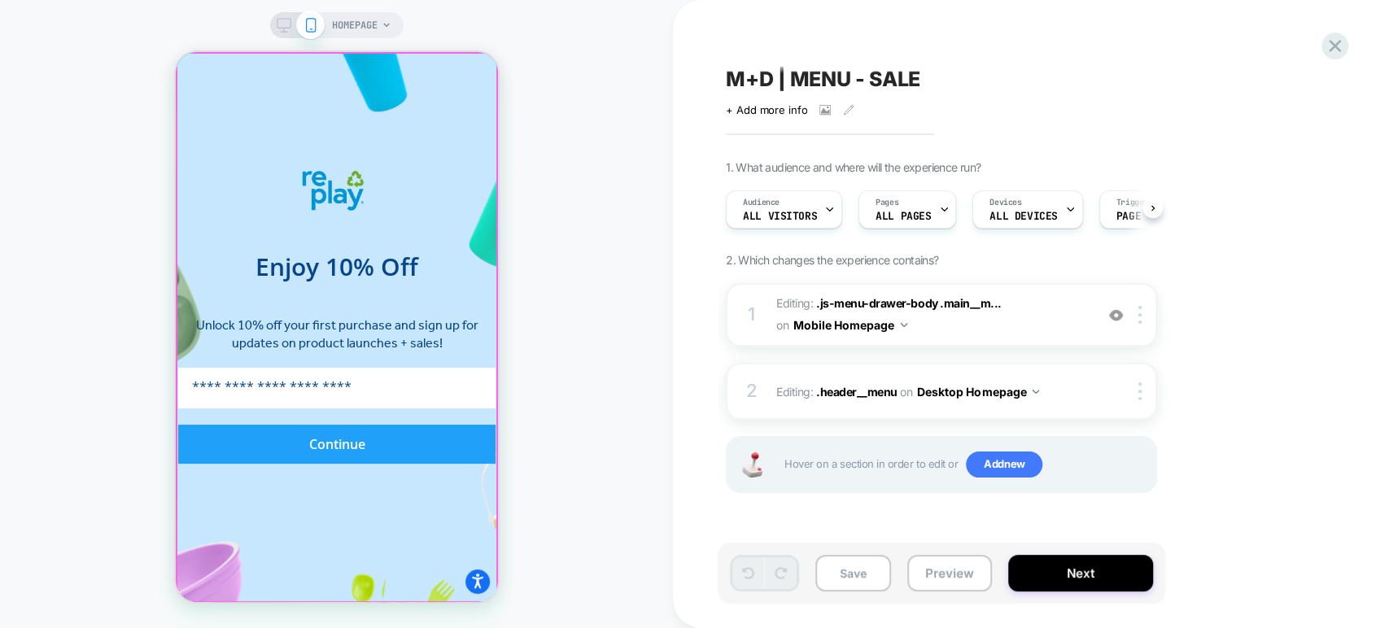
click at [197, 123] on div "Close dialog Enjoy 10% Off Unlock 10% off your first purchase and sign up for u…" at bounding box center [336, 327] width 448 height 550
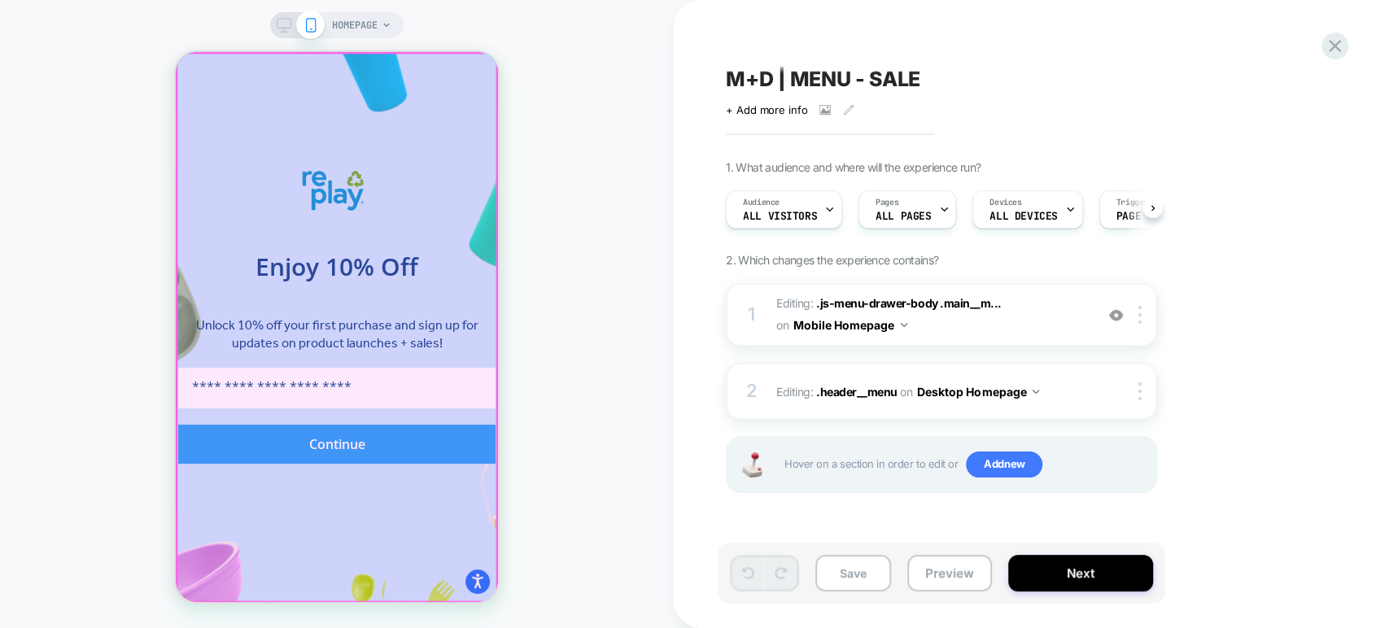
scroll to position [0, 564]
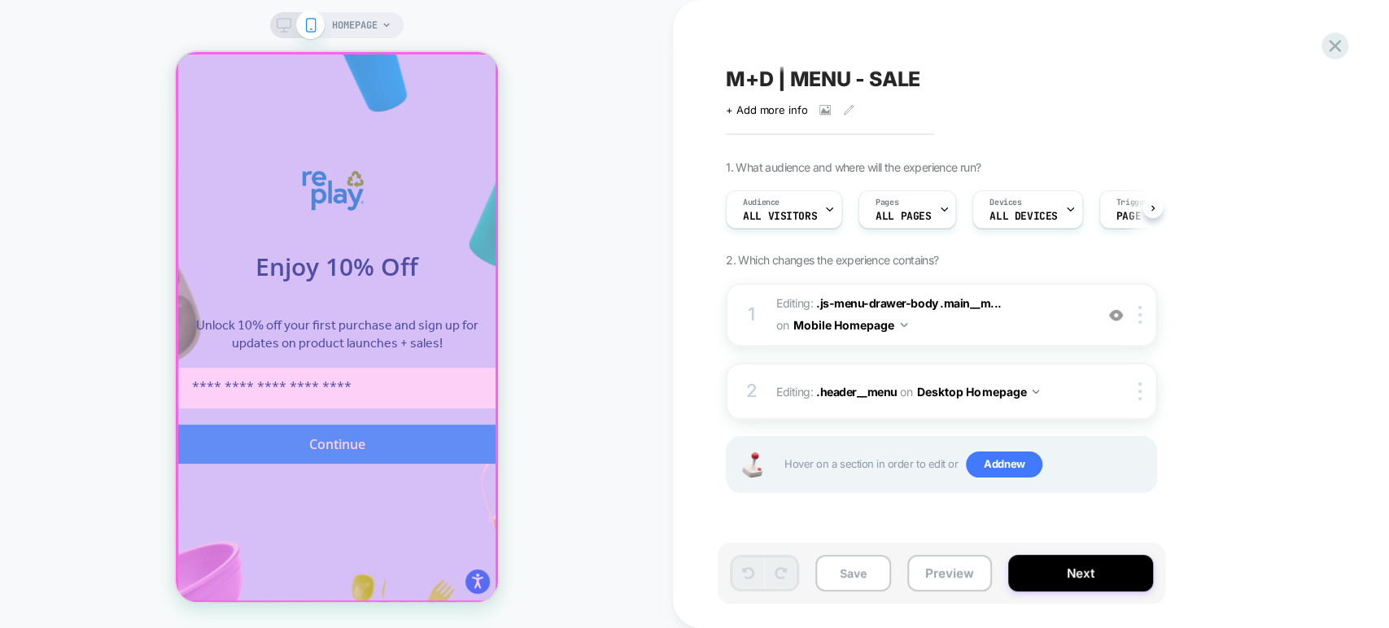
click at [183, 71] on div at bounding box center [336, 328] width 319 height 548
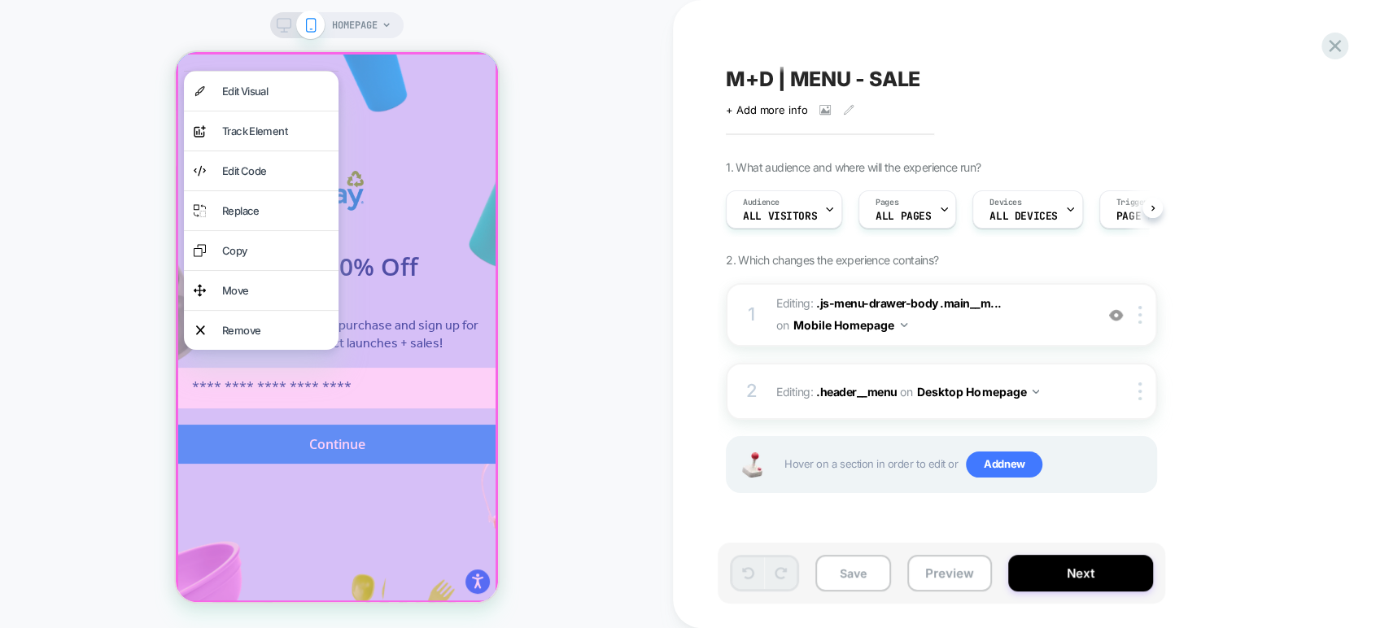
click at [391, 129] on div at bounding box center [336, 327] width 322 height 551
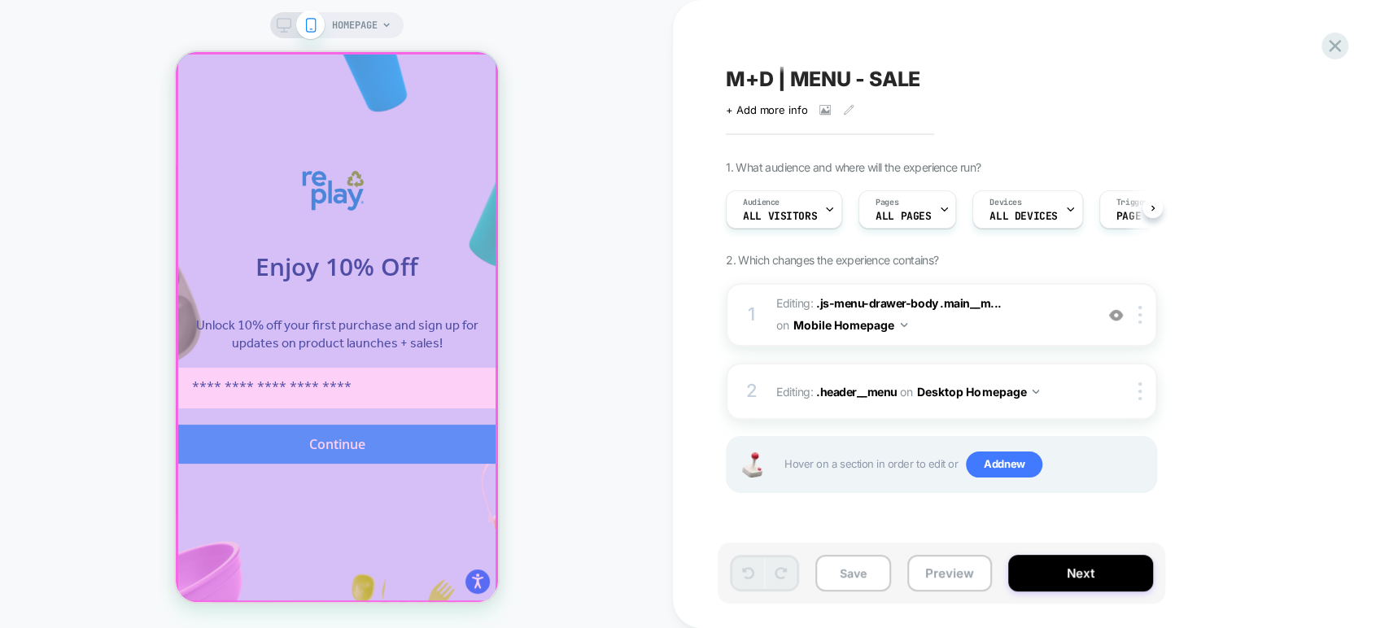
click at [208, 122] on div at bounding box center [336, 328] width 319 height 548
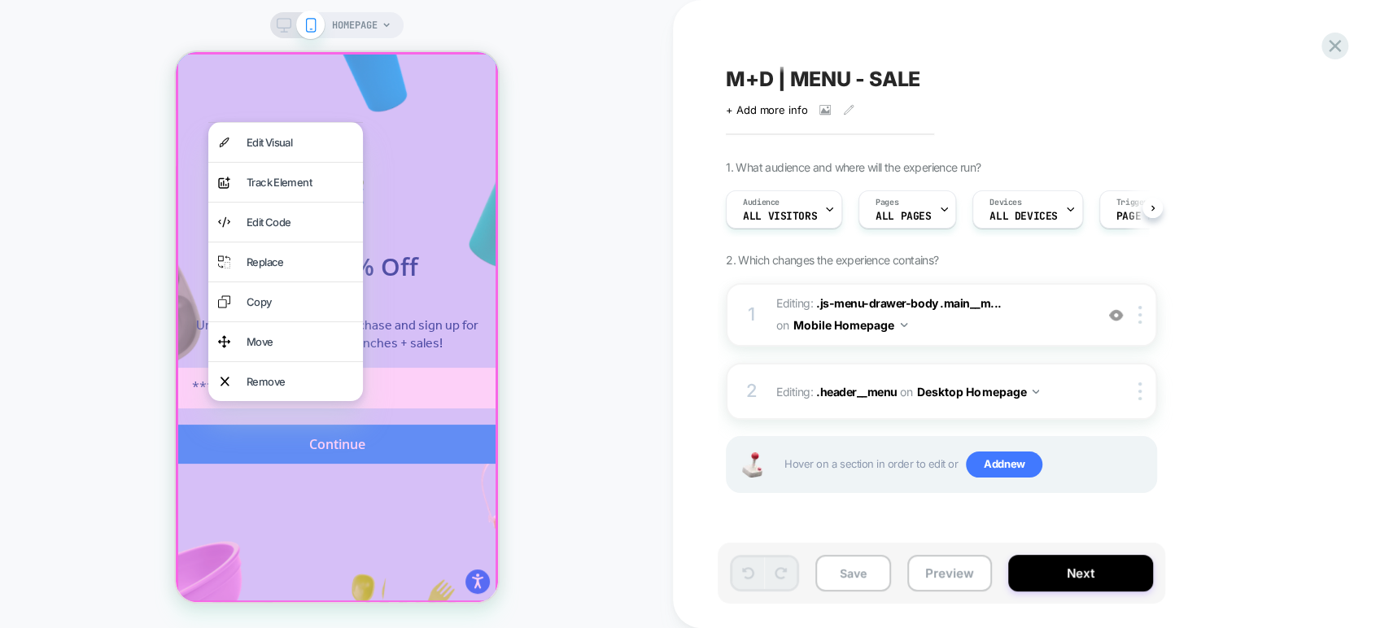
click at [208, 107] on div at bounding box center [336, 327] width 322 height 551
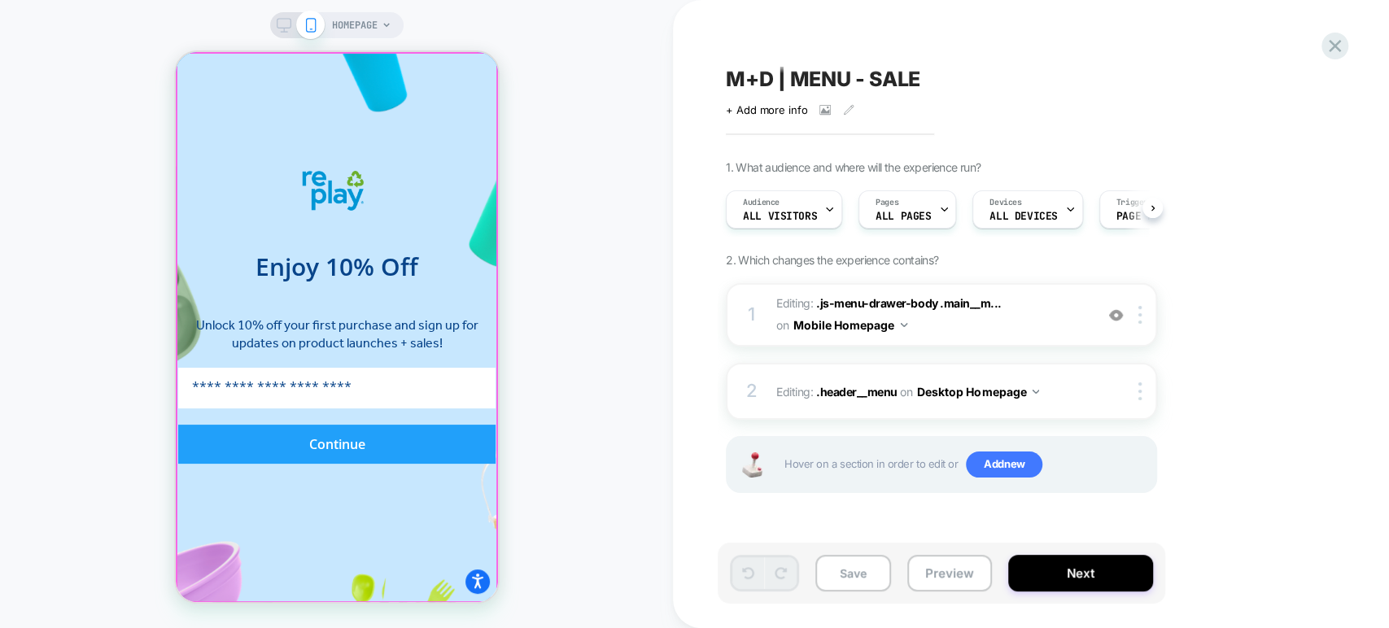
click at [208, 107] on div at bounding box center [336, 328] width 319 height 548
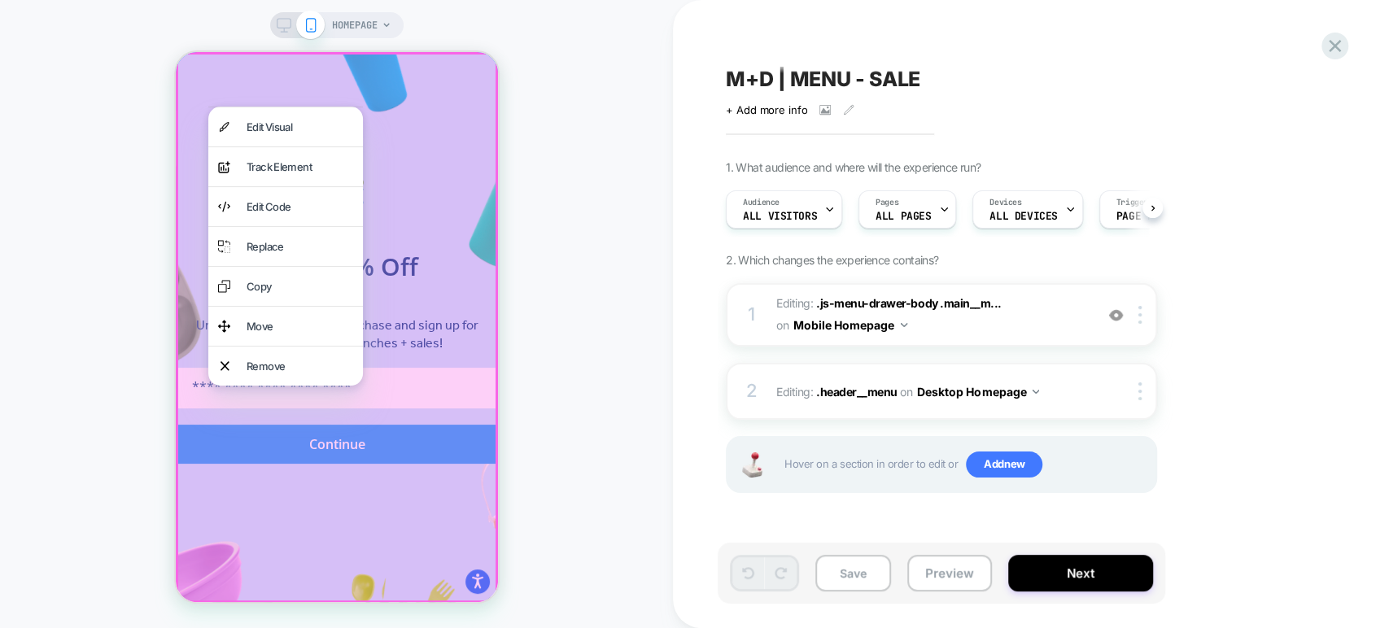
click at [167, 182] on div "HOMEPAGE" at bounding box center [336, 314] width 673 height 596
click at [566, 384] on div "HOMEPAGE" at bounding box center [336, 314] width 673 height 596
click at [474, 416] on div at bounding box center [336, 327] width 322 height 551
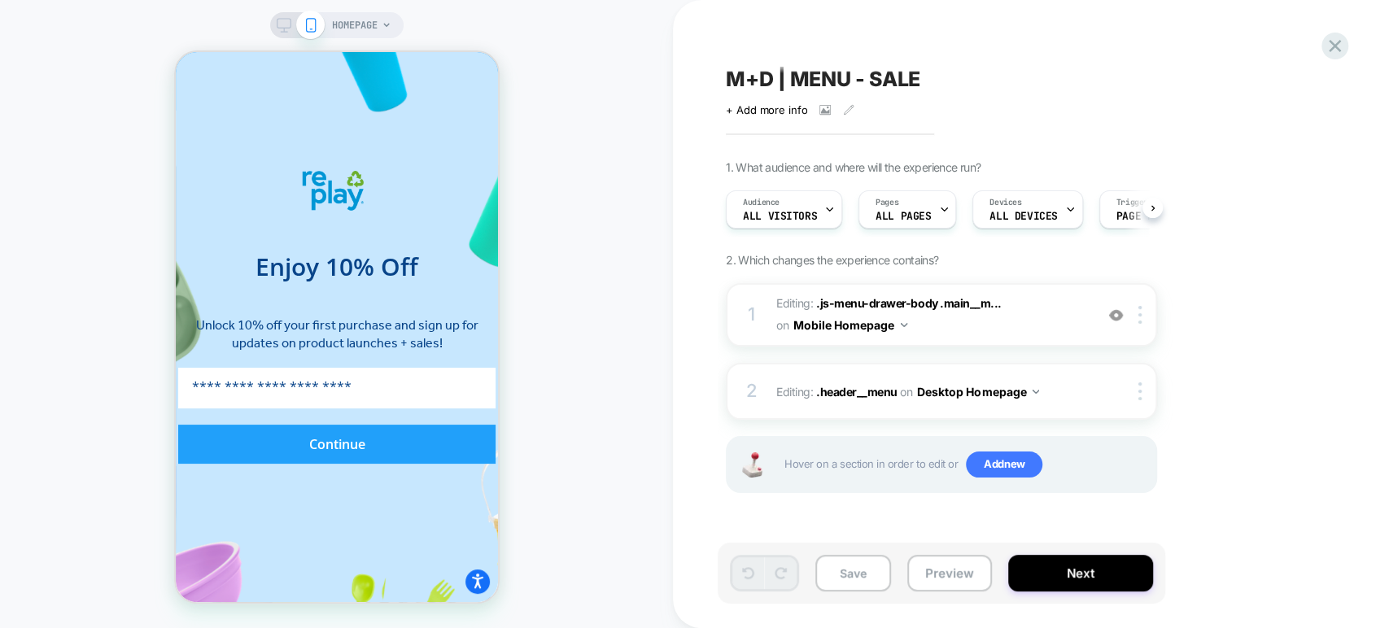
click at [281, 21] on icon at bounding box center [284, 25] width 15 height 15
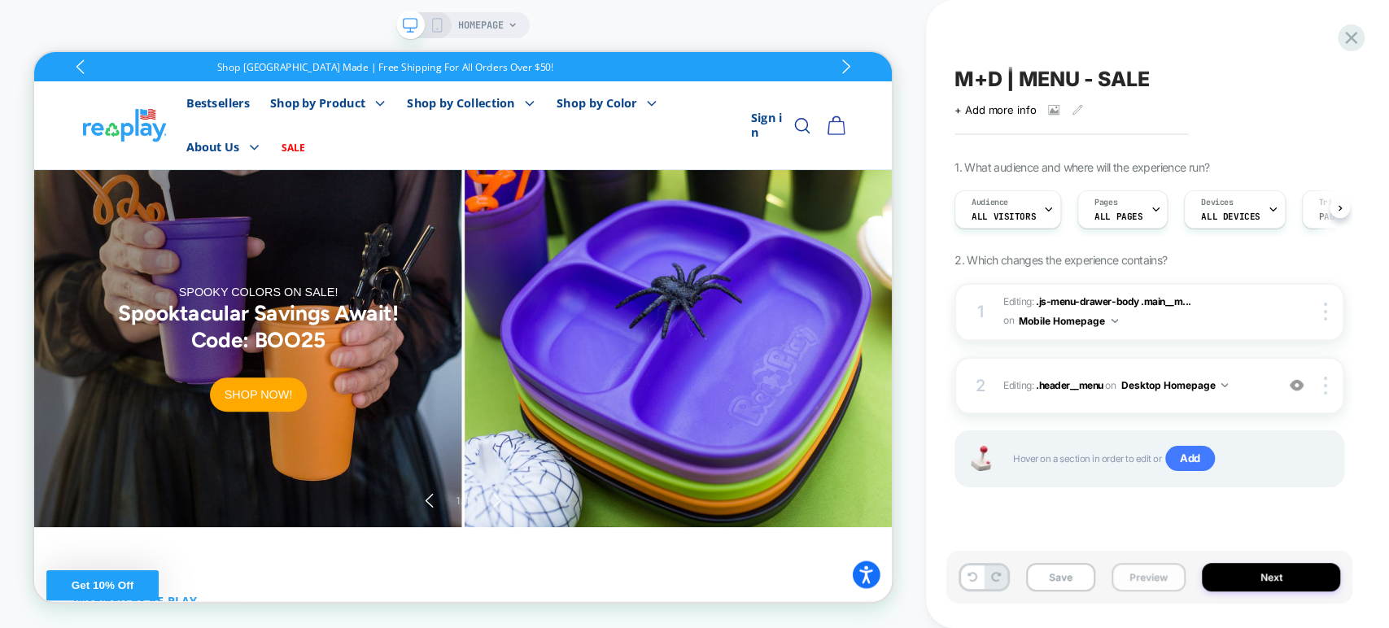
click at [1153, 584] on button "Preview" at bounding box center [1149, 577] width 74 height 28
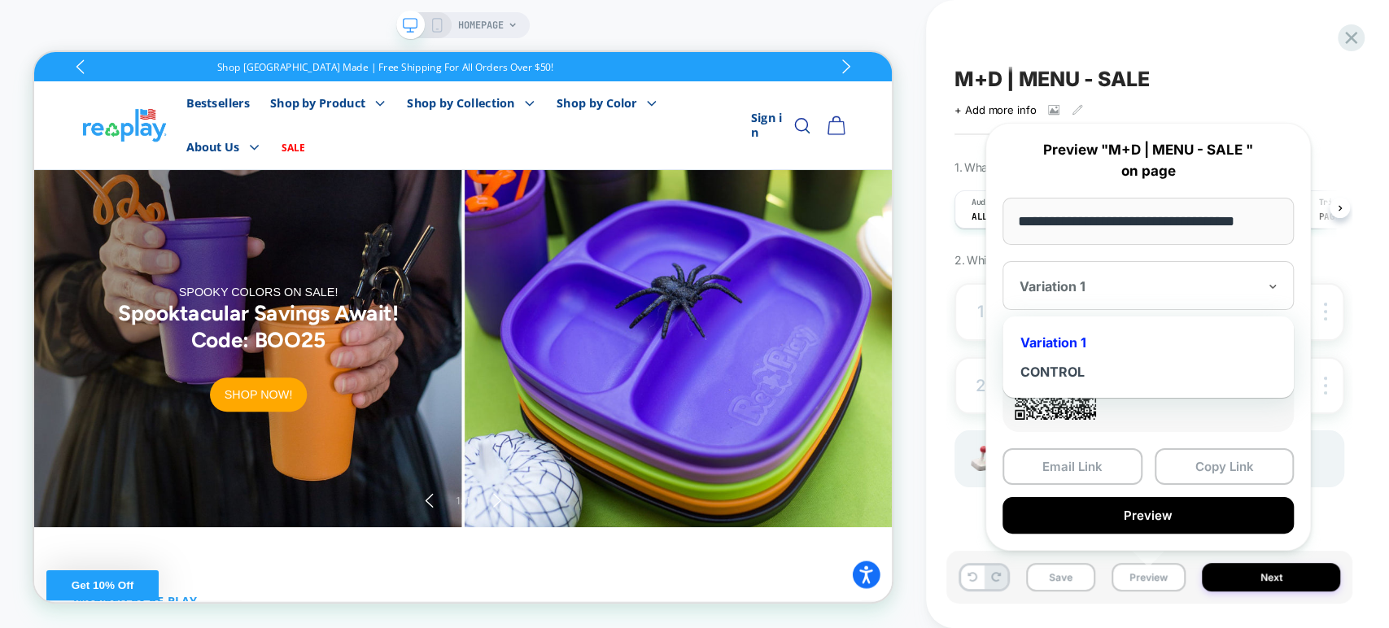
click at [1112, 285] on div at bounding box center [1139, 286] width 238 height 16
click at [1082, 375] on div "CONTROL" at bounding box center [1148, 371] width 275 height 29
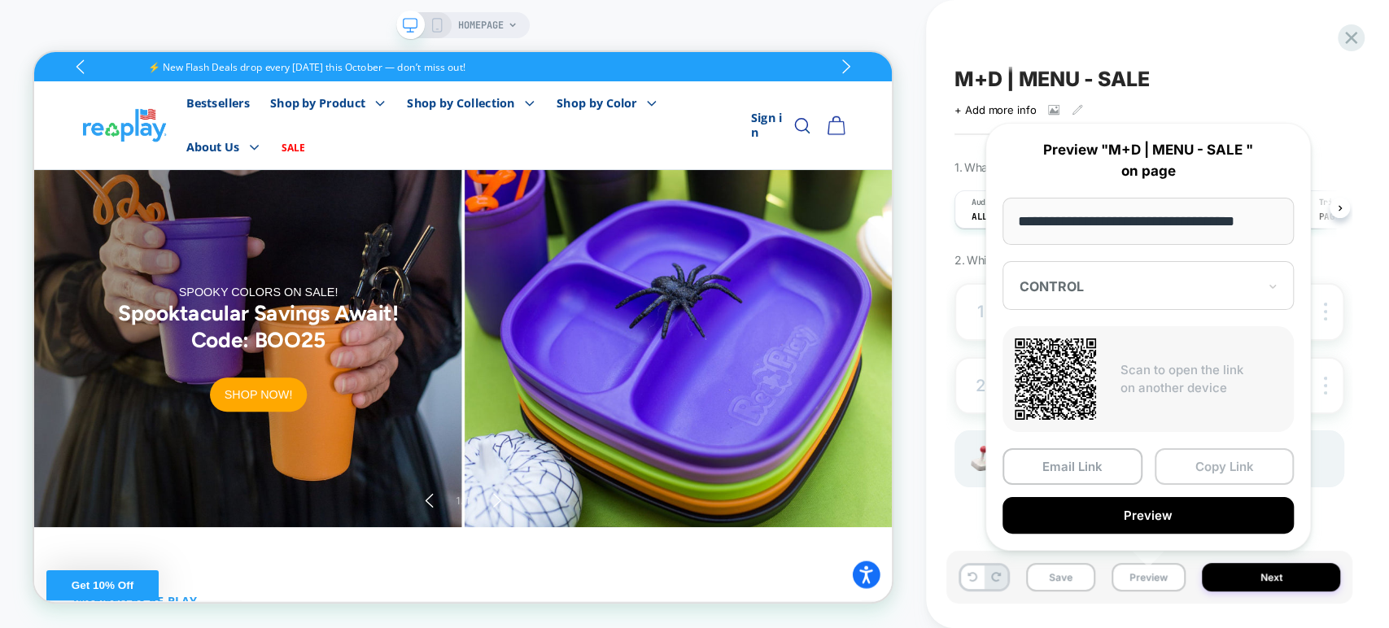
click at [1198, 470] on button "Copy Link" at bounding box center [1225, 466] width 140 height 37
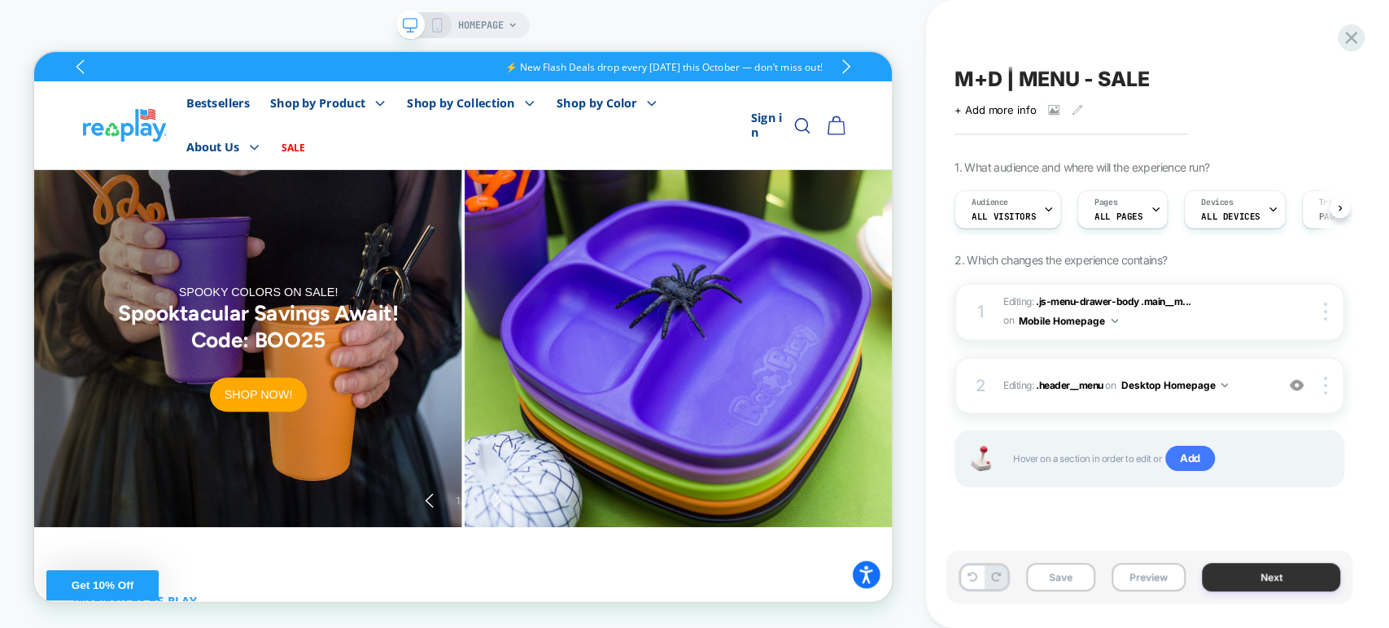
click at [1224, 572] on button "Next" at bounding box center [1271, 577] width 138 height 28
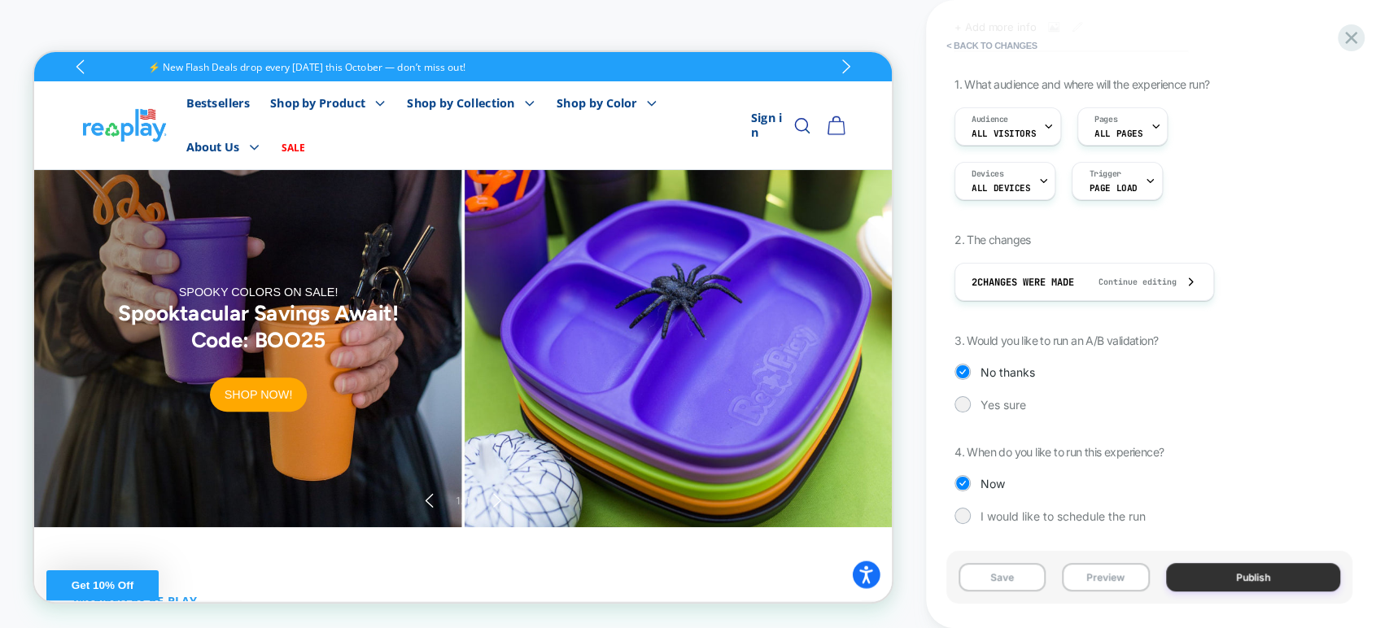
click at [1258, 574] on button "Publish" at bounding box center [1253, 577] width 175 height 28
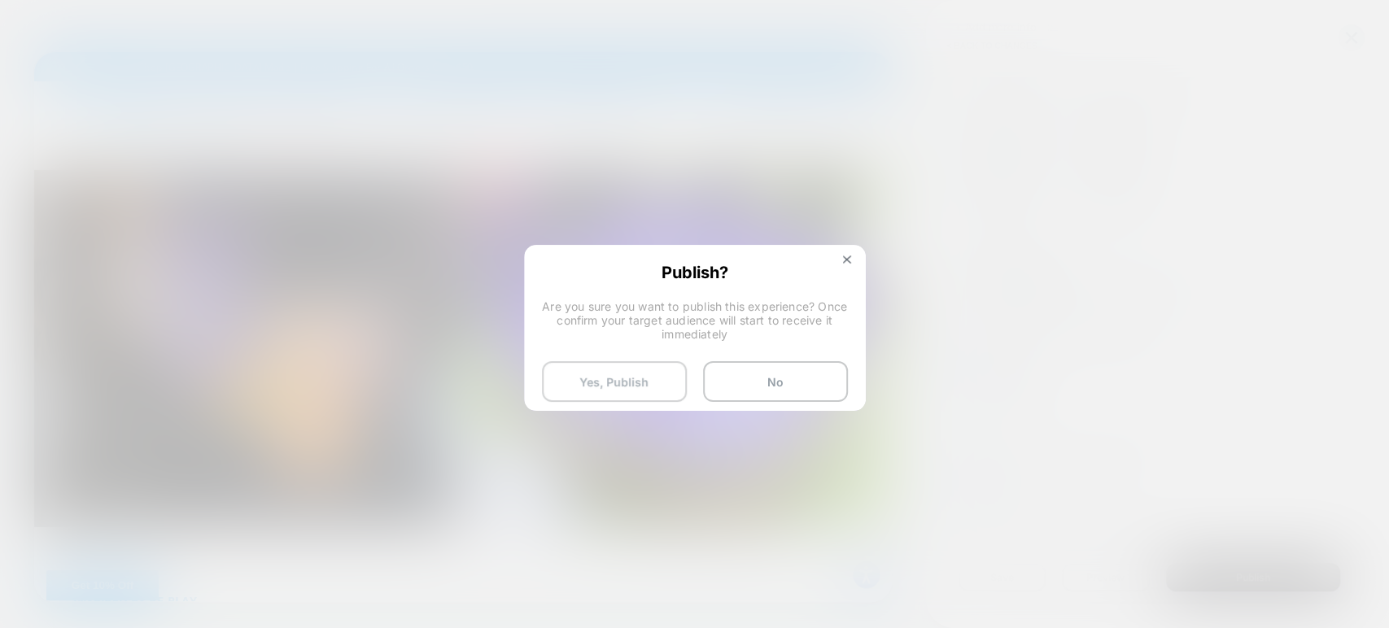
click at [637, 374] on button "Yes, Publish" at bounding box center [614, 381] width 145 height 41
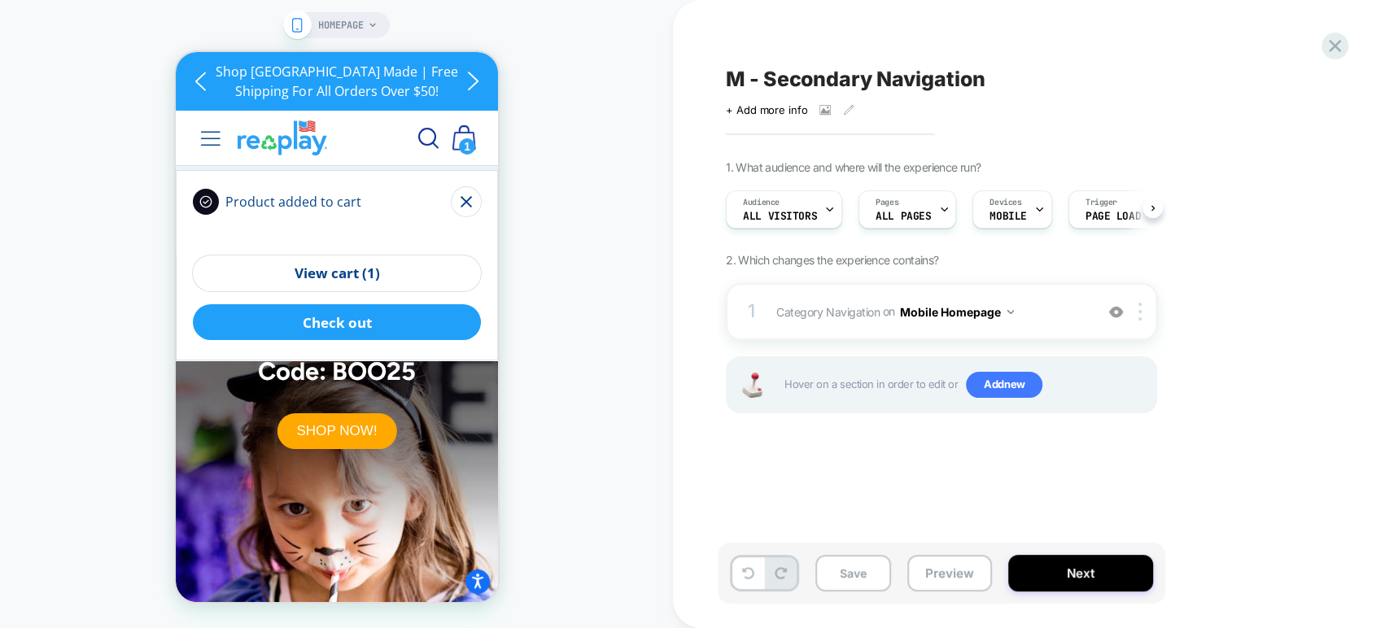
scroll to position [0, 564]
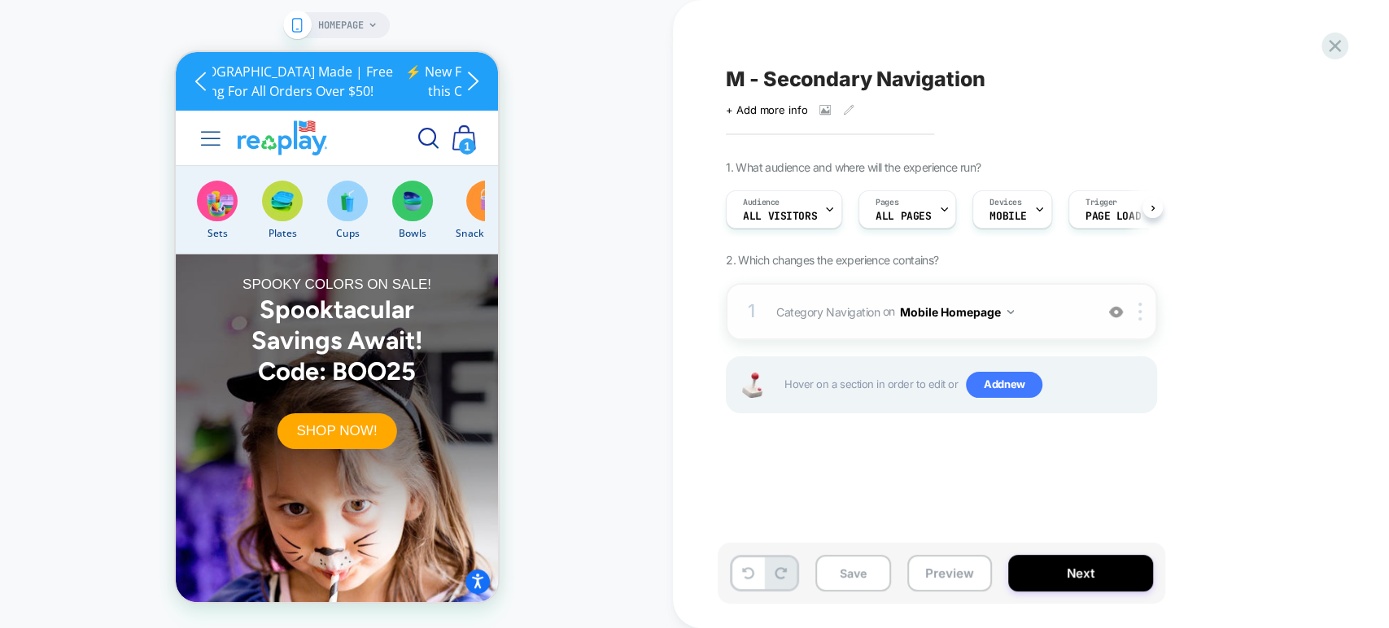
click at [1113, 317] on img at bounding box center [1116, 312] width 14 height 14
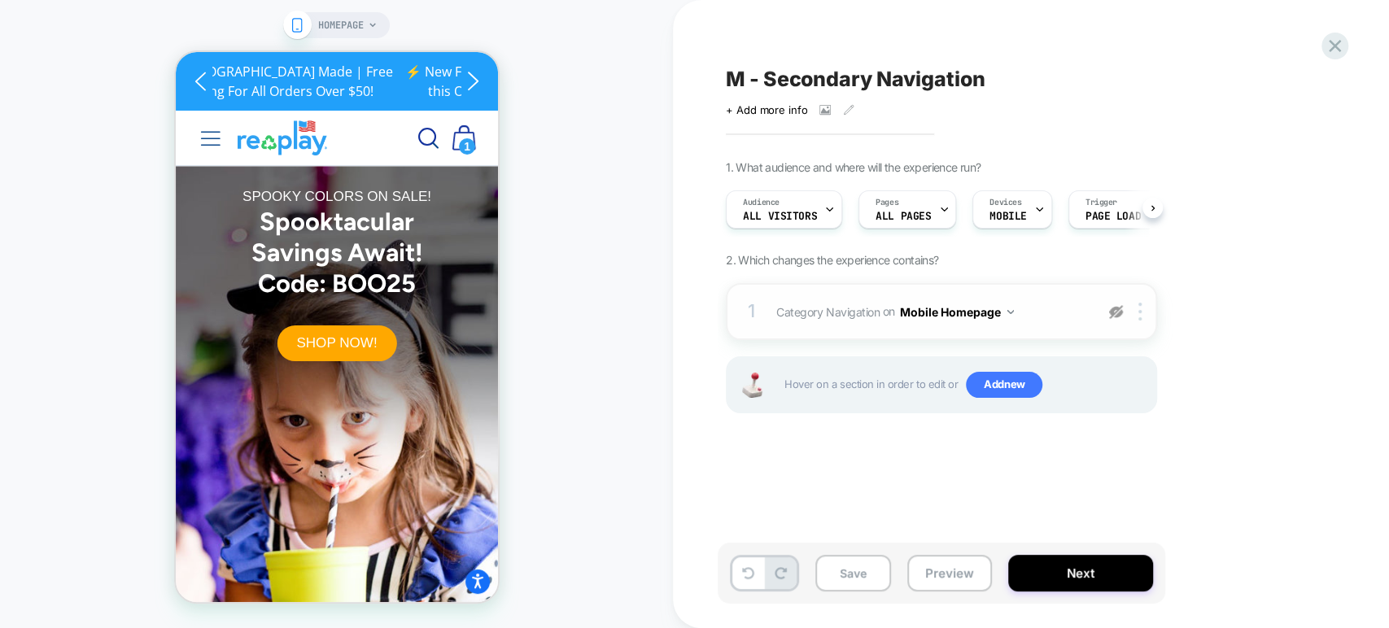
click at [1113, 317] on img at bounding box center [1116, 312] width 14 height 14
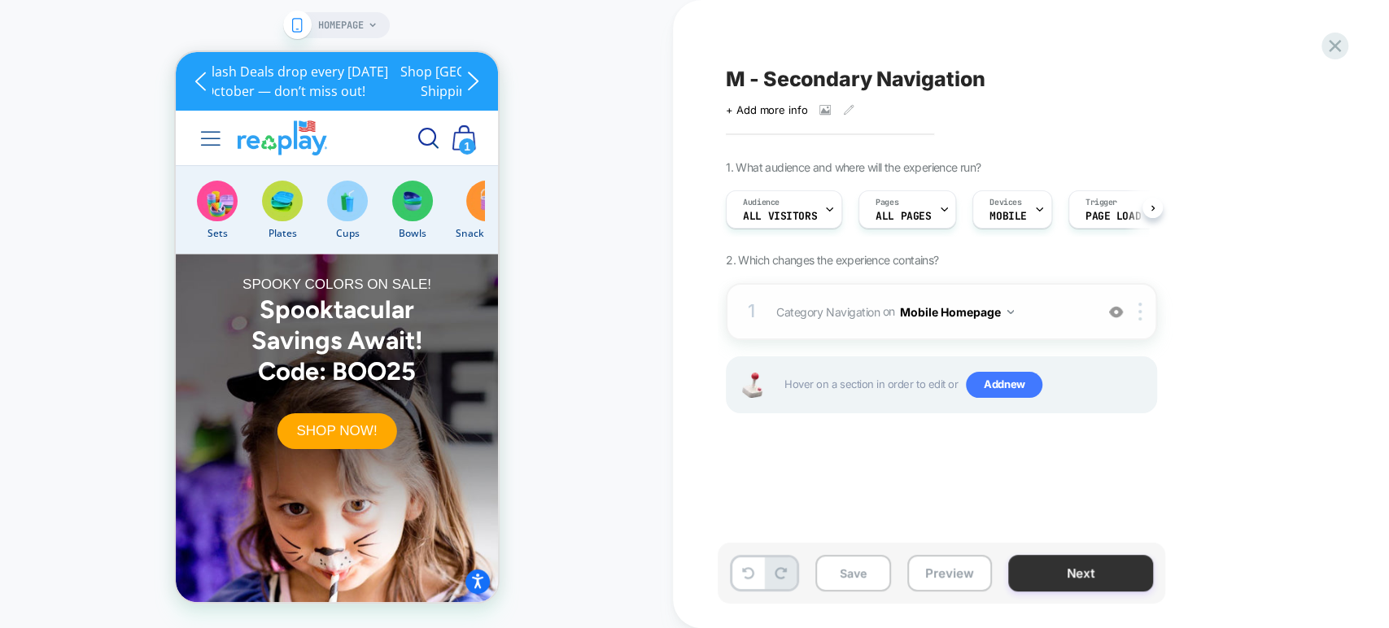
click at [1060, 560] on button "Next" at bounding box center [1080, 573] width 145 height 37
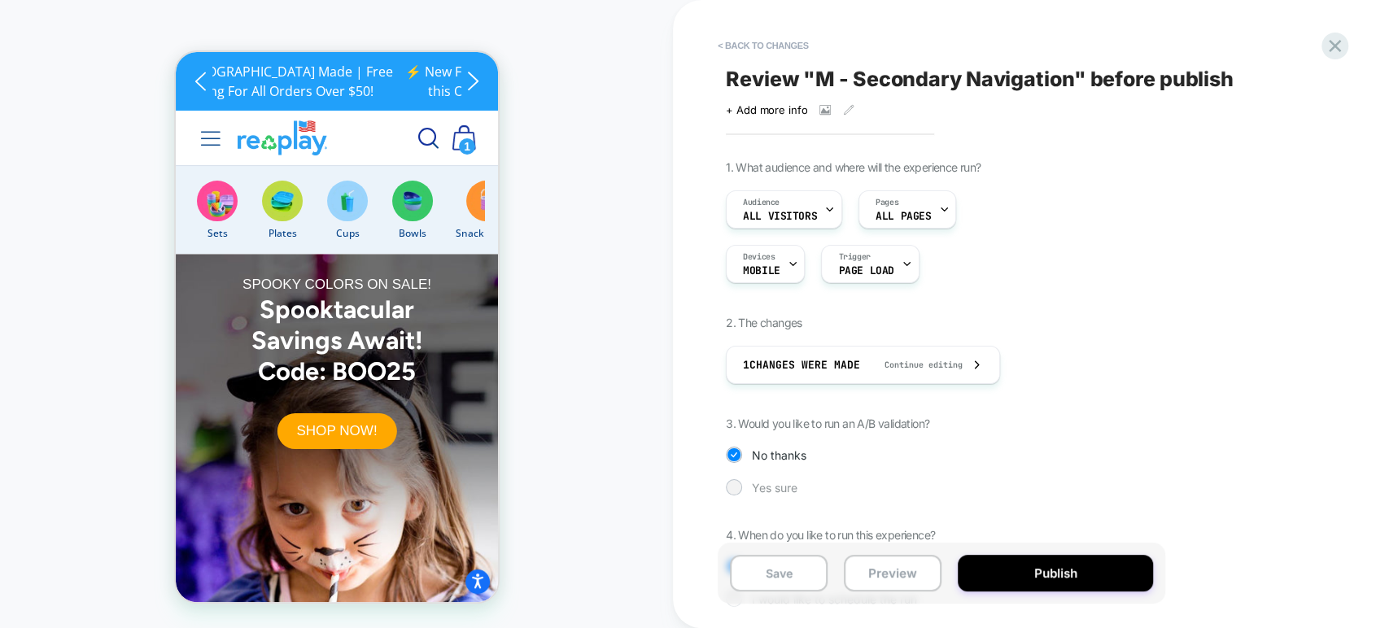
click at [775, 482] on span "Yes sure" at bounding box center [775, 488] width 46 height 14
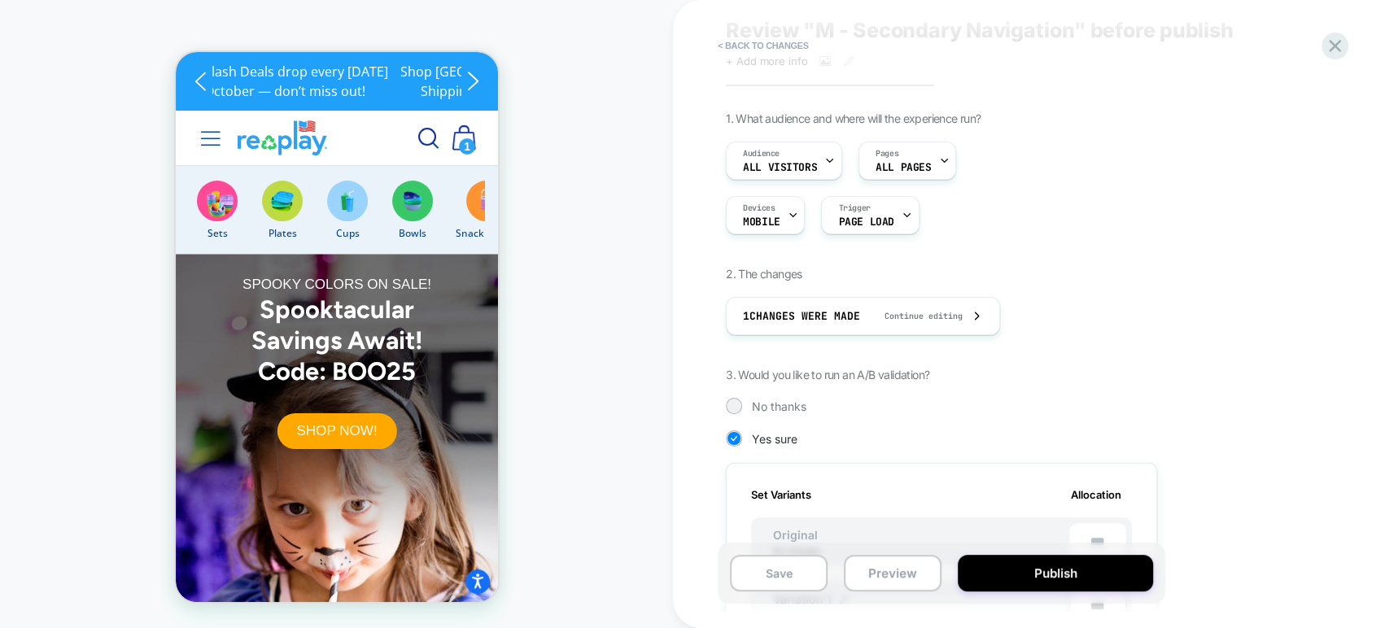
scroll to position [0, 0]
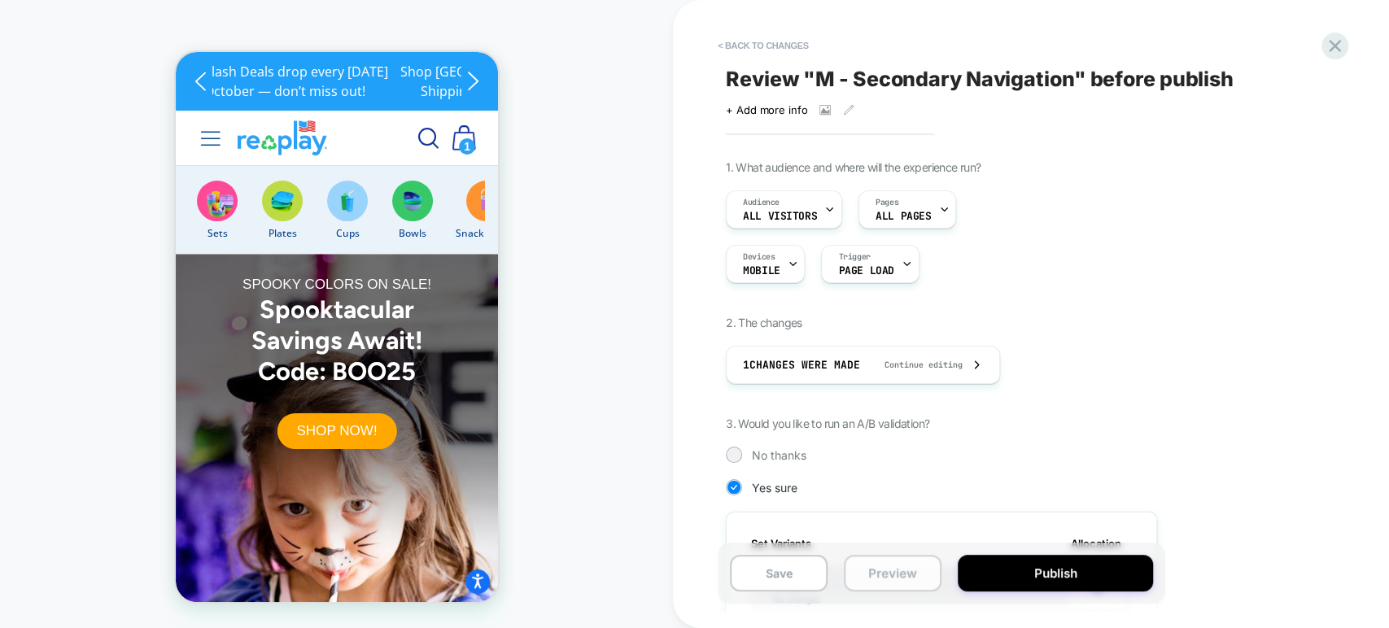
click at [879, 571] on button "Preview" at bounding box center [893, 573] width 98 height 37
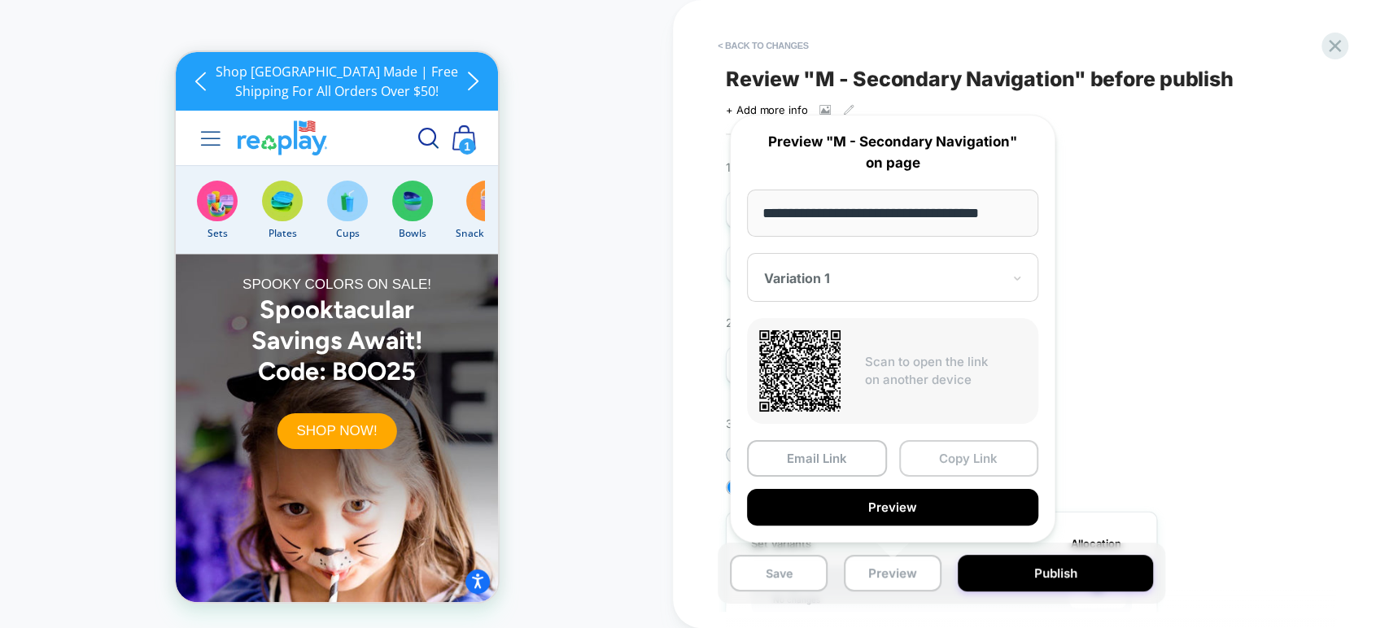
click at [945, 457] on button "Copy Link" at bounding box center [969, 458] width 140 height 37
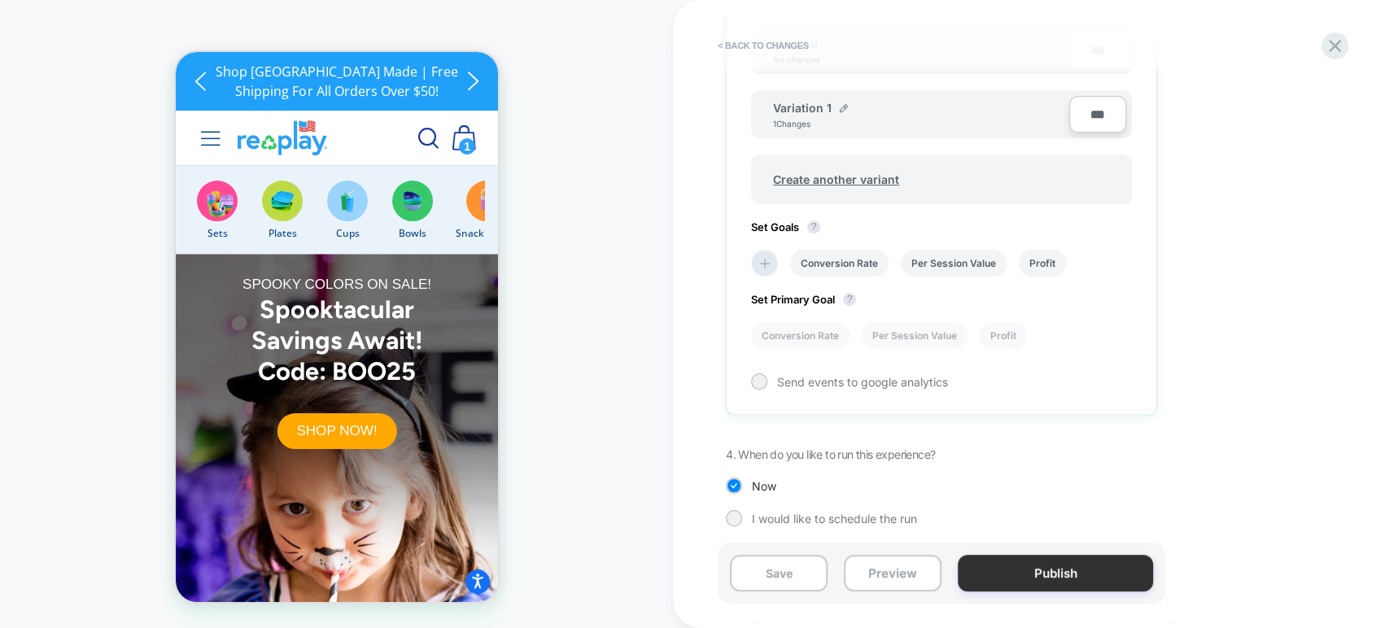
scroll to position [0, 564]
click at [1060, 566] on button "Publish" at bounding box center [1055, 573] width 195 height 37
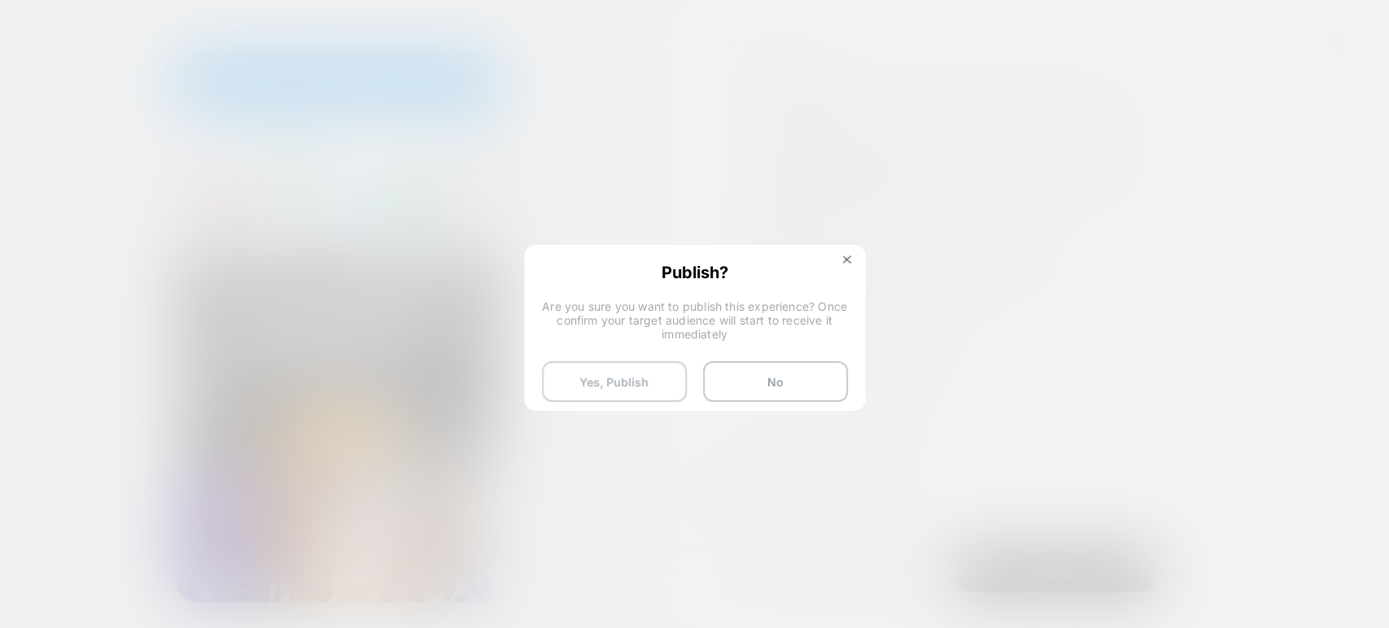
click at [636, 383] on button "Yes, Publish" at bounding box center [614, 381] width 145 height 41
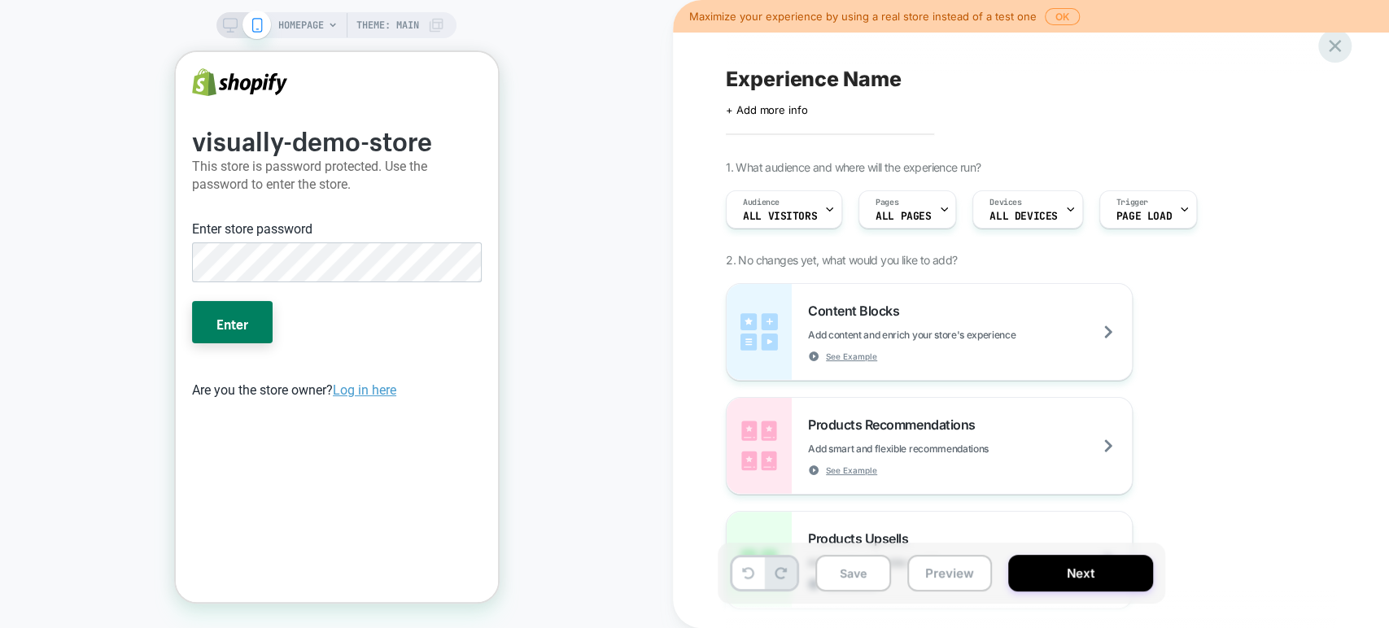
click at [1336, 44] on icon at bounding box center [1335, 46] width 12 height 12
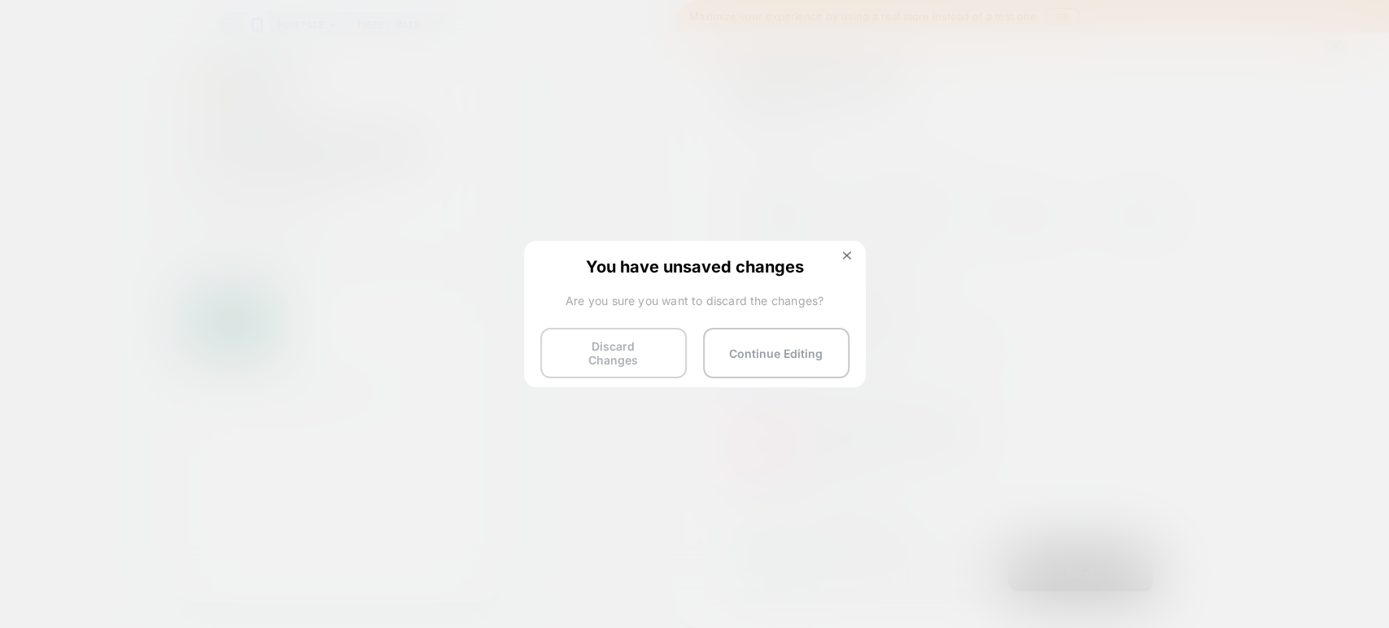
click at [614, 352] on button "Discard Changes" at bounding box center [613, 353] width 146 height 50
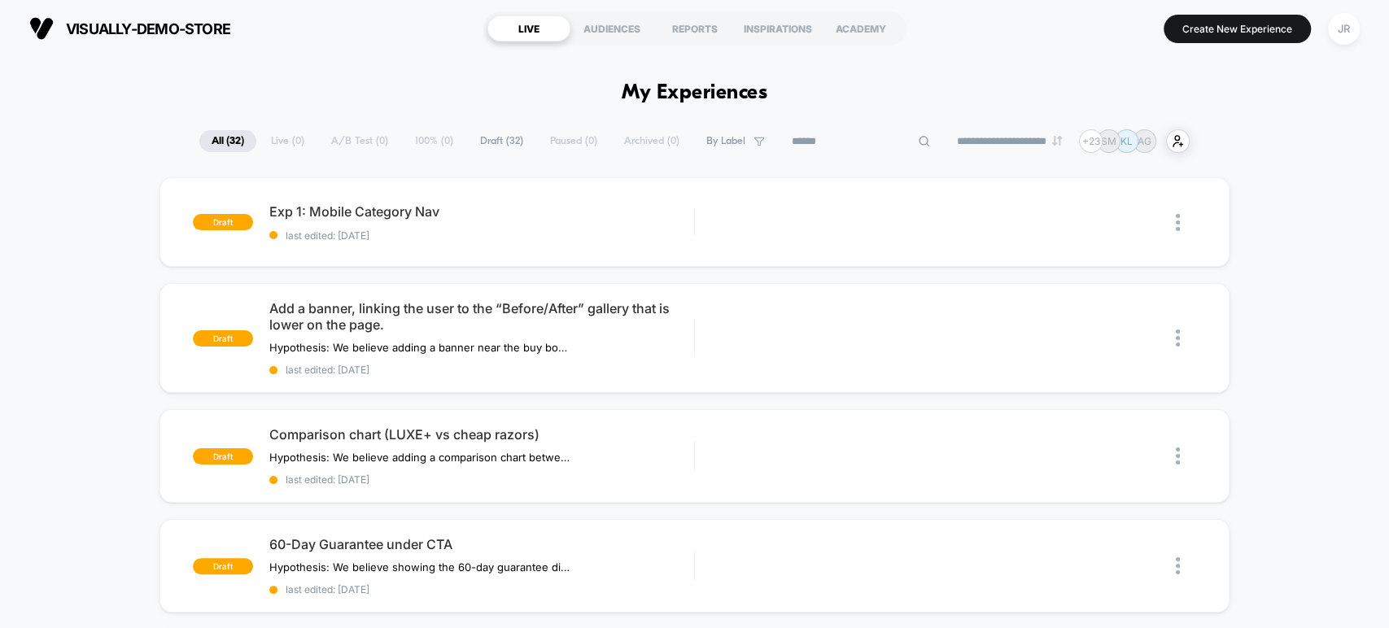
click at [863, 141] on input at bounding box center [861, 142] width 163 height 20
paste input "**********"
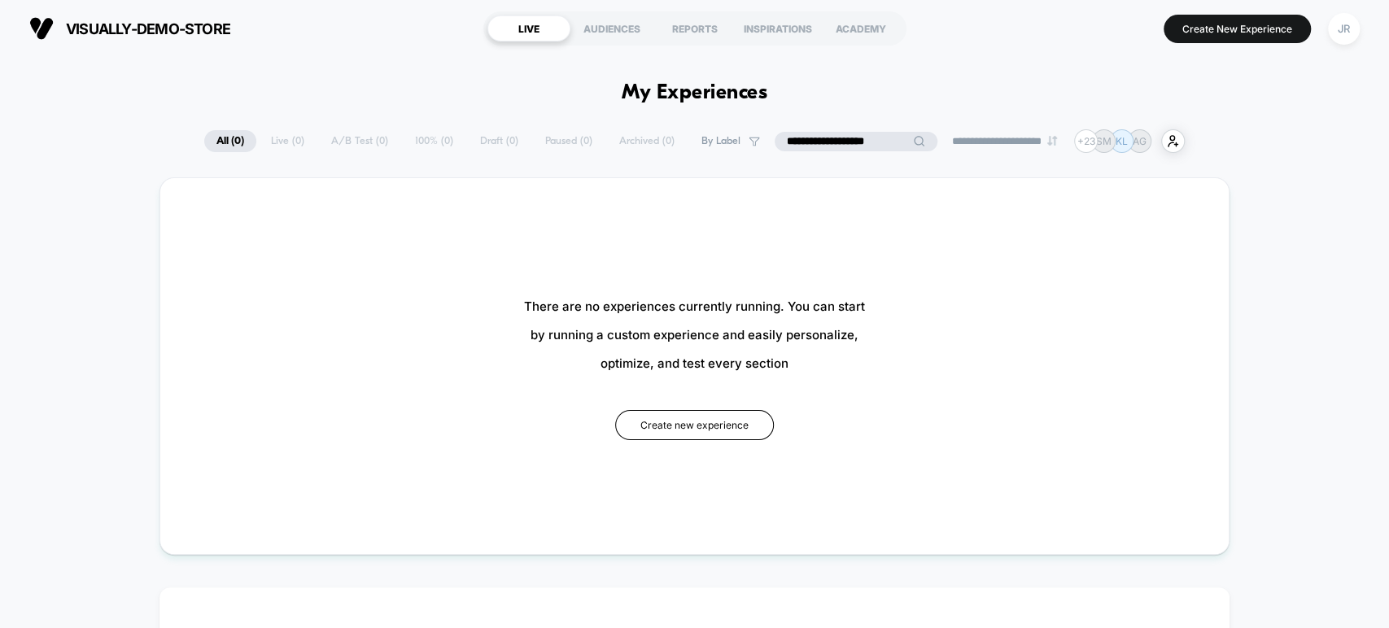
click at [777, 139] on input "**********" at bounding box center [856, 142] width 163 height 20
click at [876, 136] on input "**********" at bounding box center [856, 142] width 163 height 20
type input "**********"
click at [1346, 33] on div "JR" at bounding box center [1344, 29] width 32 height 32
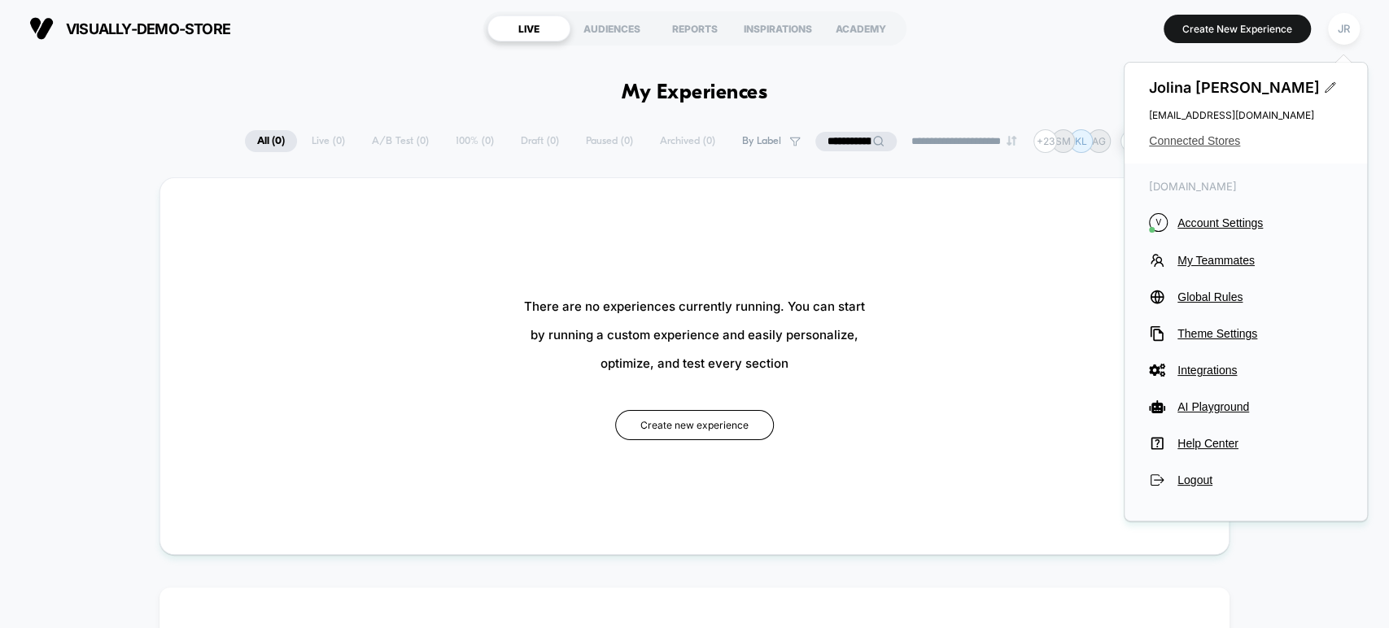
click at [1209, 141] on span "Connected Stores" at bounding box center [1246, 140] width 194 height 13
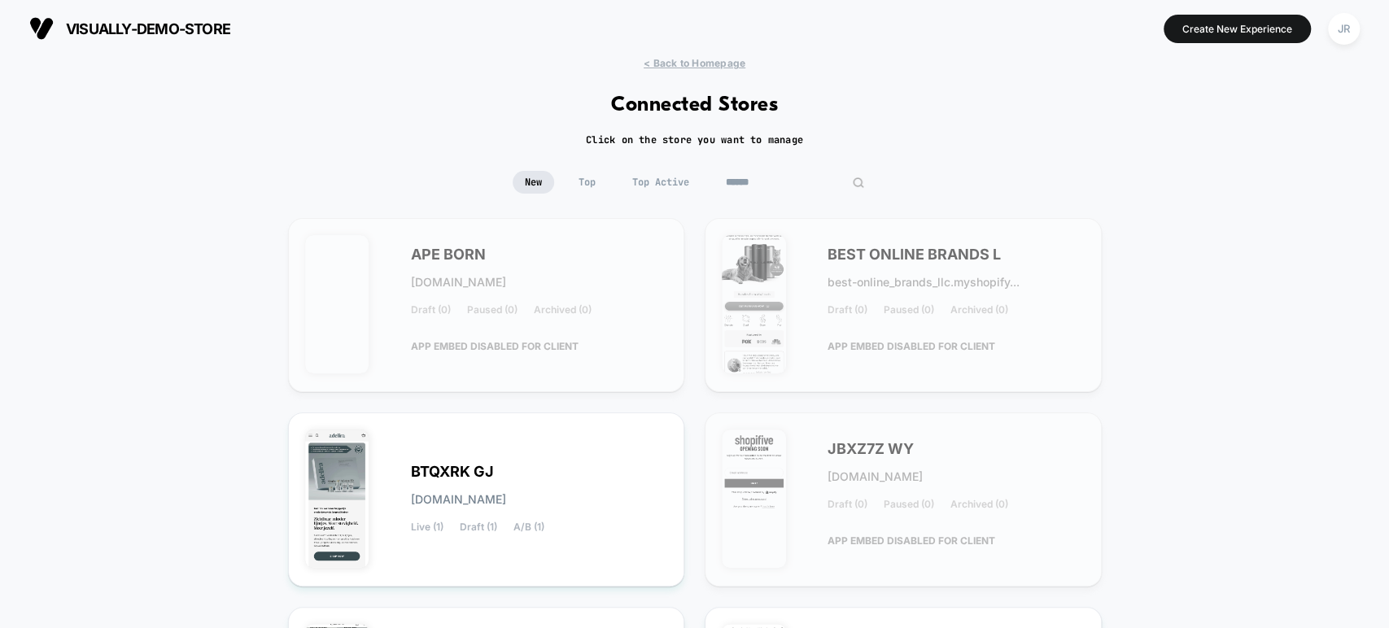
paste input "**********"
click at [788, 177] on input at bounding box center [795, 182] width 163 height 23
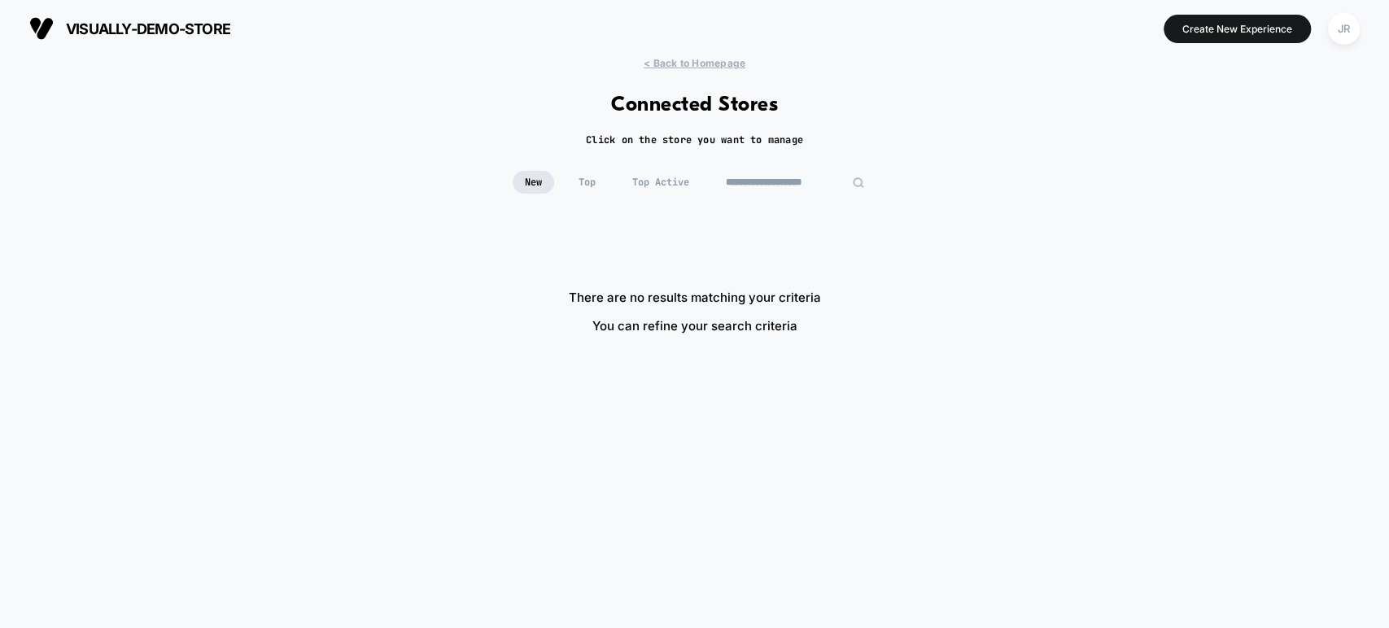
click at [736, 181] on input "**********" at bounding box center [795, 182] width 163 height 23
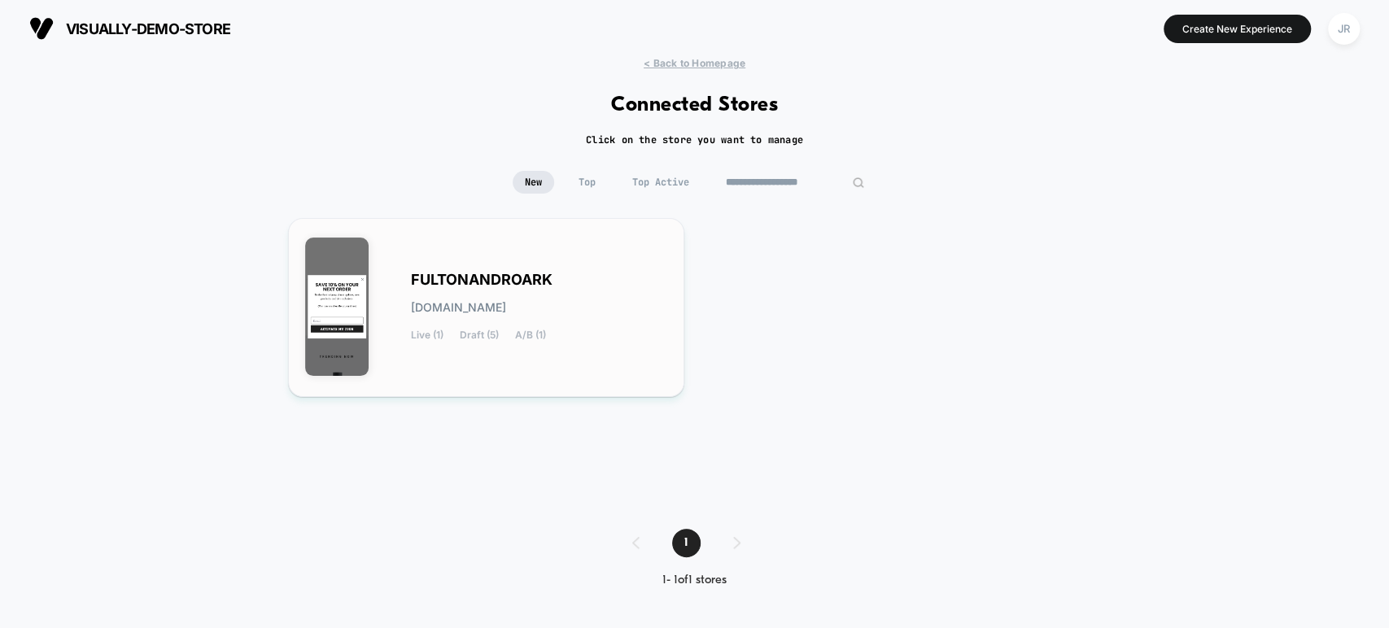
type input "**********"
click at [592, 284] on div "FULTONANDROARK fultonandroark.myshopify.com Live (1) Draft (5) A/B (1)" at bounding box center [539, 307] width 257 height 67
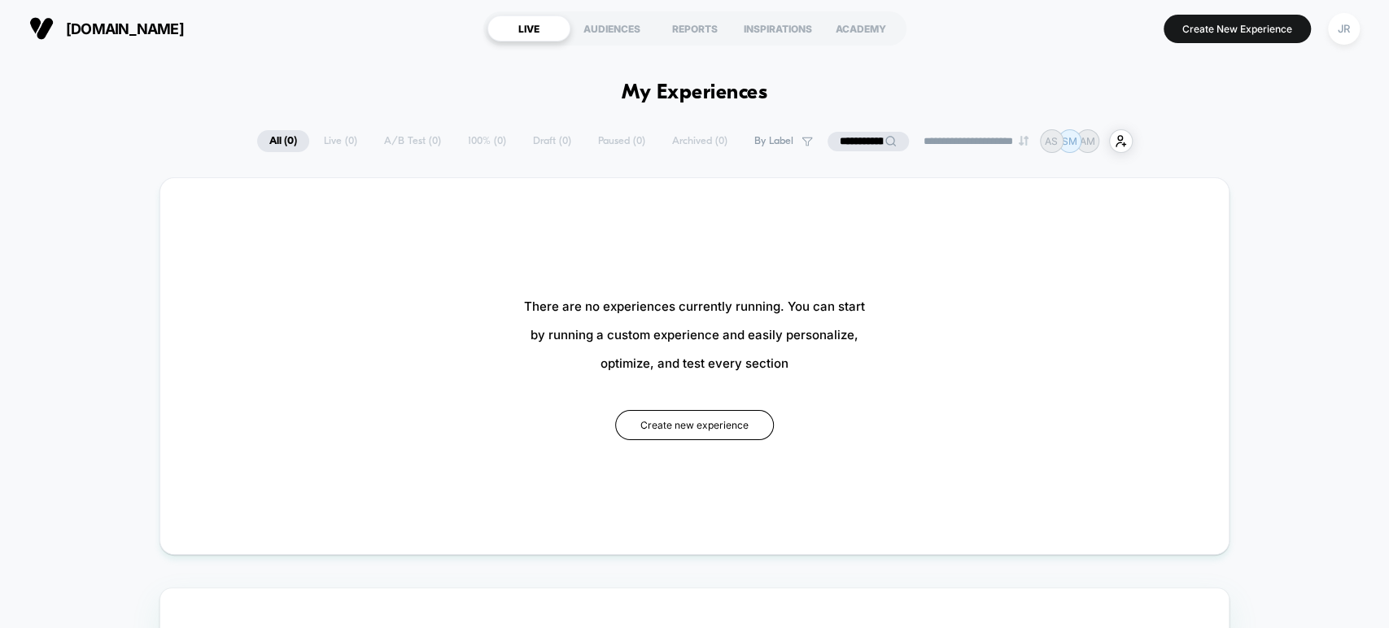
click at [840, 138] on input "**********" at bounding box center [868, 142] width 81 height 20
click at [840, 138] on input "**********" at bounding box center [868, 142] width 163 height 20
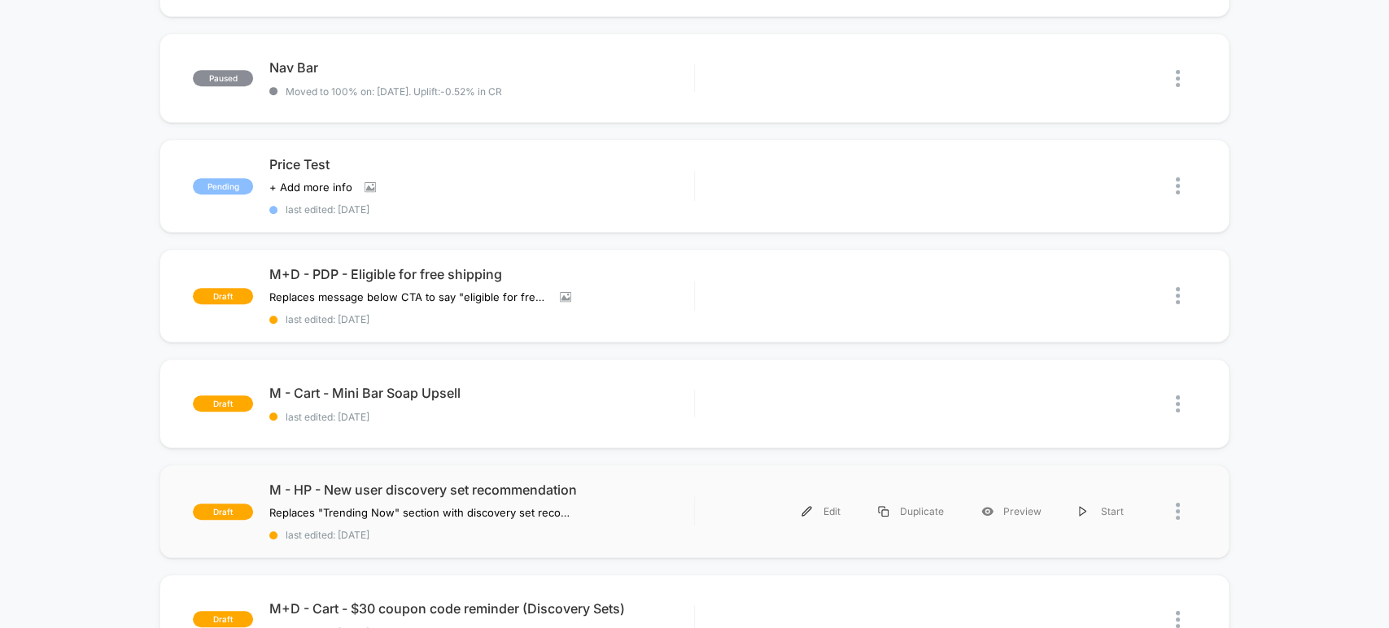
scroll to position [472, 0]
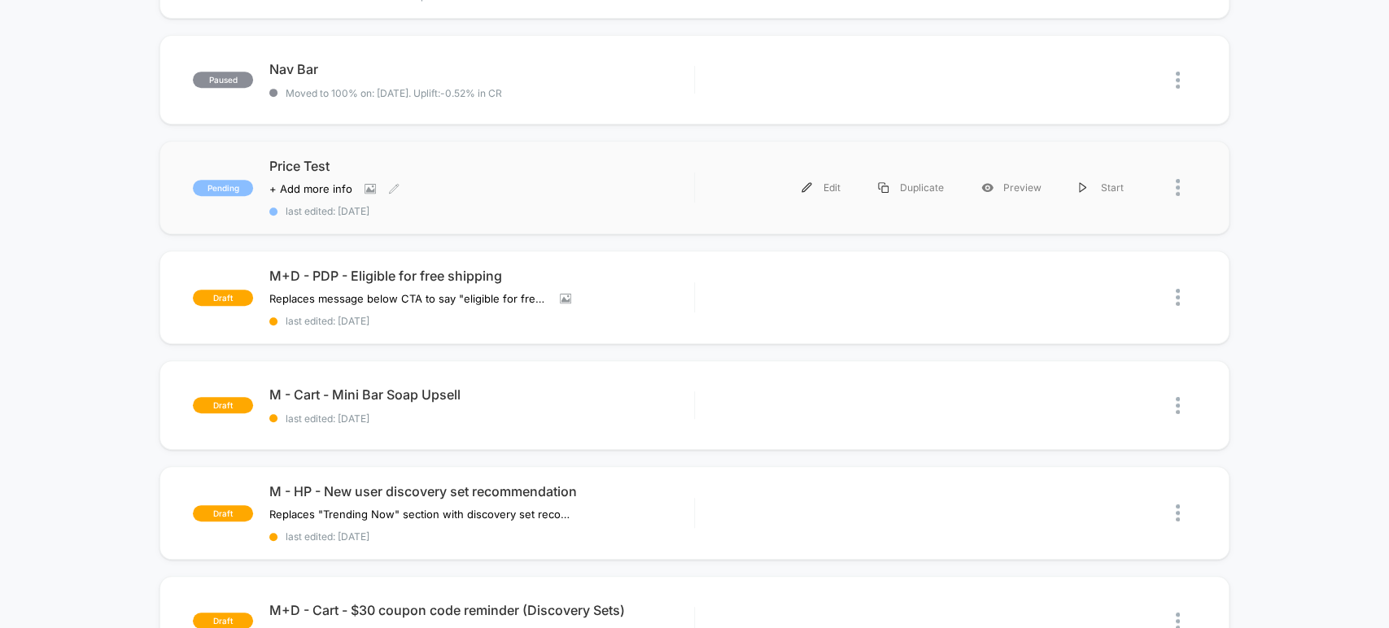
click at [635, 205] on span "last edited: 10/9/2025" at bounding box center [481, 211] width 424 height 12
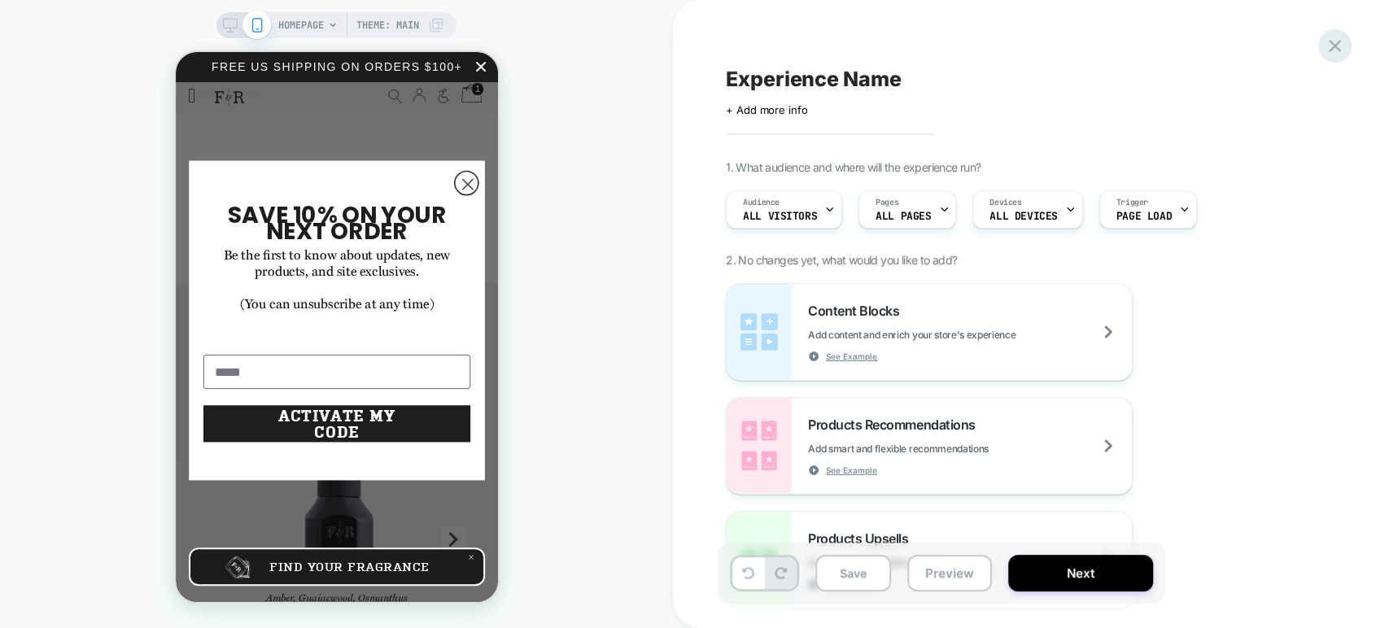
click at [1332, 49] on icon at bounding box center [1335, 46] width 12 height 12
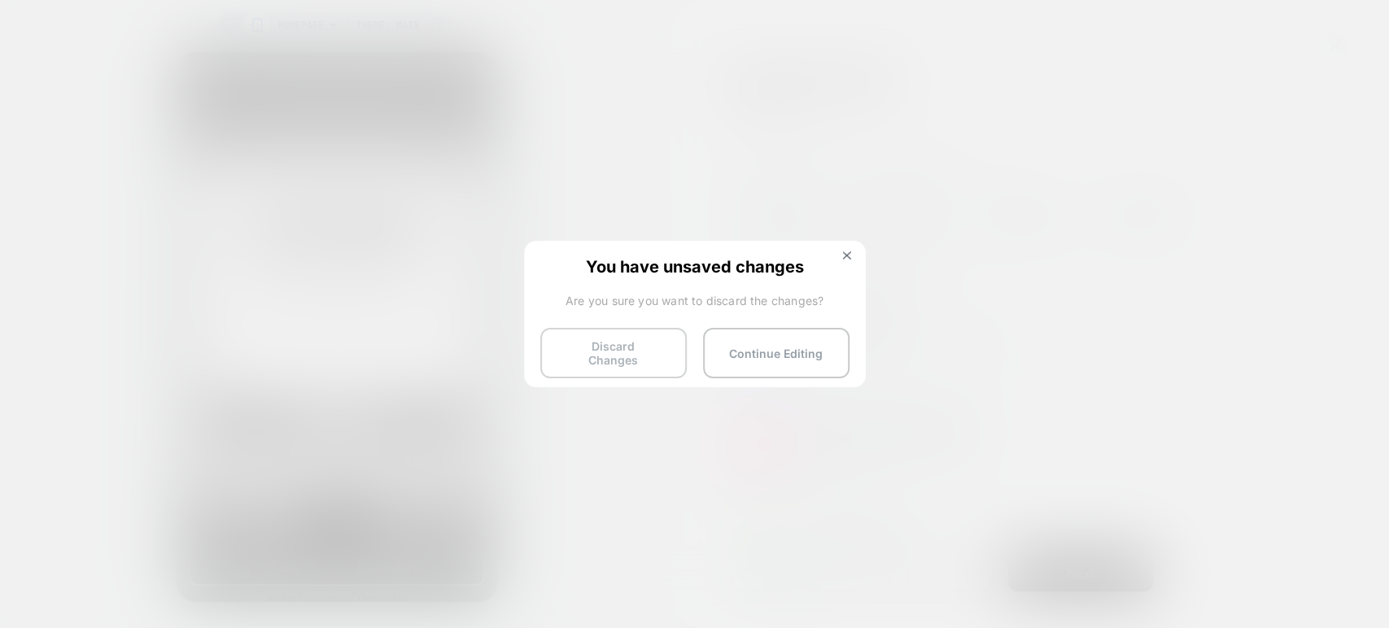
click at [613, 343] on button "Discard Changes" at bounding box center [613, 353] width 146 height 50
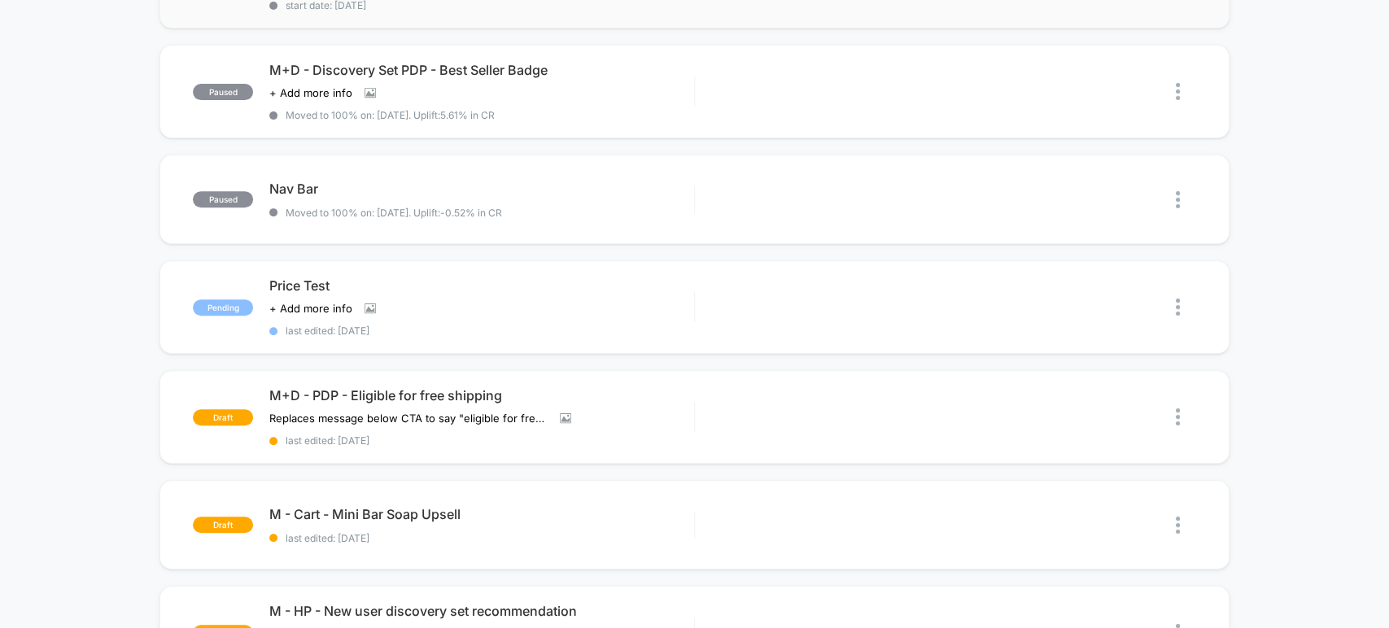
scroll to position [358, 0]
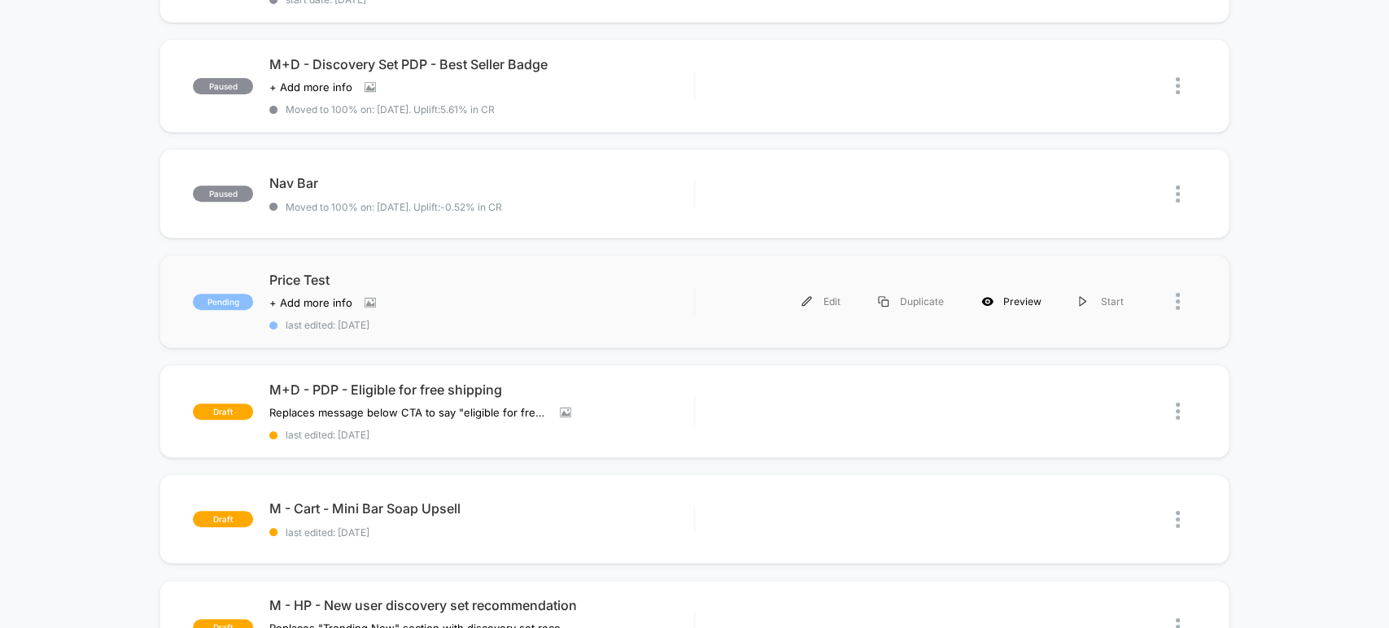
click at [994, 295] on icon at bounding box center [988, 301] width 12 height 12
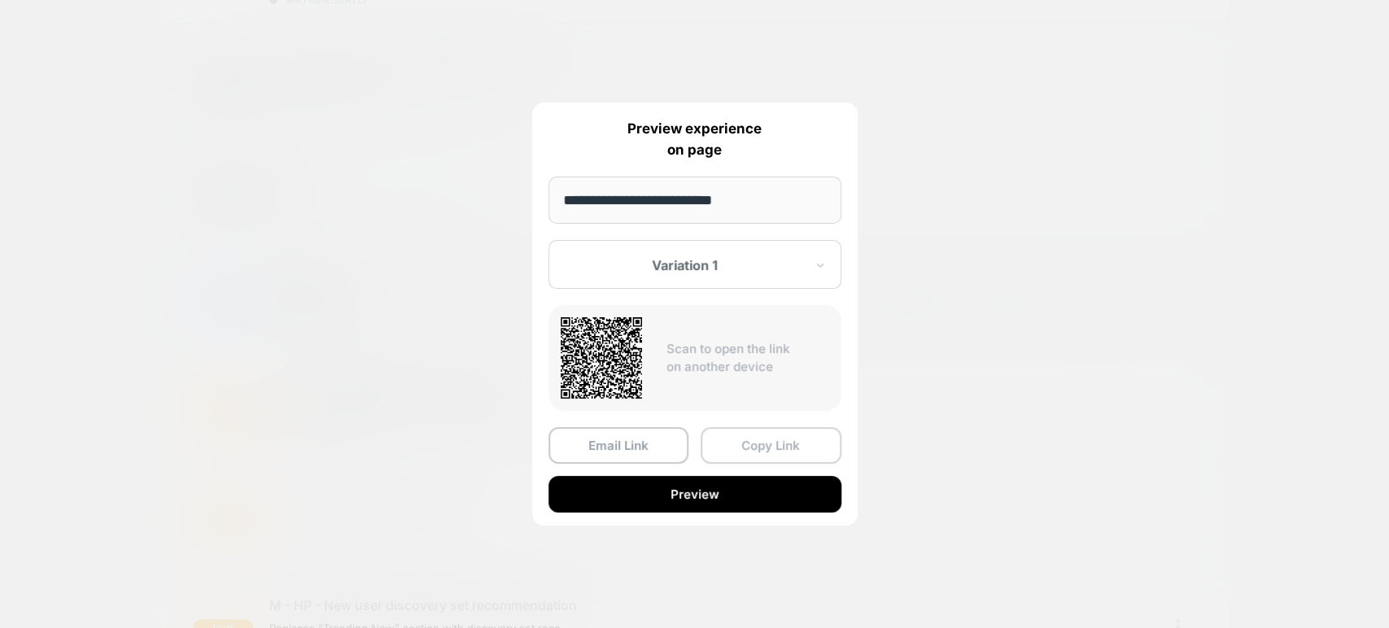
click at [740, 449] on button "Copy Link" at bounding box center [771, 445] width 141 height 37
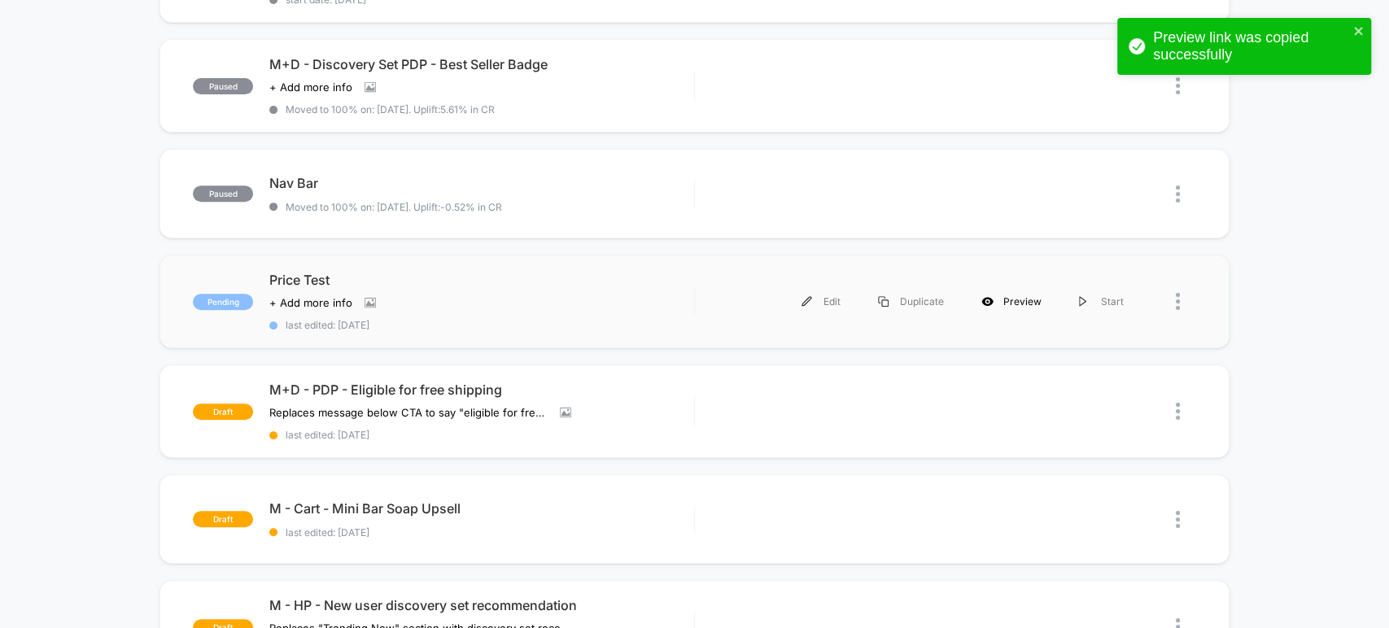
click at [1002, 298] on div "Preview" at bounding box center [1012, 301] width 98 height 37
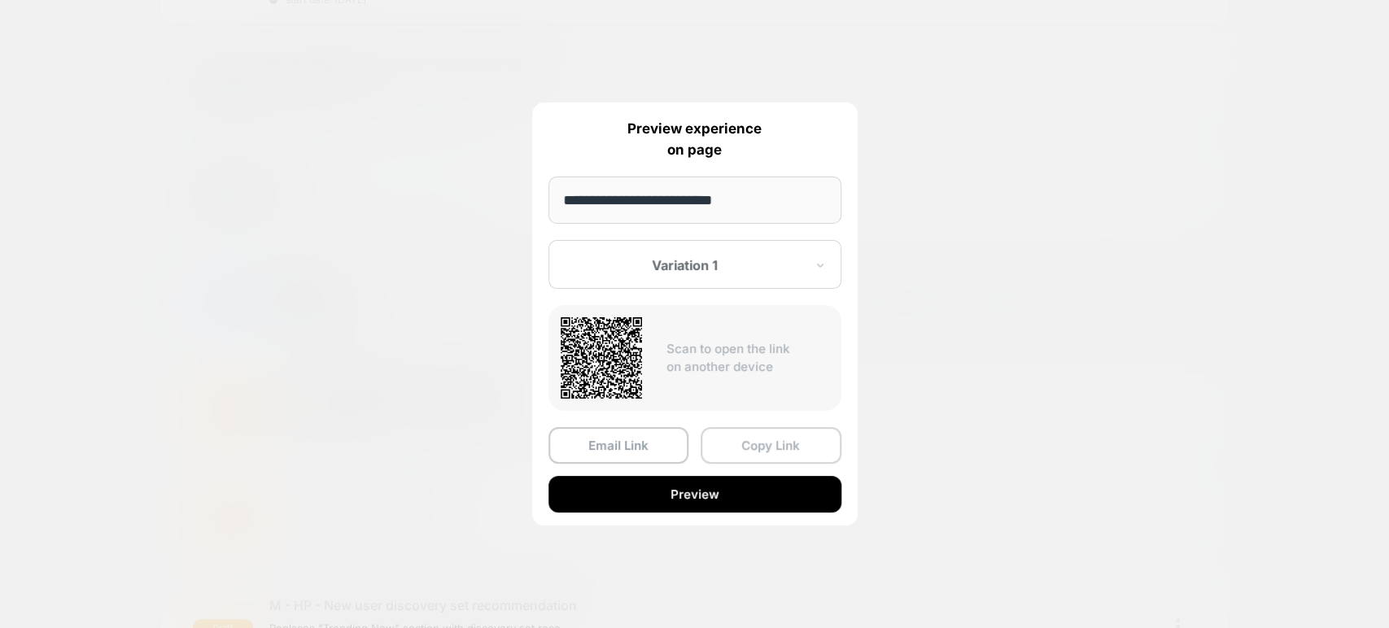
click at [769, 449] on button "Copy Link" at bounding box center [771, 445] width 141 height 37
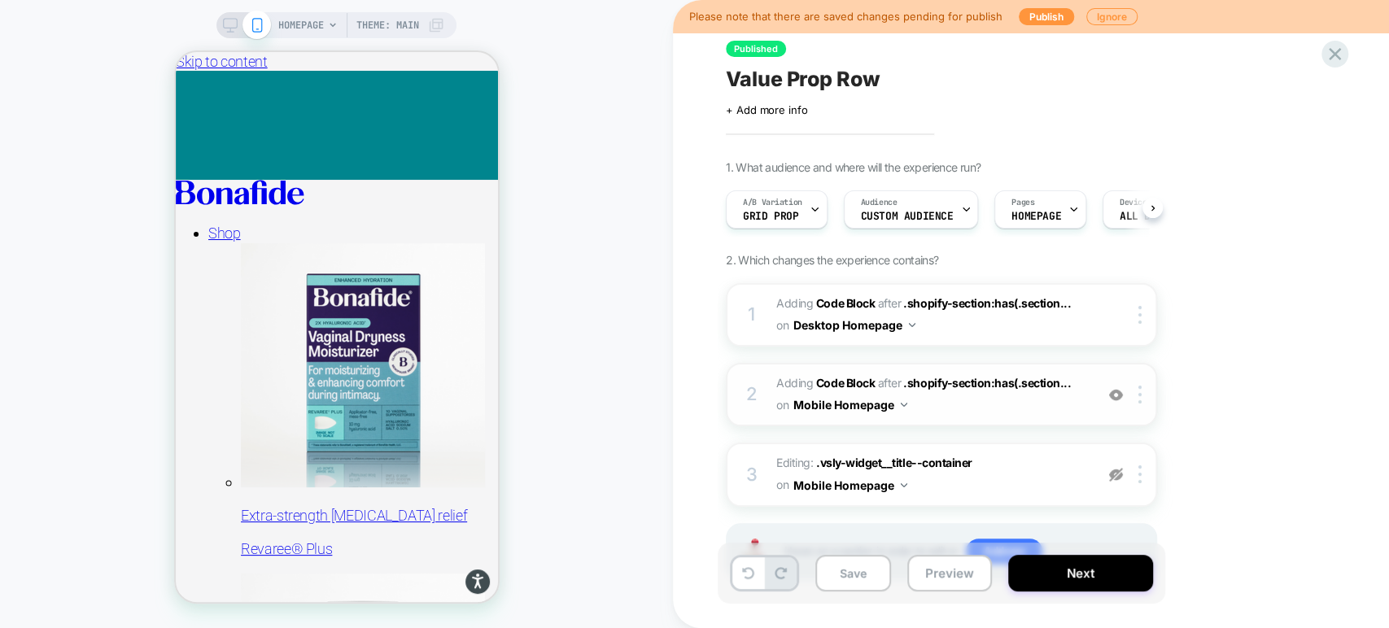
scroll to position [72, 0]
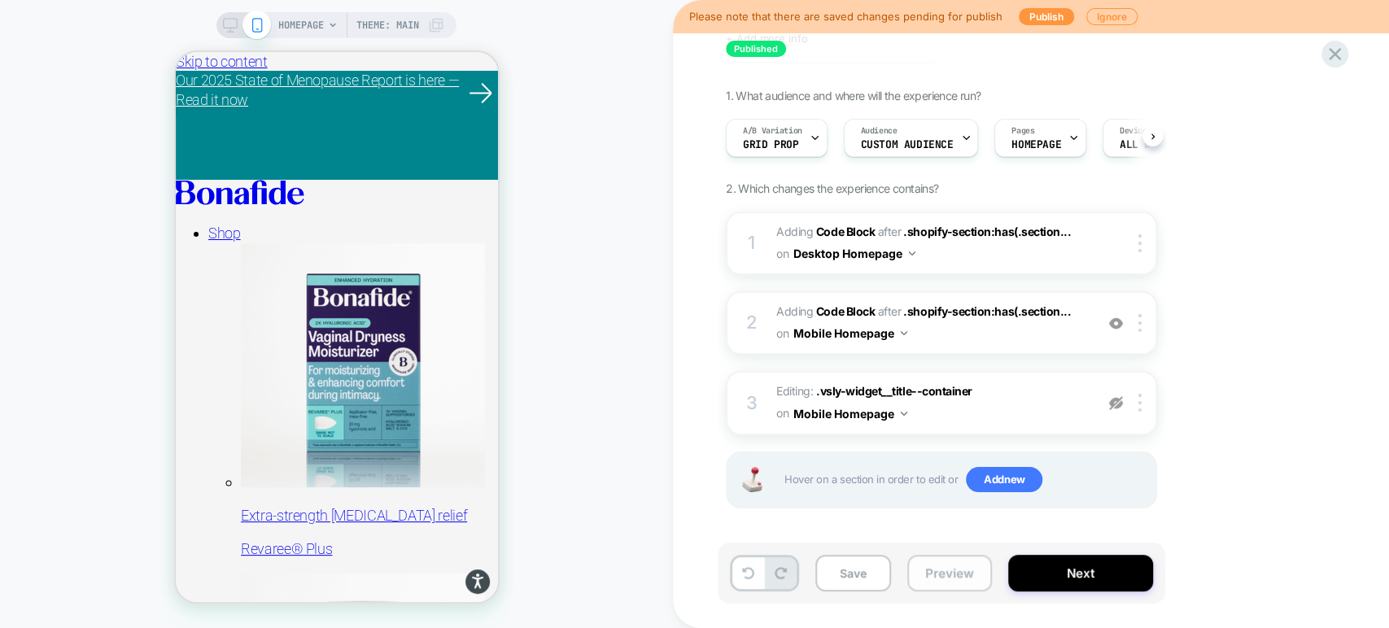
click at [938, 575] on button "Preview" at bounding box center [949, 573] width 85 height 37
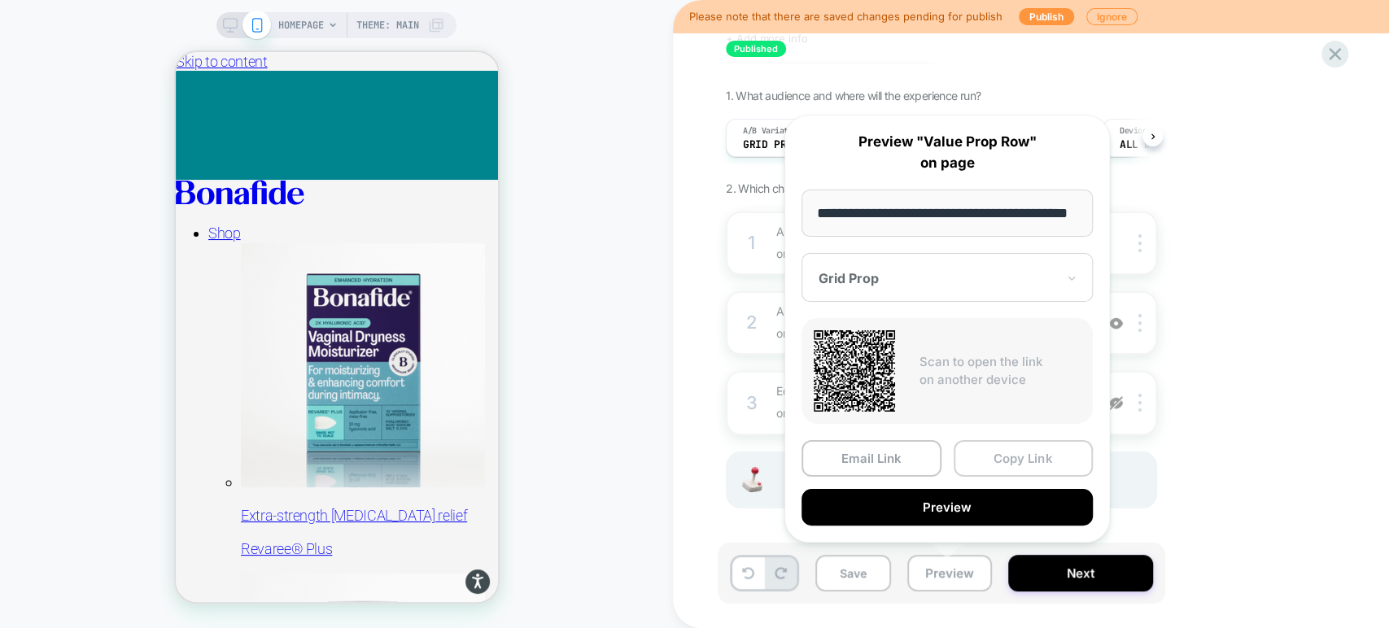
scroll to position [0, 0]
click at [1009, 461] on button "Copy Link" at bounding box center [1024, 458] width 140 height 37
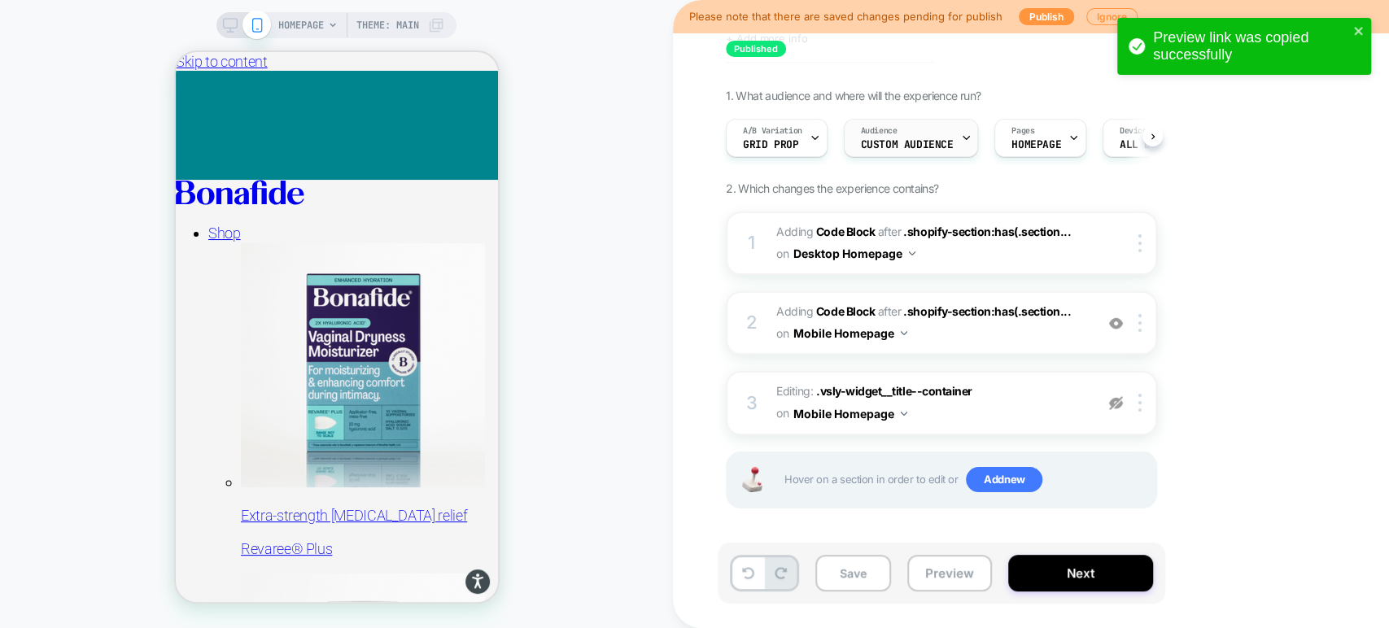
click at [879, 151] on div "Audience Custom Audience" at bounding box center [907, 138] width 125 height 37
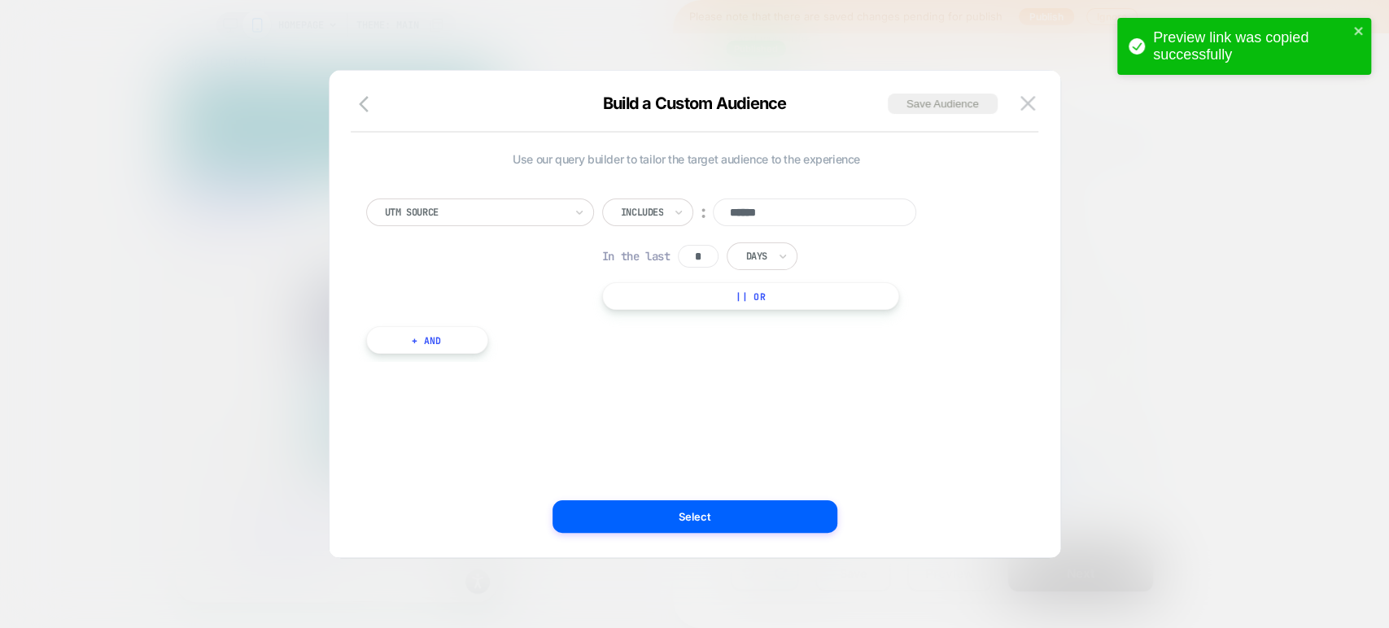
click at [1174, 256] on div at bounding box center [694, 314] width 1389 height 628
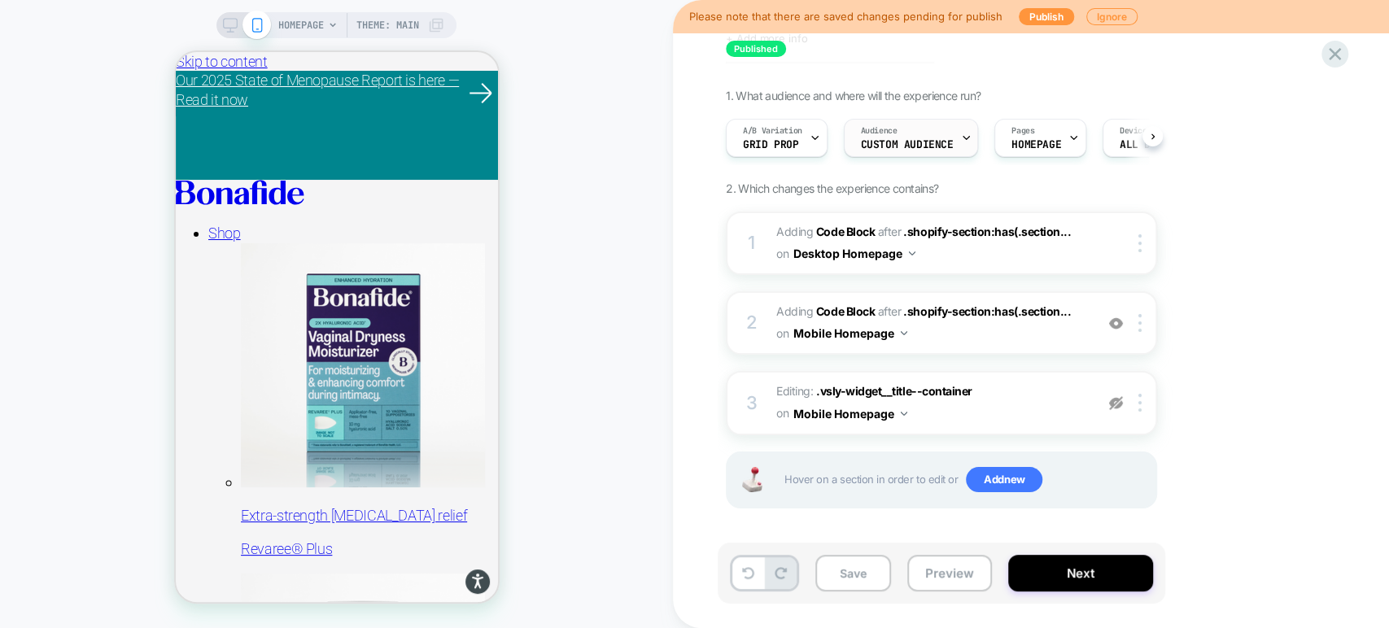
click at [954, 150] on div "Audience Custom Audience" at bounding box center [907, 138] width 125 height 37
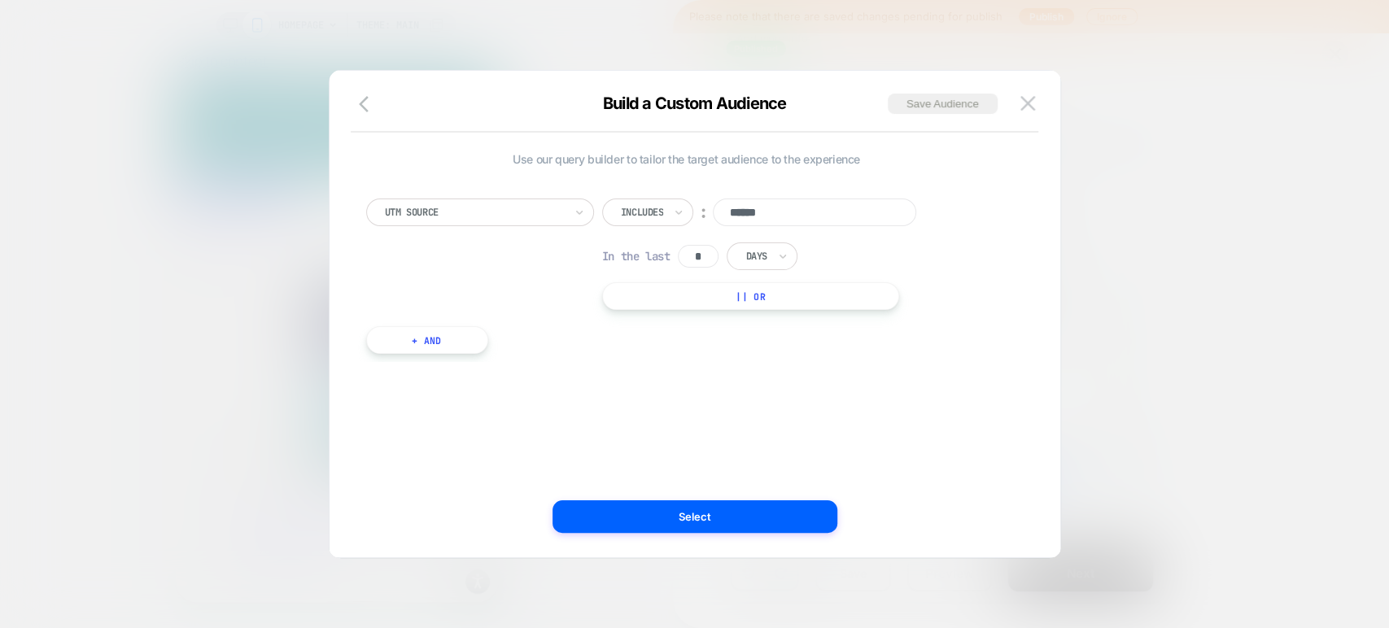
click at [1210, 247] on div at bounding box center [694, 314] width 1389 height 628
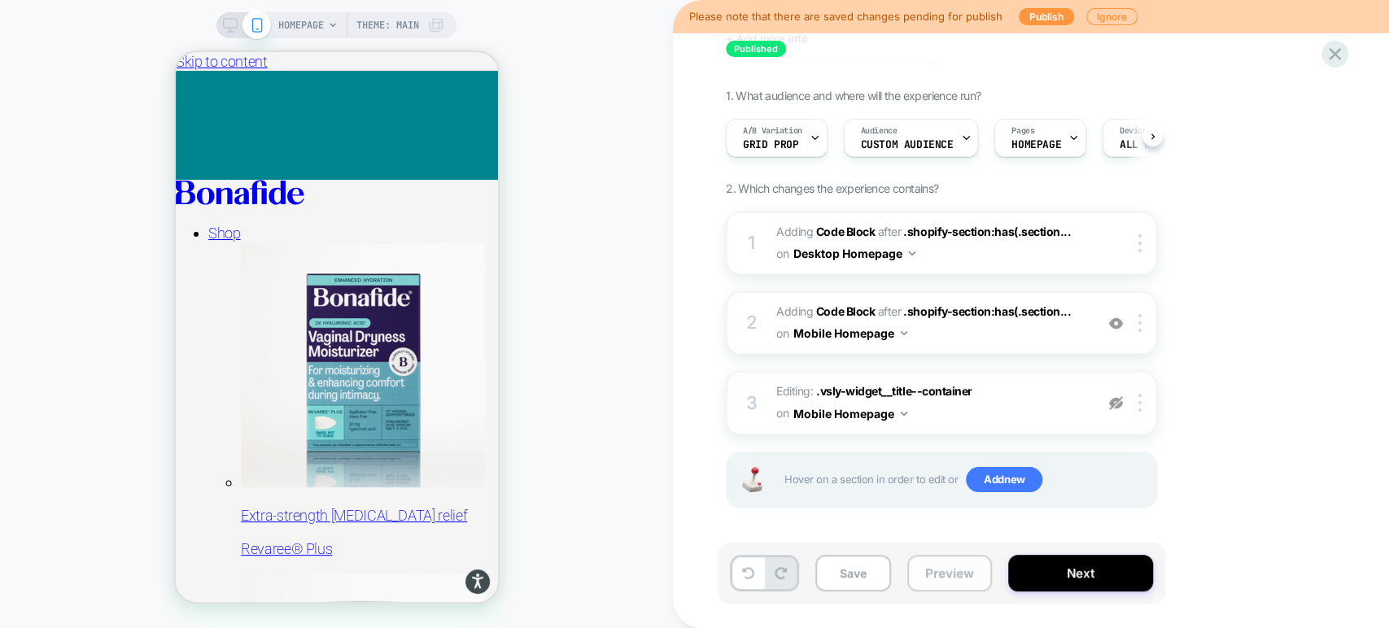
click at [947, 566] on button "Preview" at bounding box center [949, 573] width 85 height 37
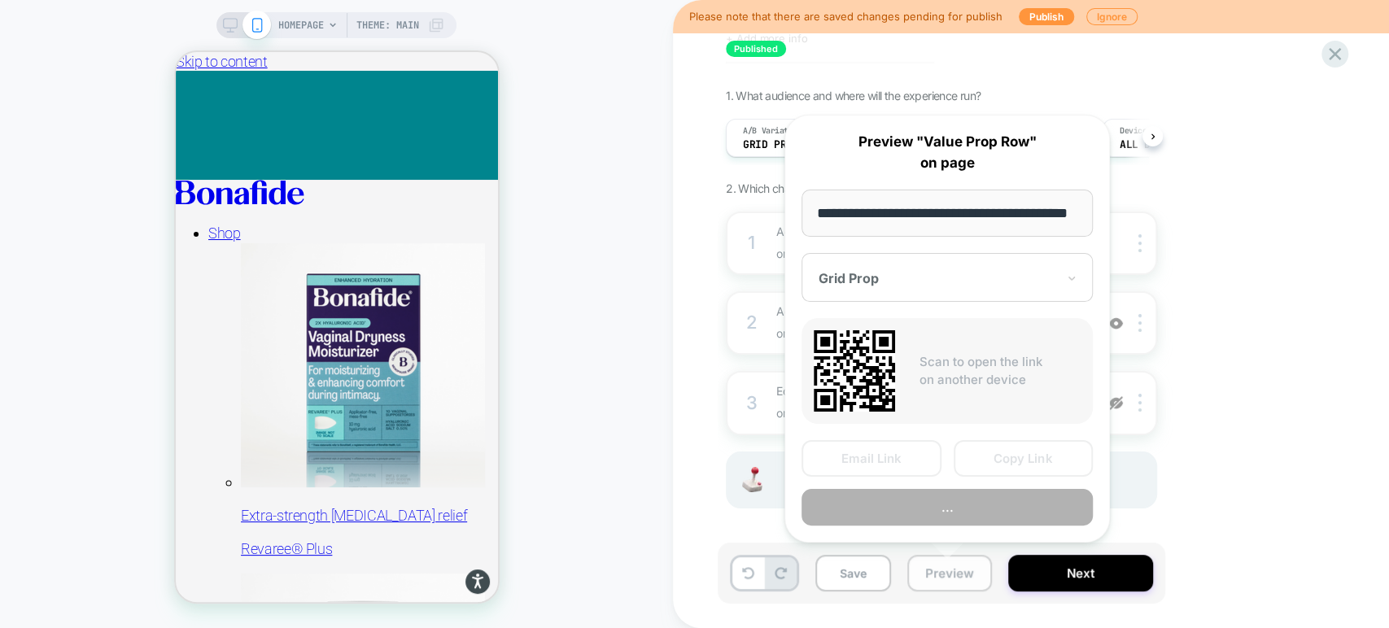
scroll to position [0, 41]
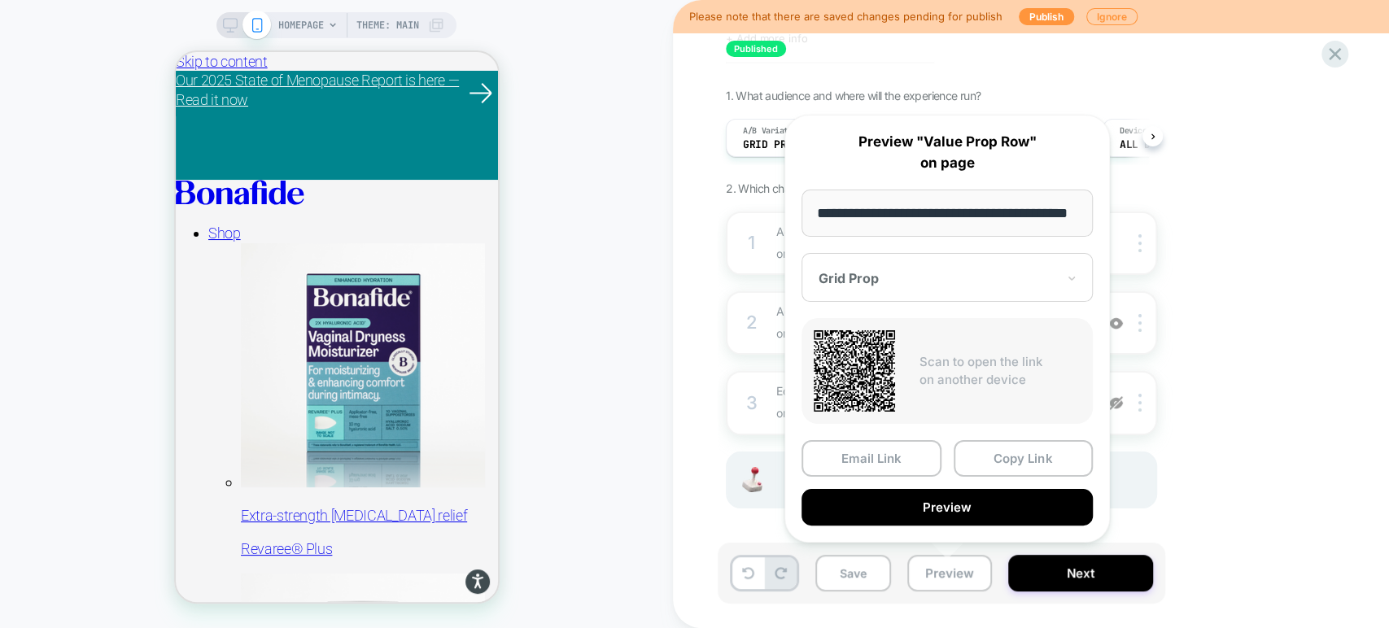
click at [946, 212] on input "**********" at bounding box center [947, 213] width 291 height 47
type input "**********"
click at [1020, 457] on button "Copy Link" at bounding box center [1024, 458] width 140 height 37
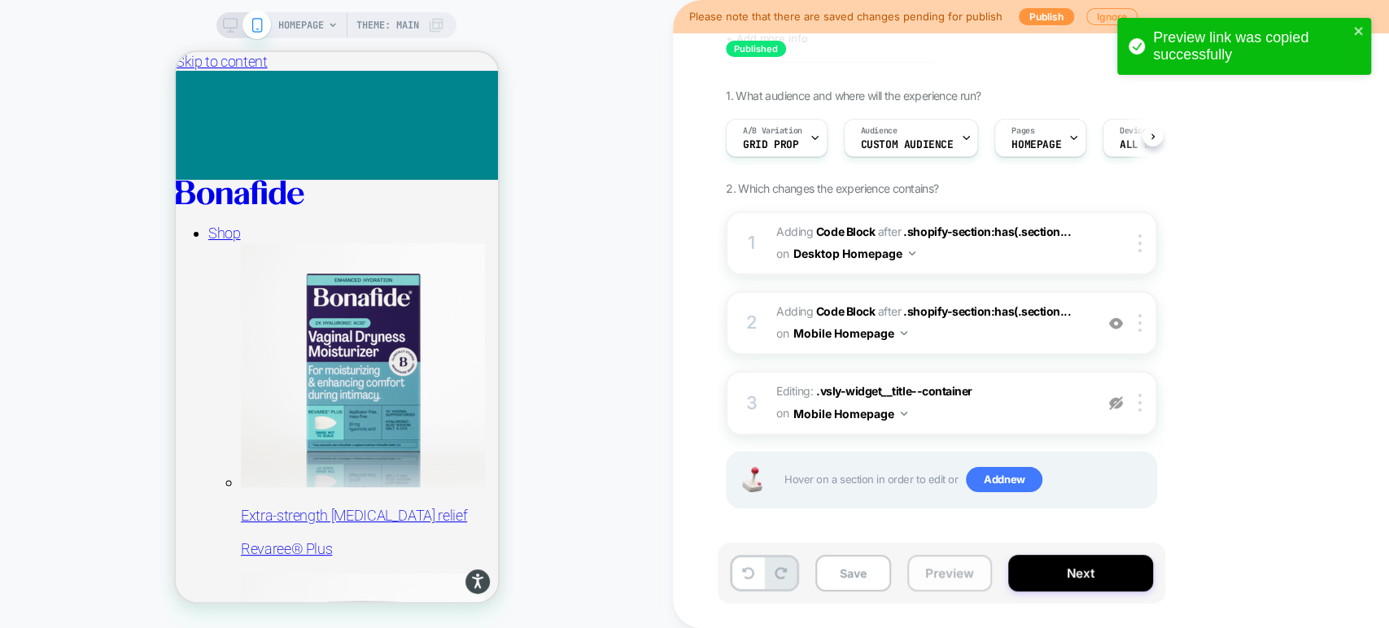
click at [955, 569] on button "Preview" at bounding box center [949, 573] width 85 height 37
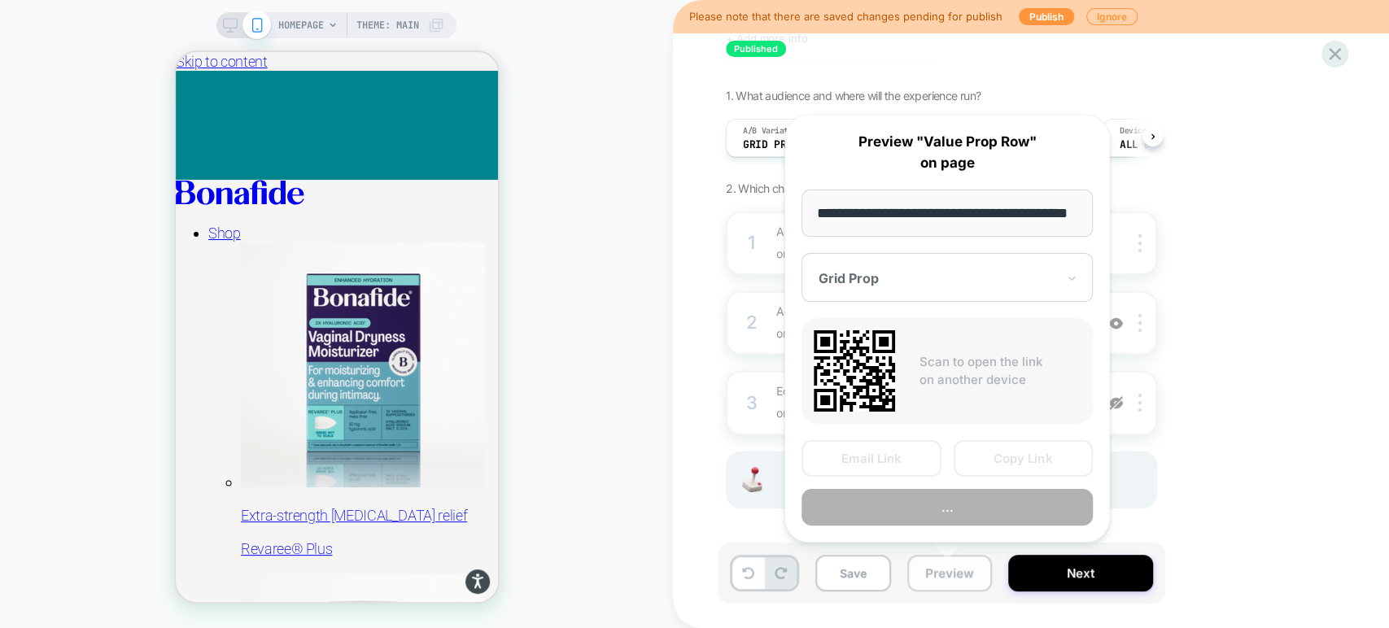
scroll to position [0, 41]
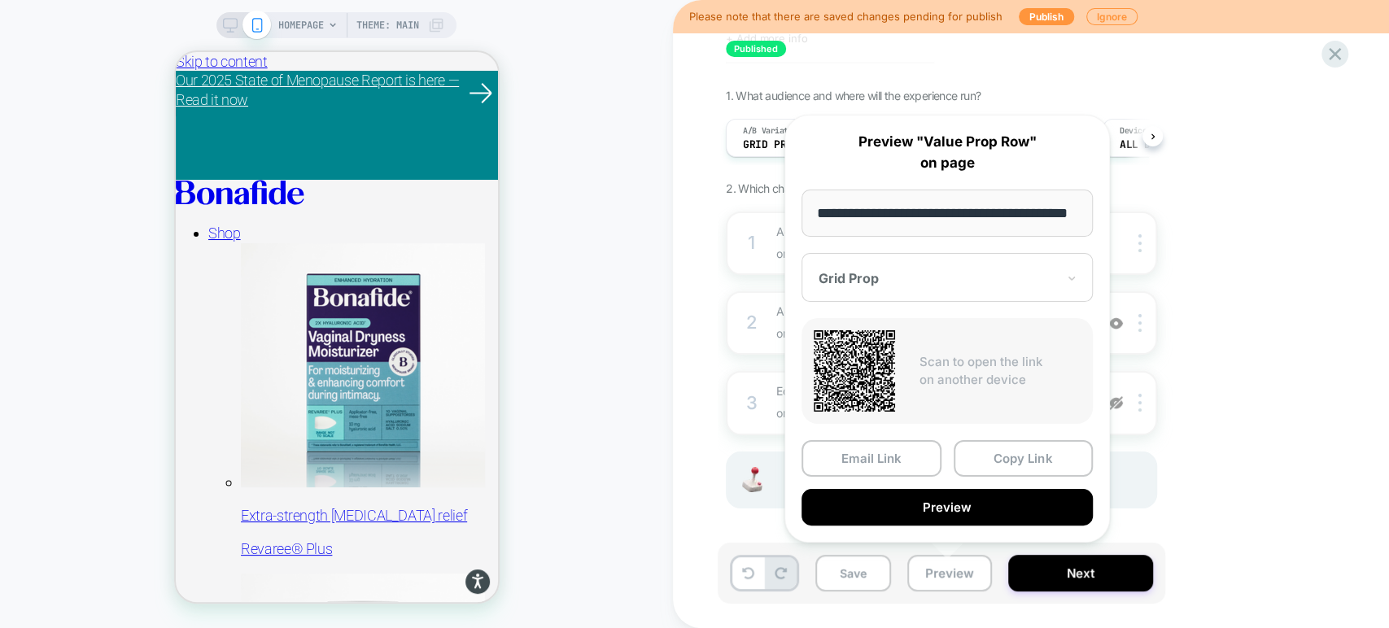
click at [951, 212] on input "**********" at bounding box center [947, 213] width 291 height 47
type input "**********"
click at [977, 466] on button "Copy Link" at bounding box center [1024, 458] width 140 height 37
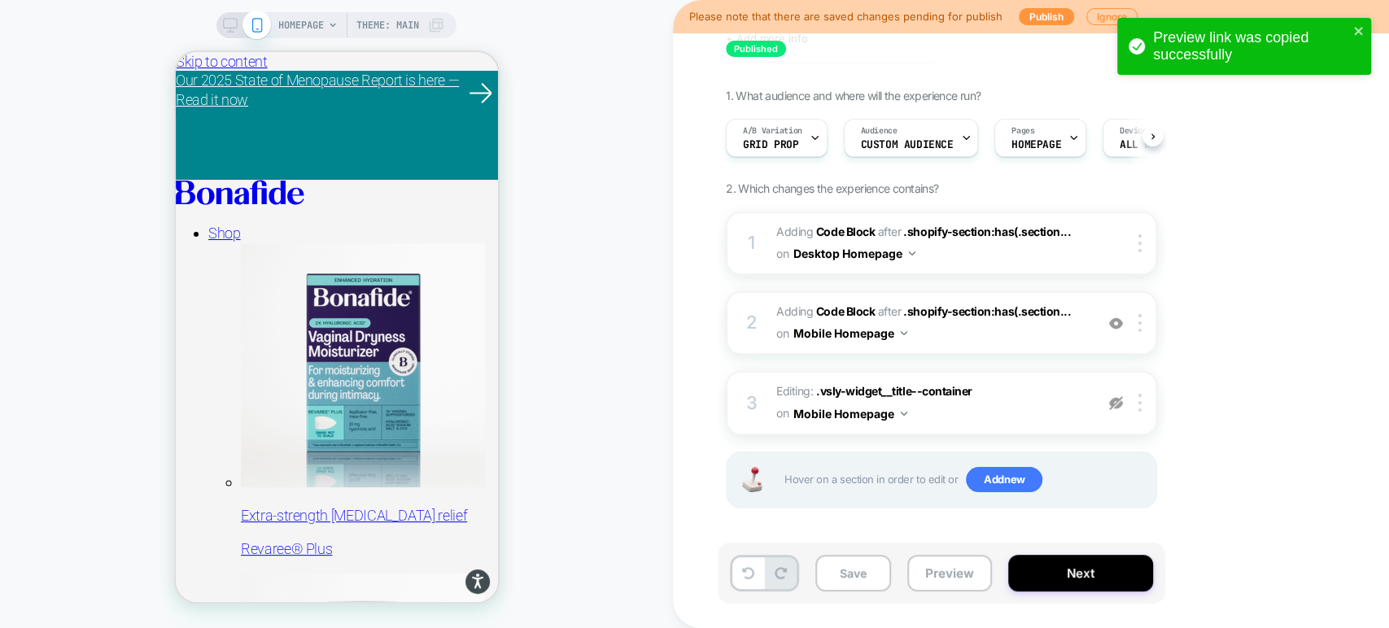
click at [1250, 305] on div "1. What audience and where will the experience run? A/B Variation Grid Prop Aud…" at bounding box center [1023, 319] width 594 height 461
click at [945, 589] on button "Preview" at bounding box center [949, 573] width 85 height 37
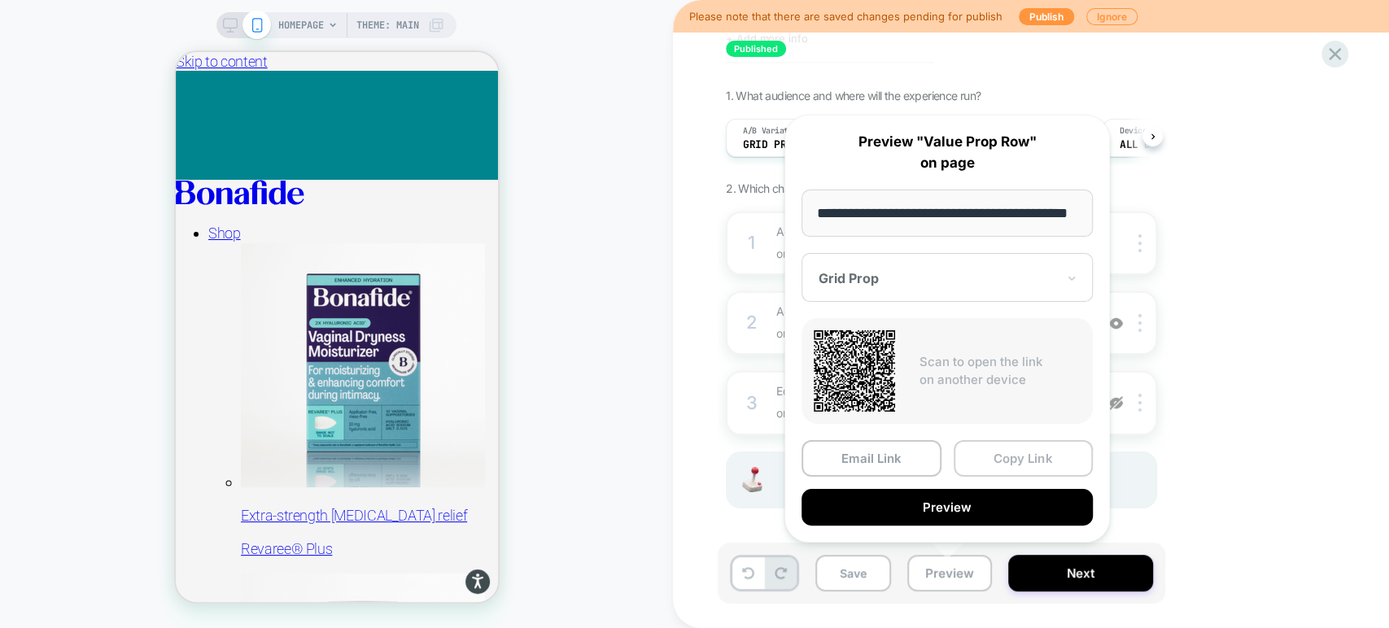
click at [999, 464] on button "Copy Link" at bounding box center [1024, 458] width 140 height 37
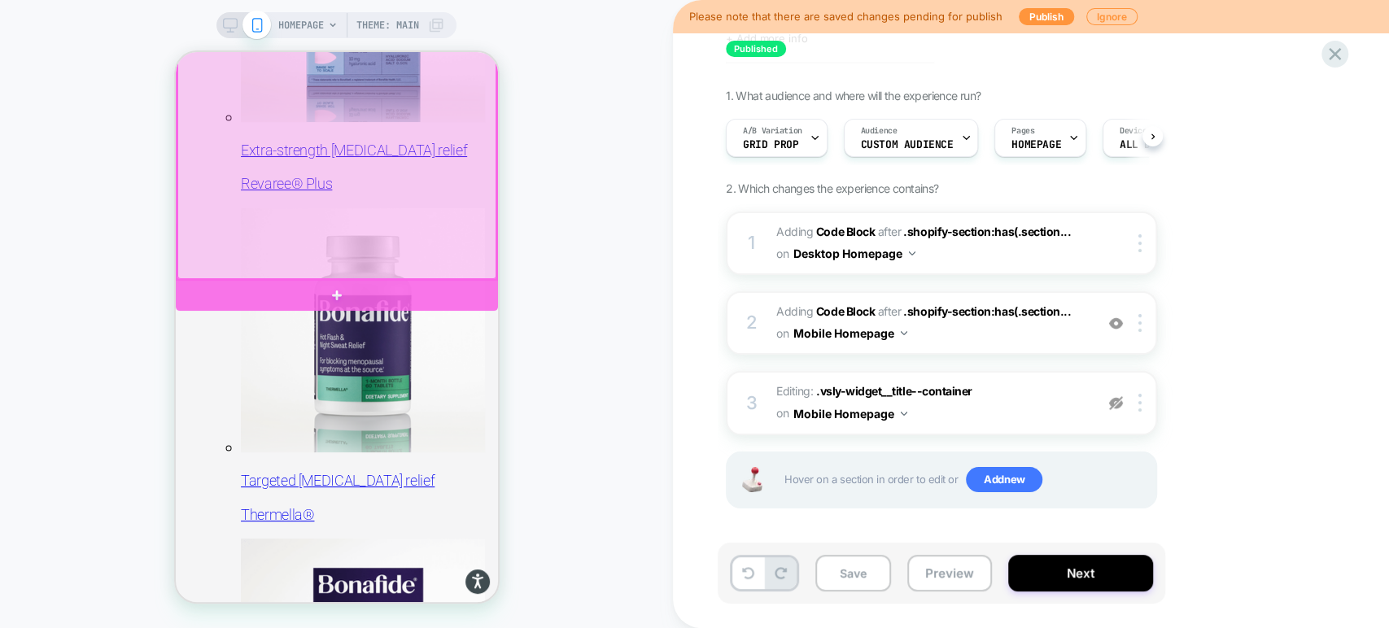
scroll to position [368, 0]
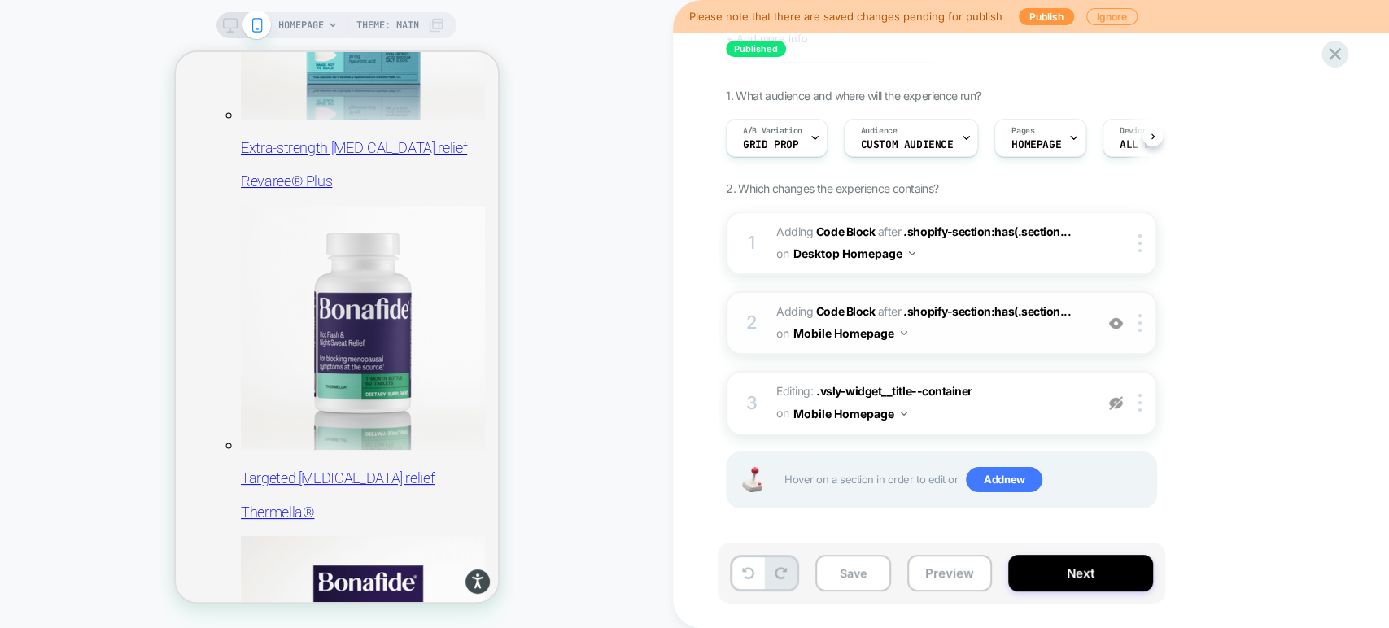
click at [905, 331] on img at bounding box center [904, 333] width 7 height 4
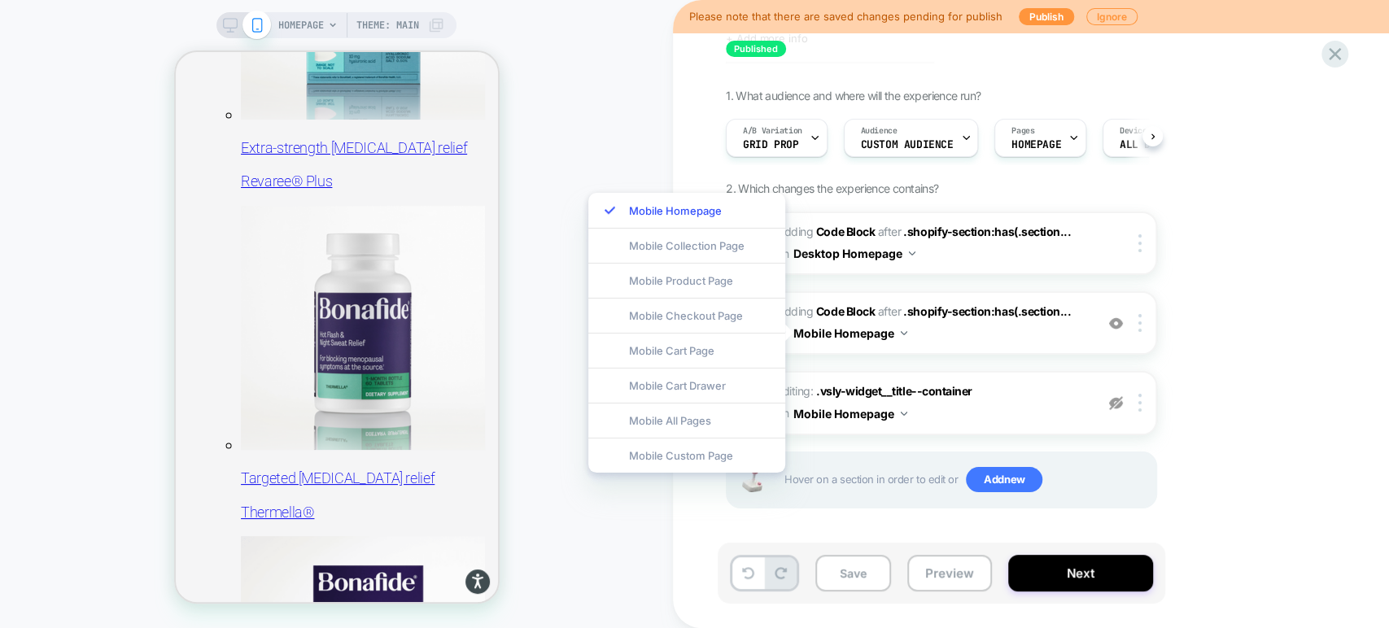
click at [1269, 343] on div "1. What audience and where will the experience run? A/B Variation Grid Prop Aud…" at bounding box center [1023, 319] width 594 height 461
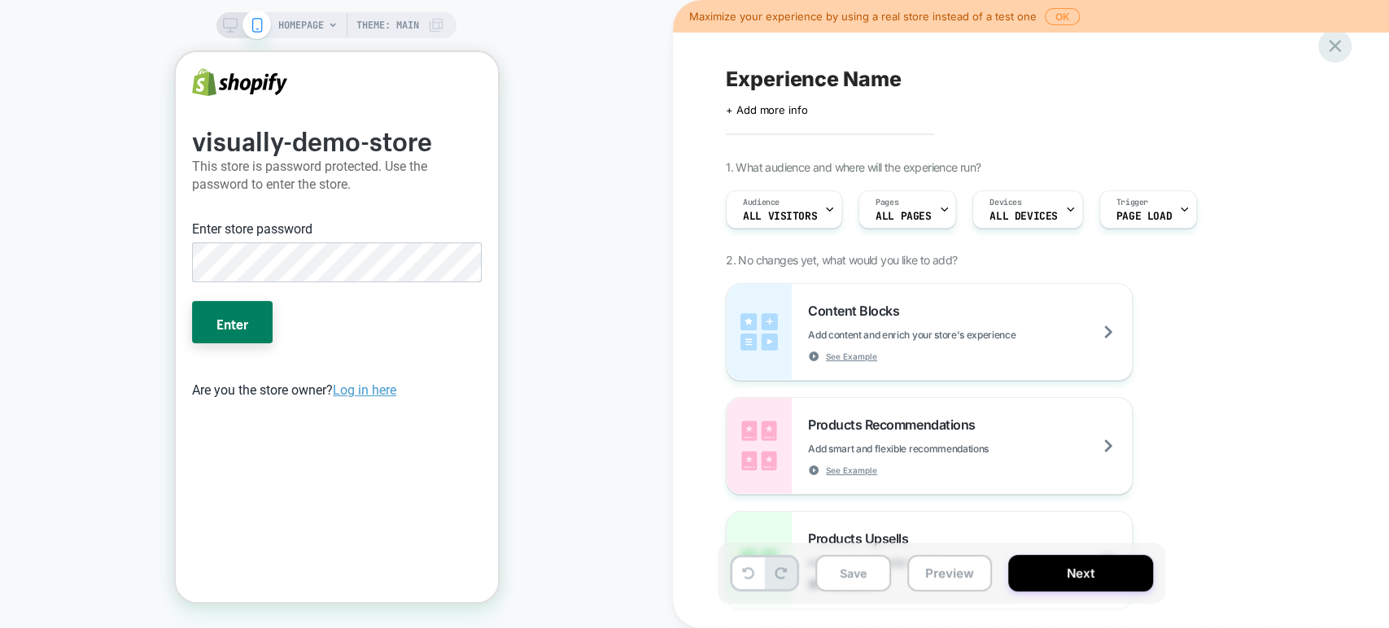
click at [1335, 53] on icon at bounding box center [1335, 46] width 22 height 22
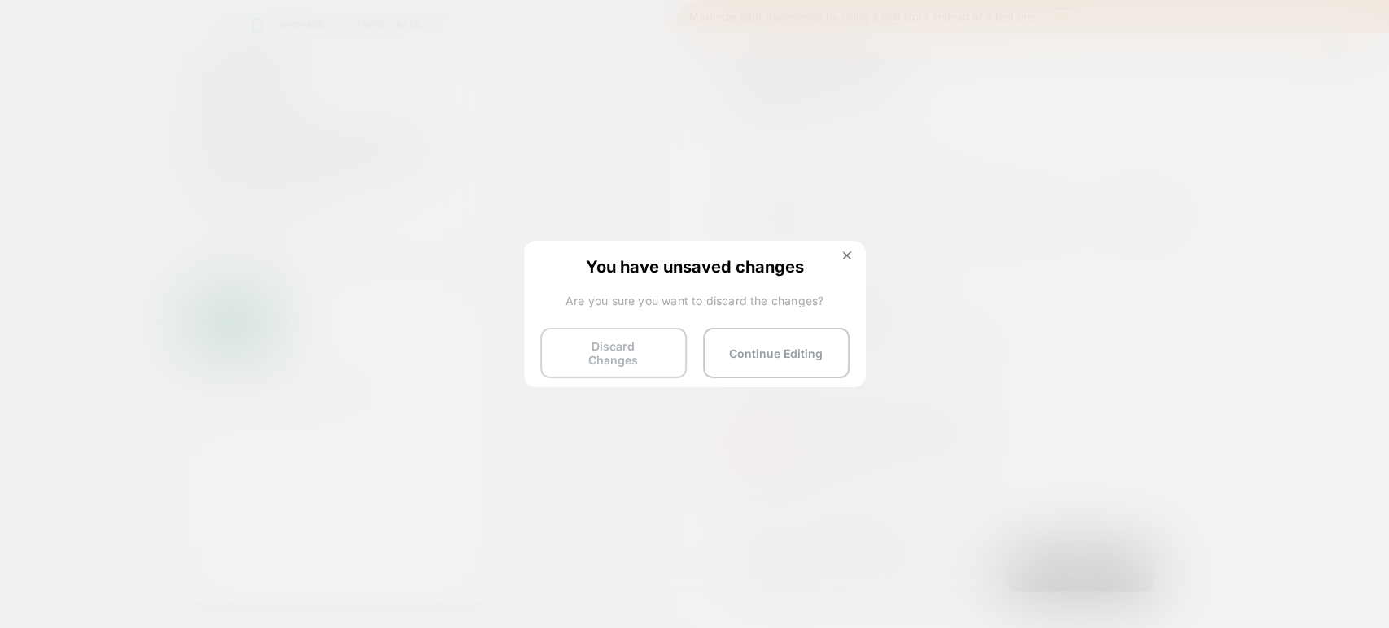
click at [663, 338] on button "Discard Changes" at bounding box center [613, 353] width 146 height 50
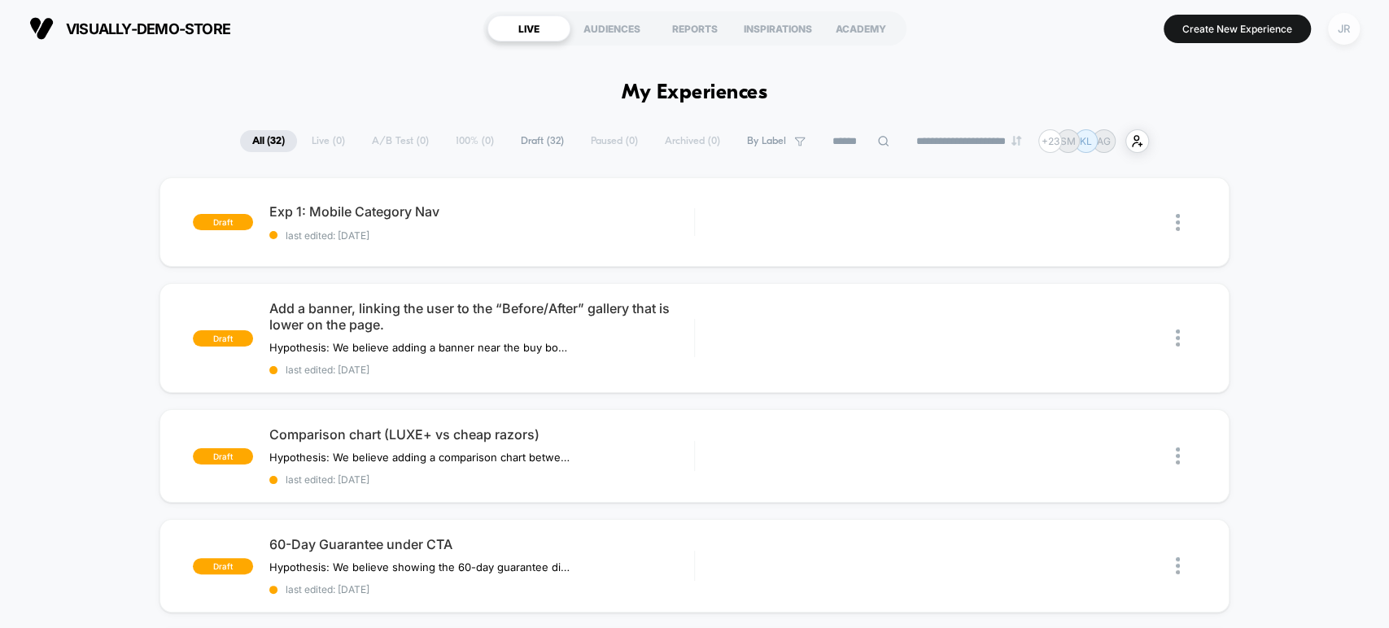
click at [1332, 26] on div "JR" at bounding box center [1344, 29] width 32 height 32
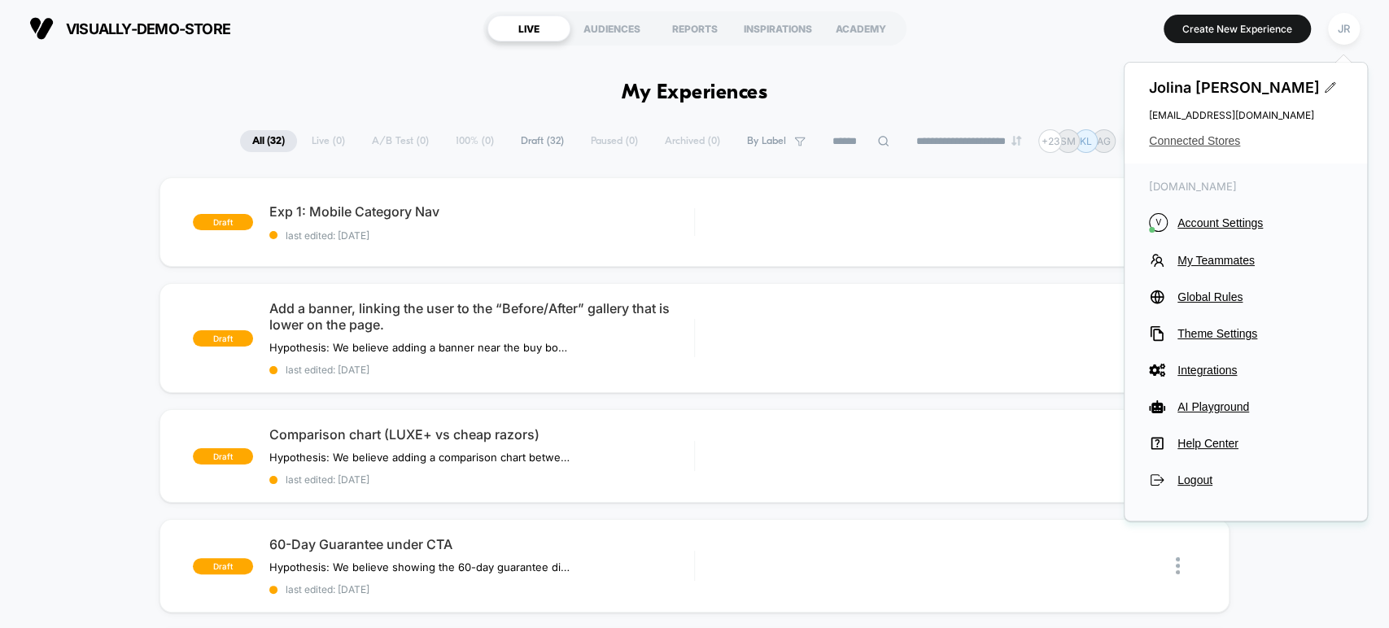
click at [1208, 142] on span "Connected Stores" at bounding box center [1246, 140] width 194 height 13
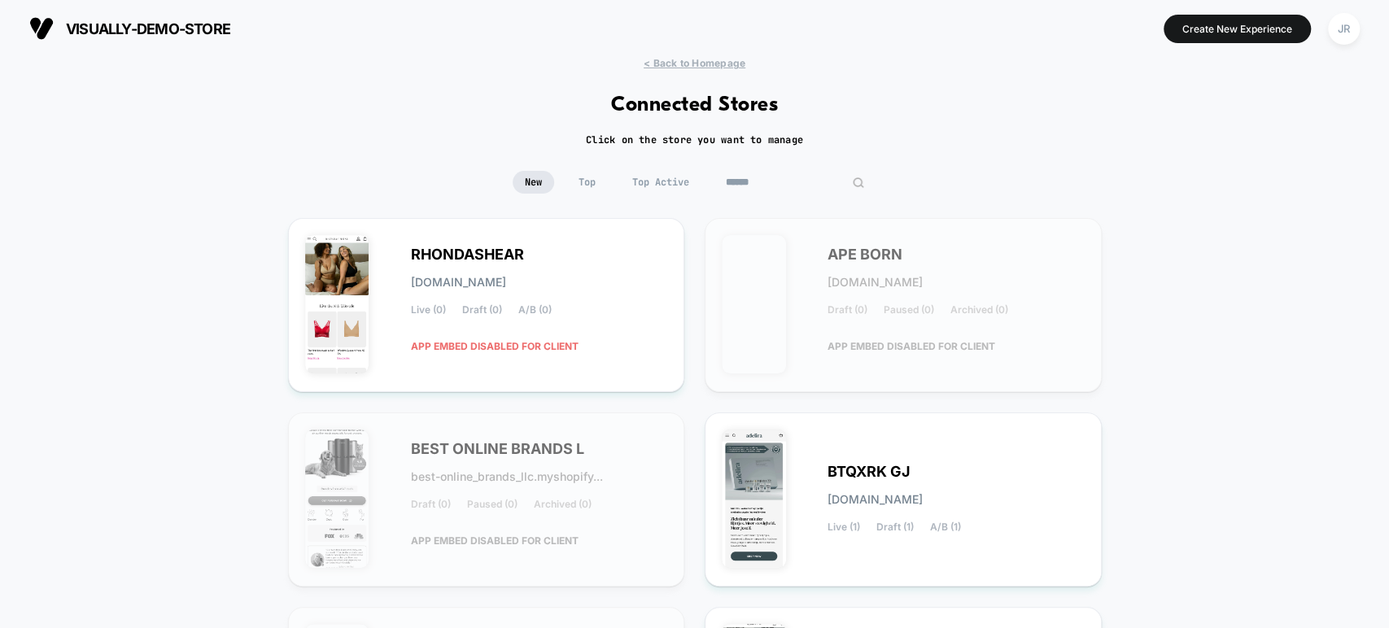
click at [802, 178] on input at bounding box center [795, 182] width 163 height 23
paste input "**********"
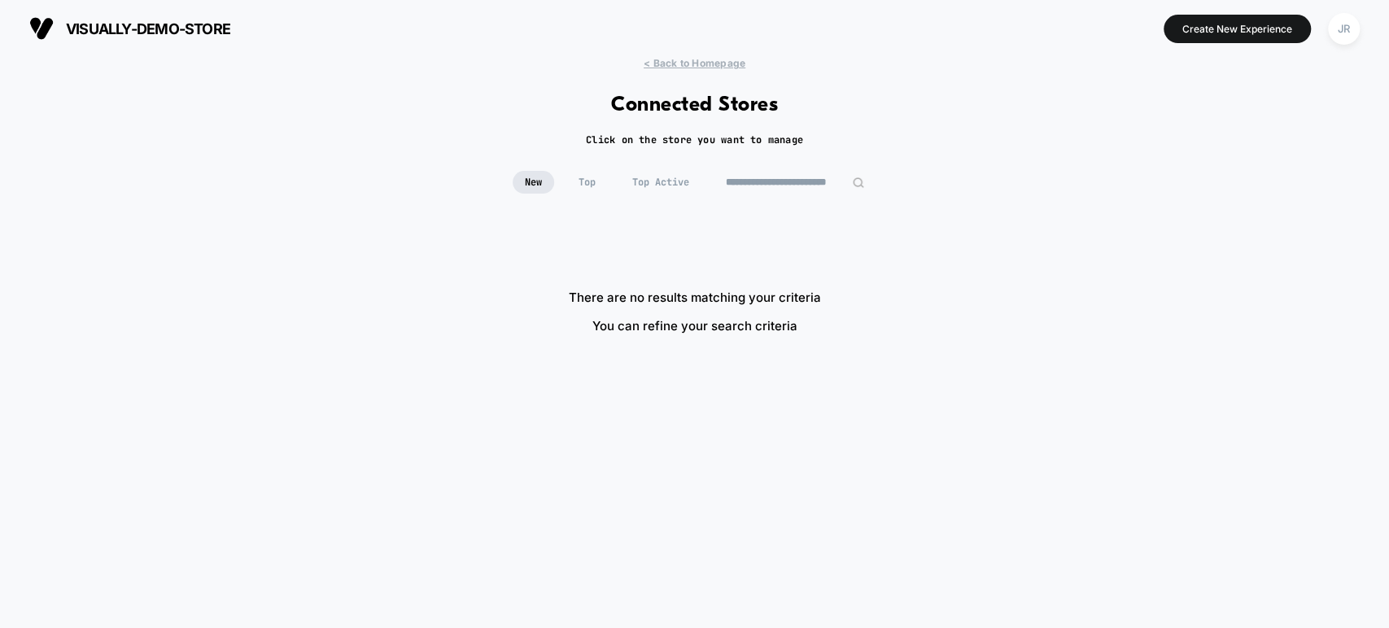
click at [750, 185] on input "**********" at bounding box center [795, 182] width 163 height 23
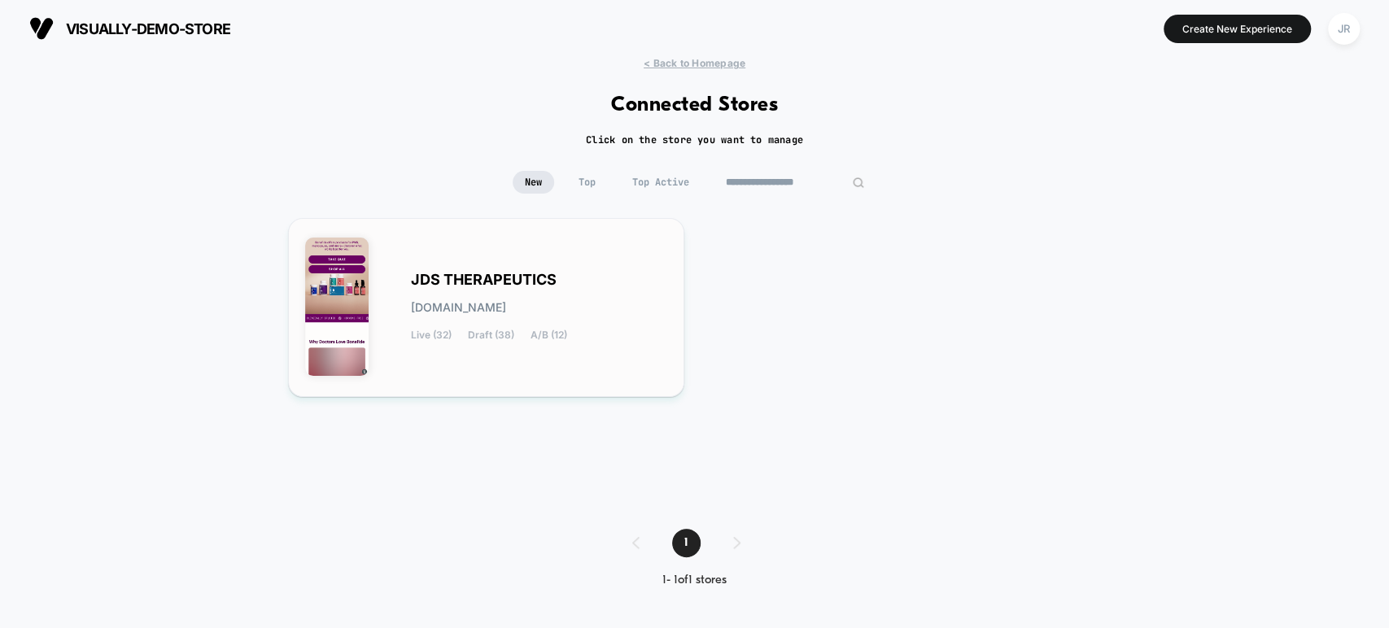
type input "**********"
click at [649, 269] on div "JDS THERAPEUTICS [DOMAIN_NAME] Live (32) Draft (38) A/B (12)" at bounding box center [486, 307] width 363 height 145
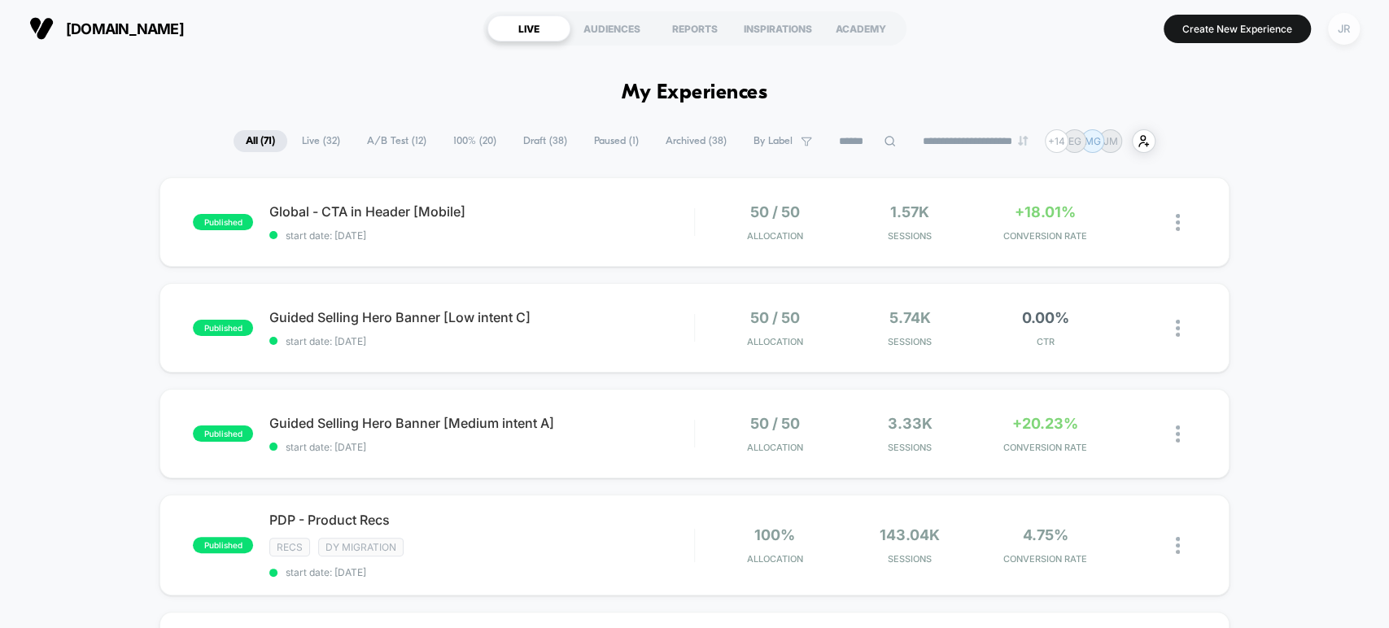
click at [1346, 25] on div "JR" at bounding box center [1344, 29] width 32 height 32
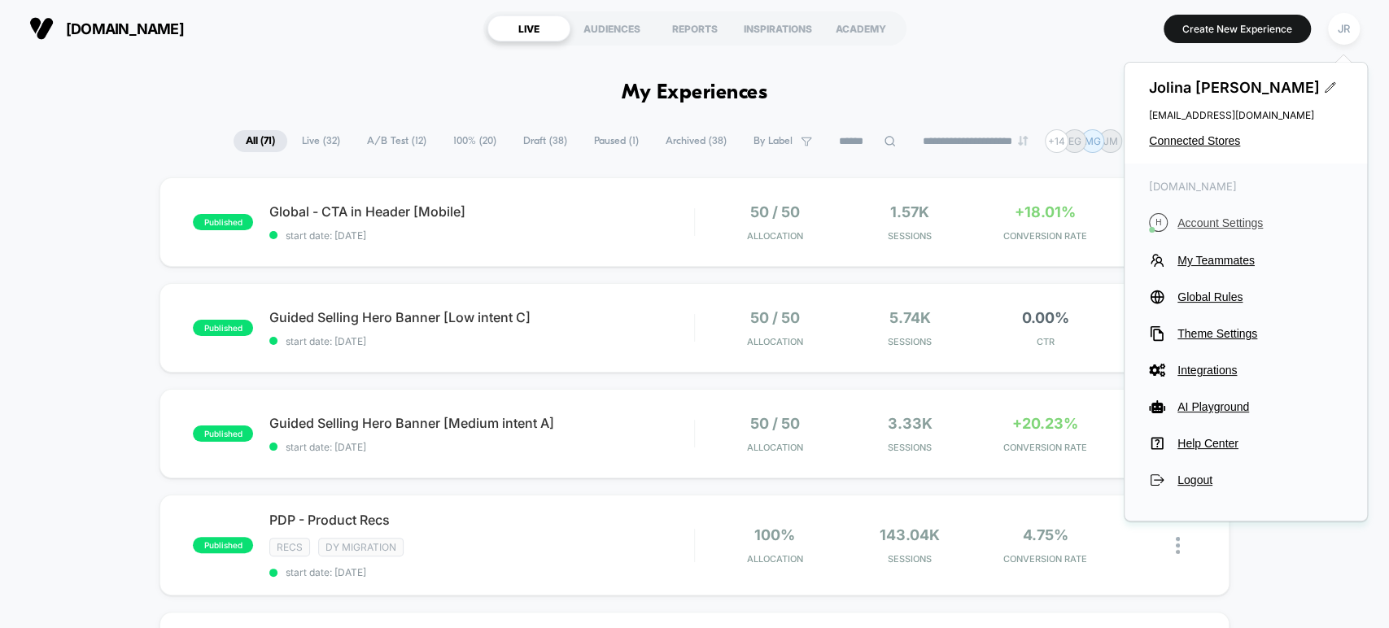
click at [1220, 225] on span "Account Settings" at bounding box center [1260, 222] width 165 height 13
